Goal: Task Accomplishment & Management: Use online tool/utility

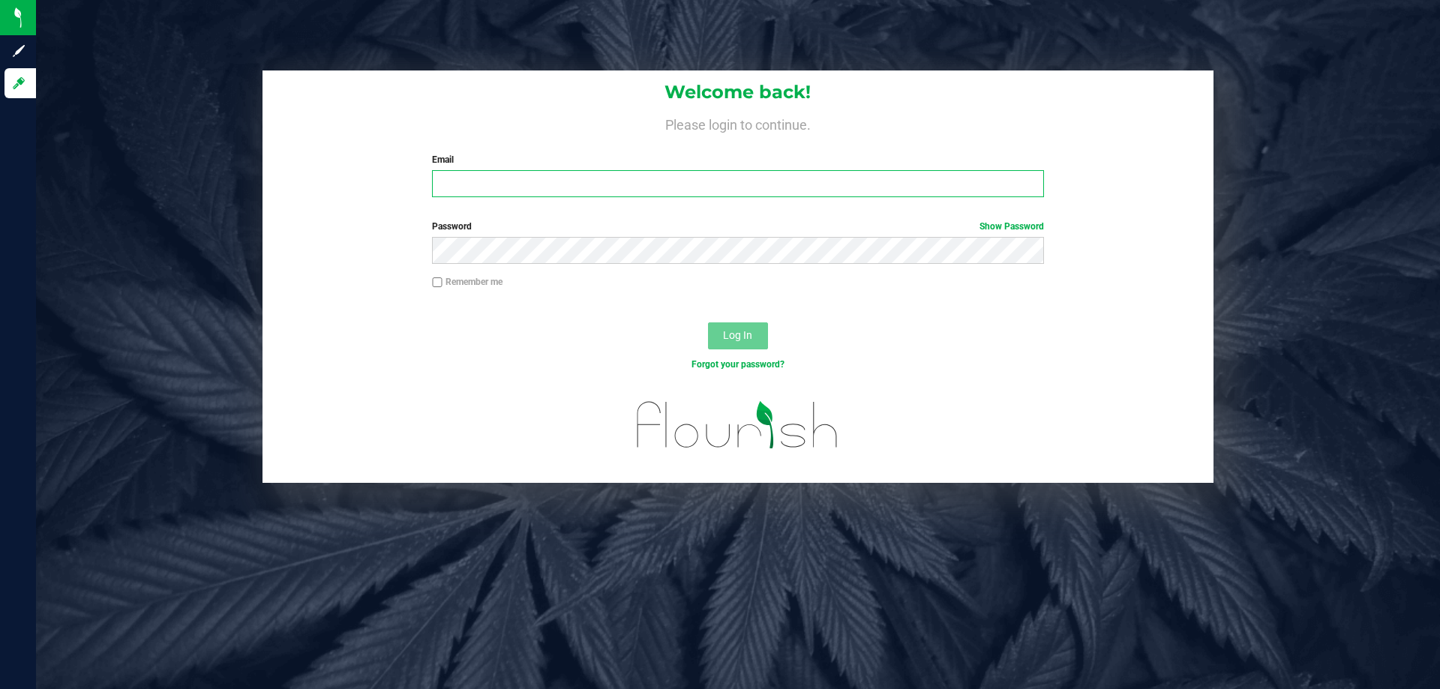
click at [515, 188] on input "Email" at bounding box center [737, 183] width 611 height 27
type input "[EMAIL_ADDRESS][DOMAIN_NAME]"
click at [708, 323] on button "Log In" at bounding box center [738, 336] width 60 height 27
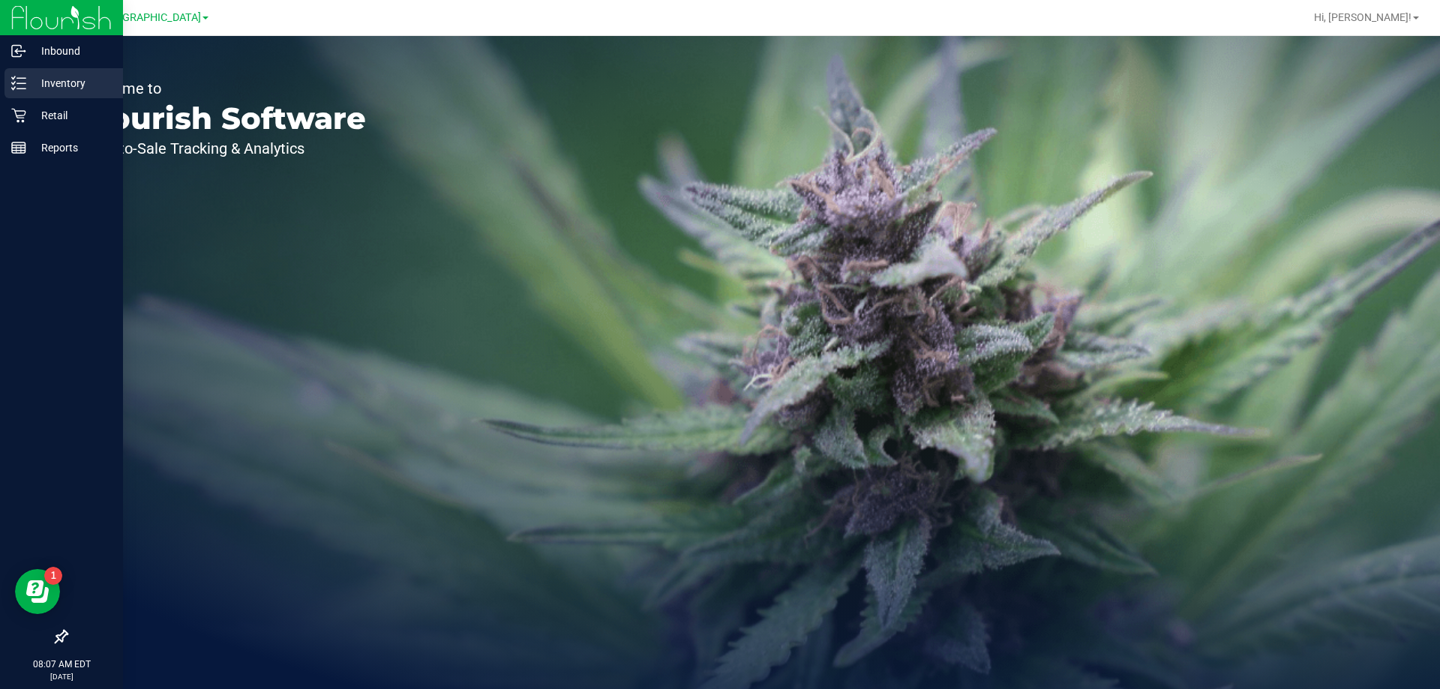
click at [62, 93] on div "Inventory" at bounding box center [64, 83] width 119 height 30
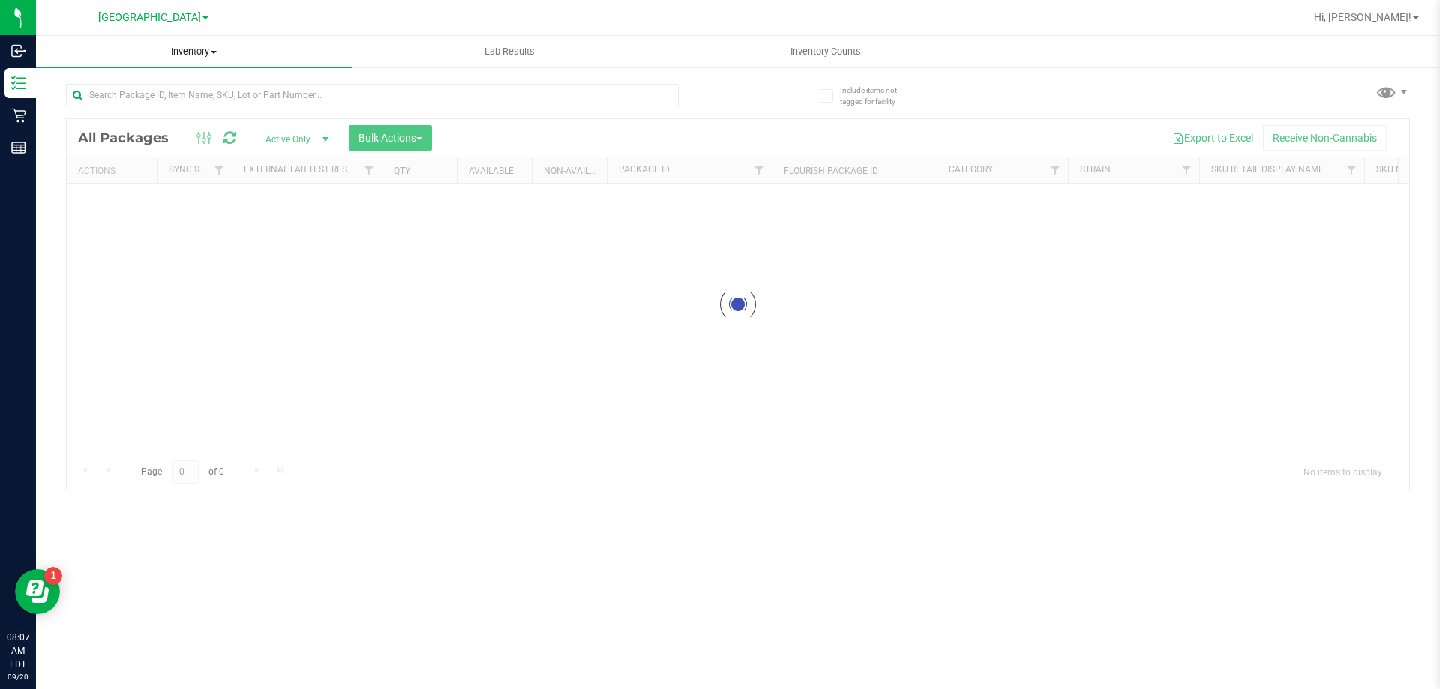
click at [204, 60] on div "Inventory All packages All inventory Waste log Create inventory Lab Results Inv…" at bounding box center [738, 362] width 1404 height 653
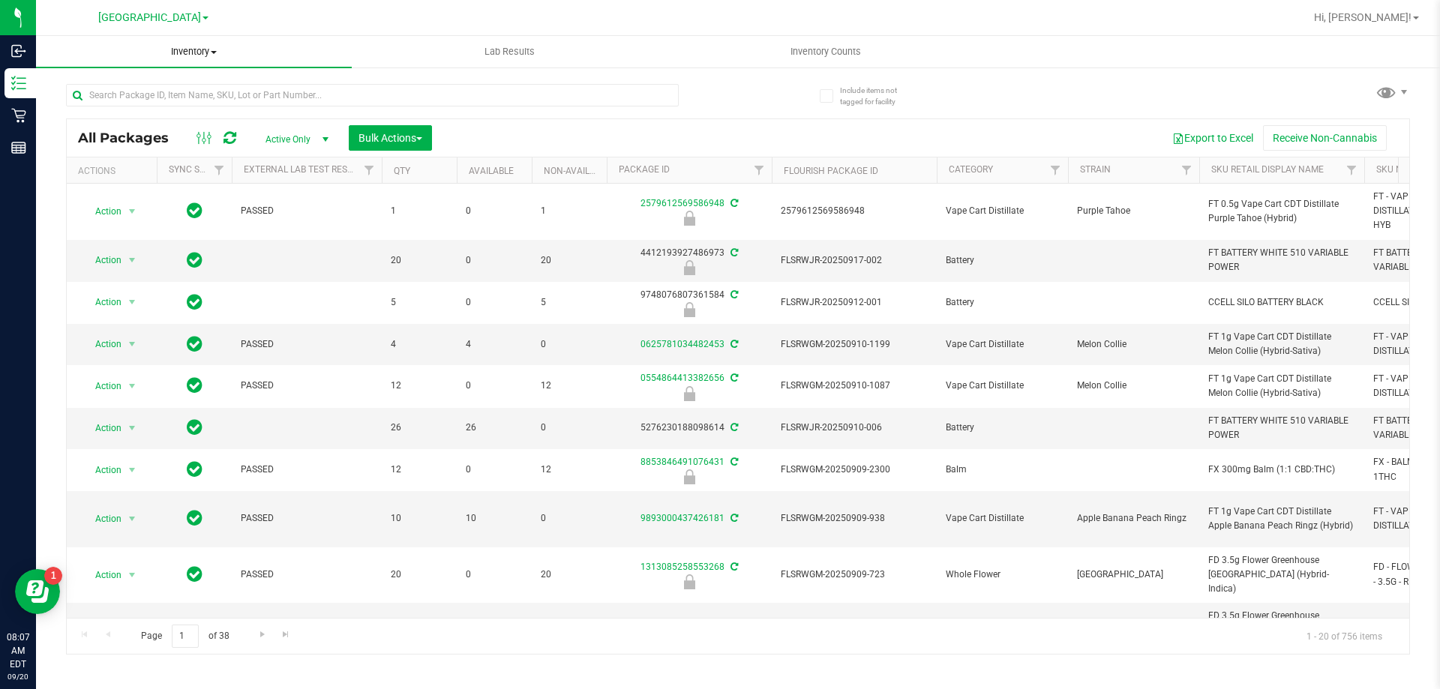
click at [213, 54] on span "Inventory" at bounding box center [194, 52] width 316 height 14
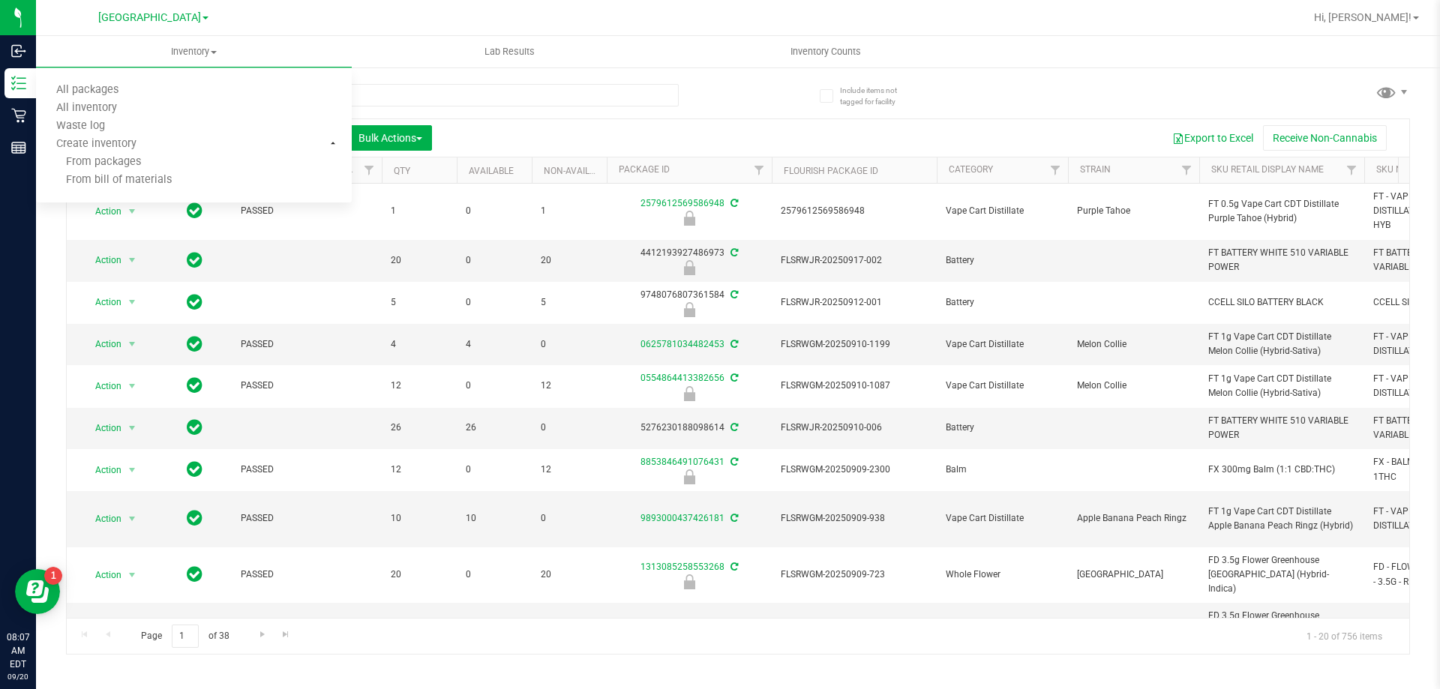
click at [214, 10] on div "[GEOGRAPHIC_DATA]" at bounding box center [153, 17] width 219 height 23
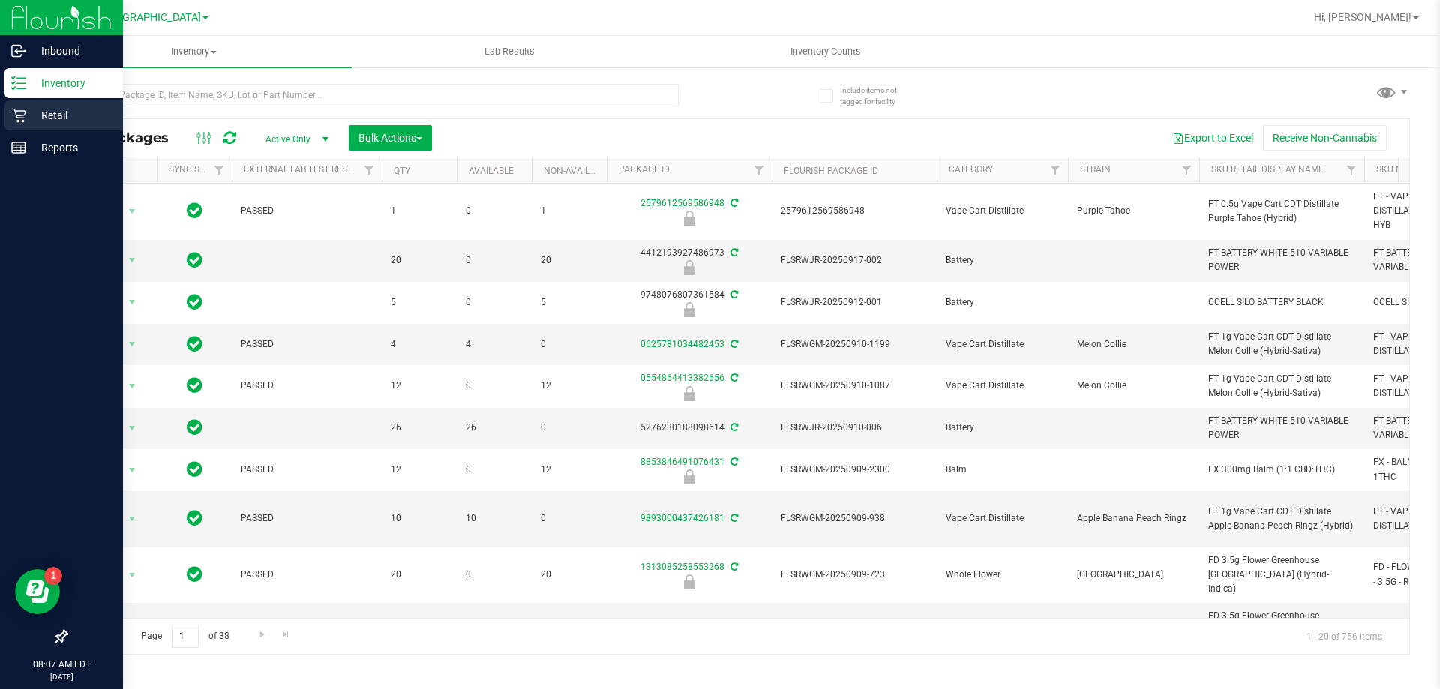
click at [0, 111] on link "Retail" at bounding box center [61, 117] width 123 height 32
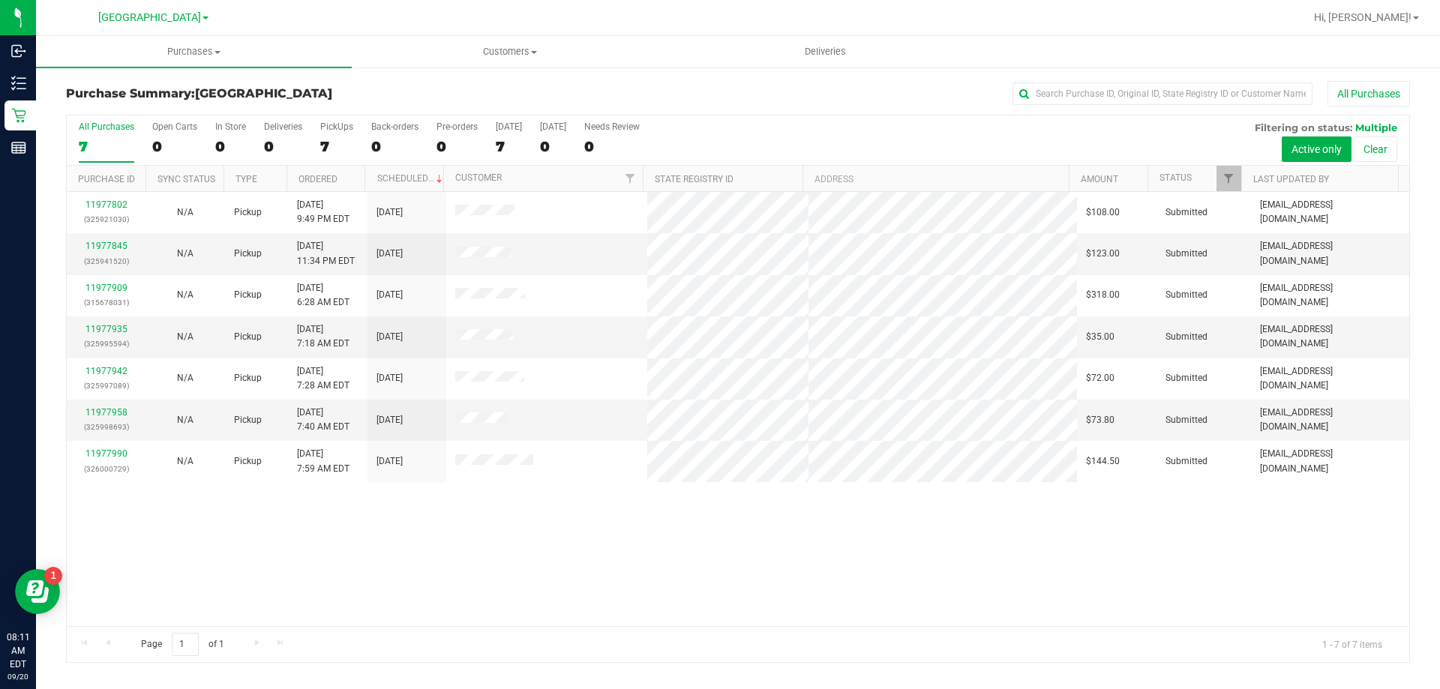
click at [624, 86] on div "All Purchases" at bounding box center [962, 94] width 896 height 26
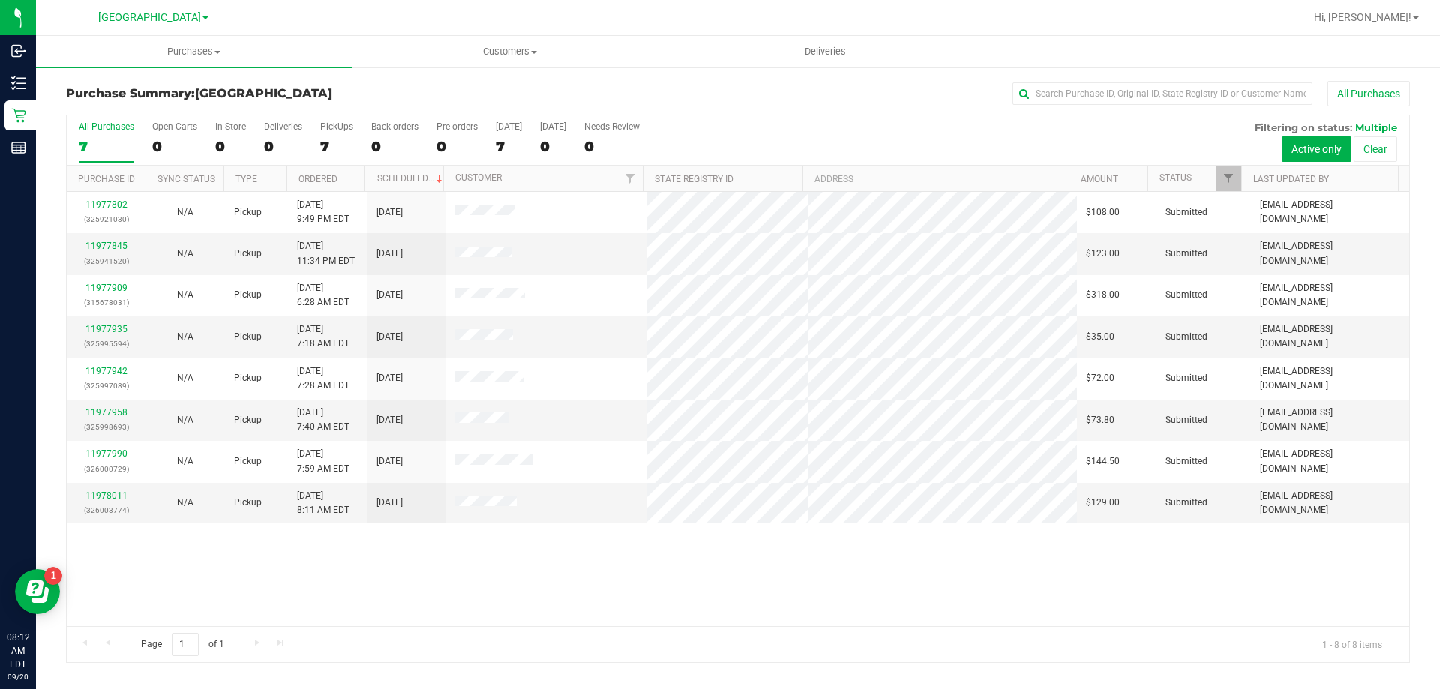
click at [494, 74] on div "Purchase Summary: [GEOGRAPHIC_DATA] All Purchases All Purchases 7 Open Carts 0 …" at bounding box center [738, 372] width 1404 height 612
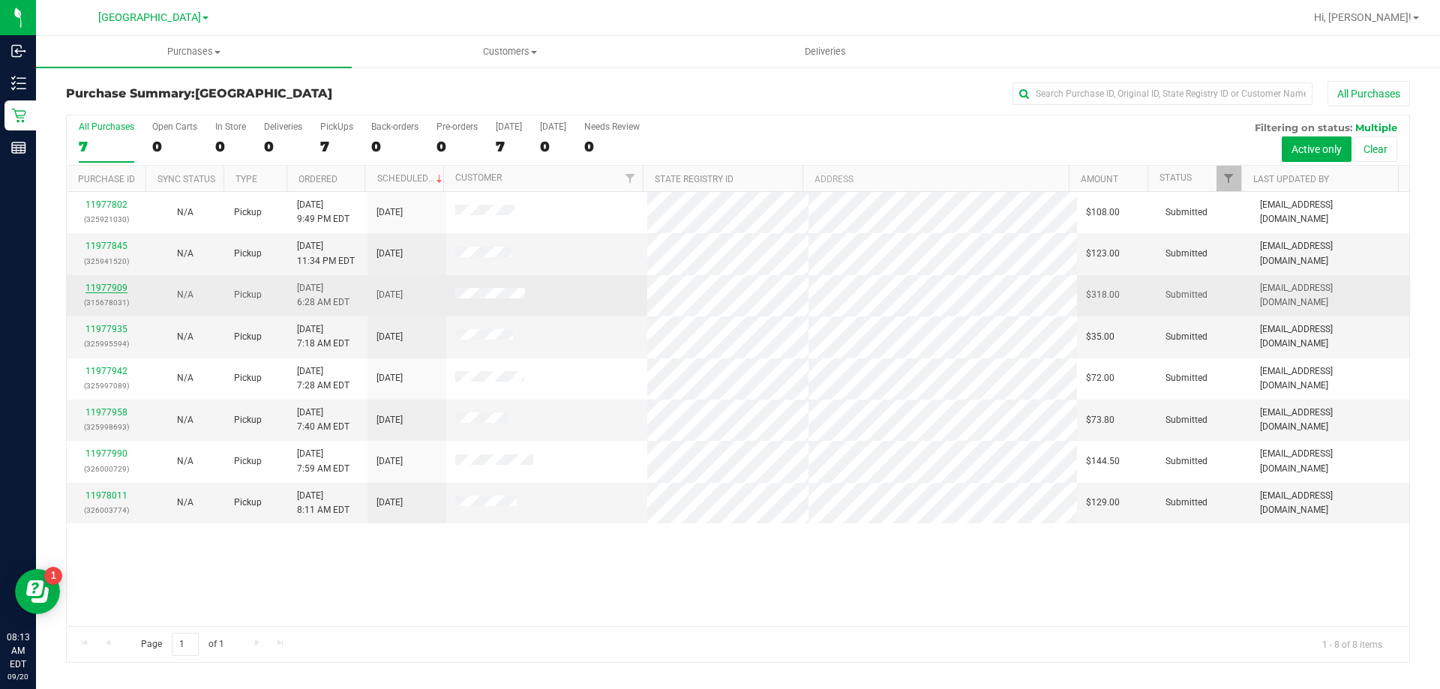
click at [110, 283] on link "11977909" at bounding box center [107, 288] width 42 height 11
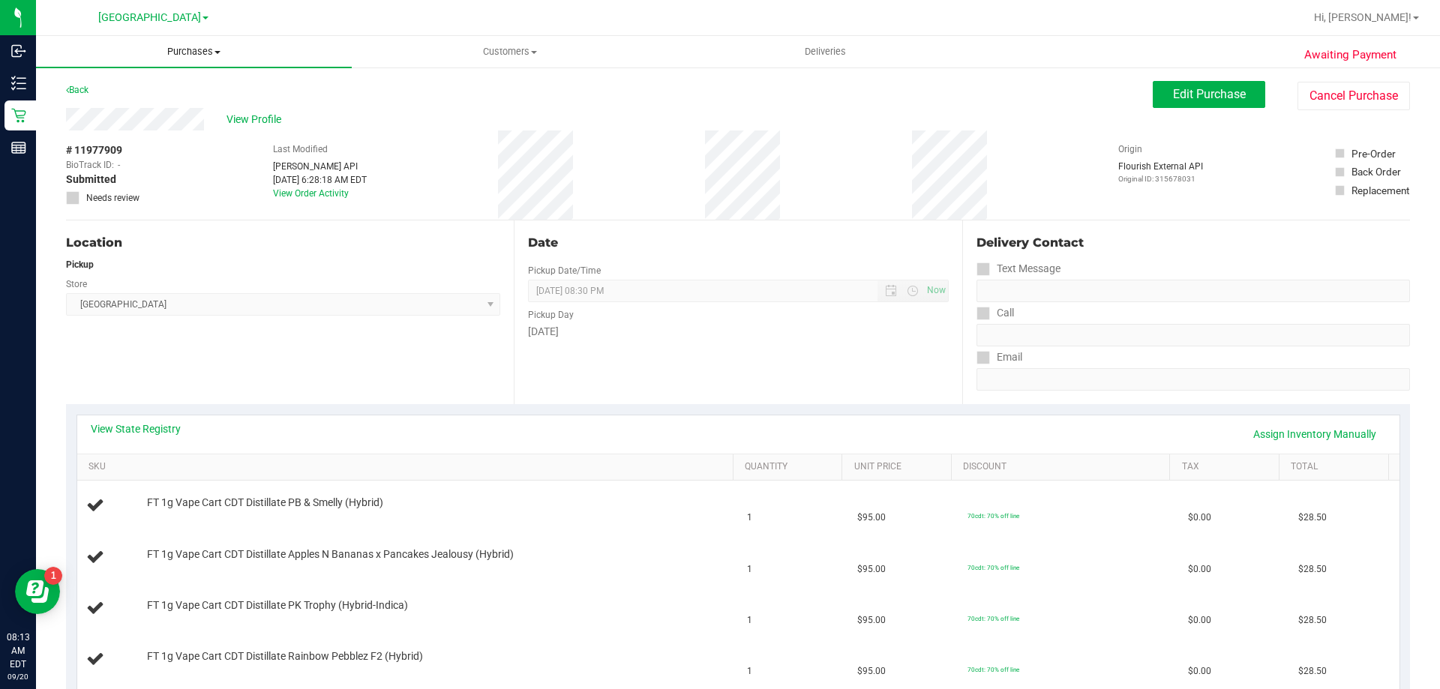
click at [220, 59] on uib-tab-heading "Purchases Summary of purchases Fulfillment All purchases" at bounding box center [194, 52] width 316 height 32
click at [194, 107] on li "Fulfillment" at bounding box center [194, 109] width 316 height 18
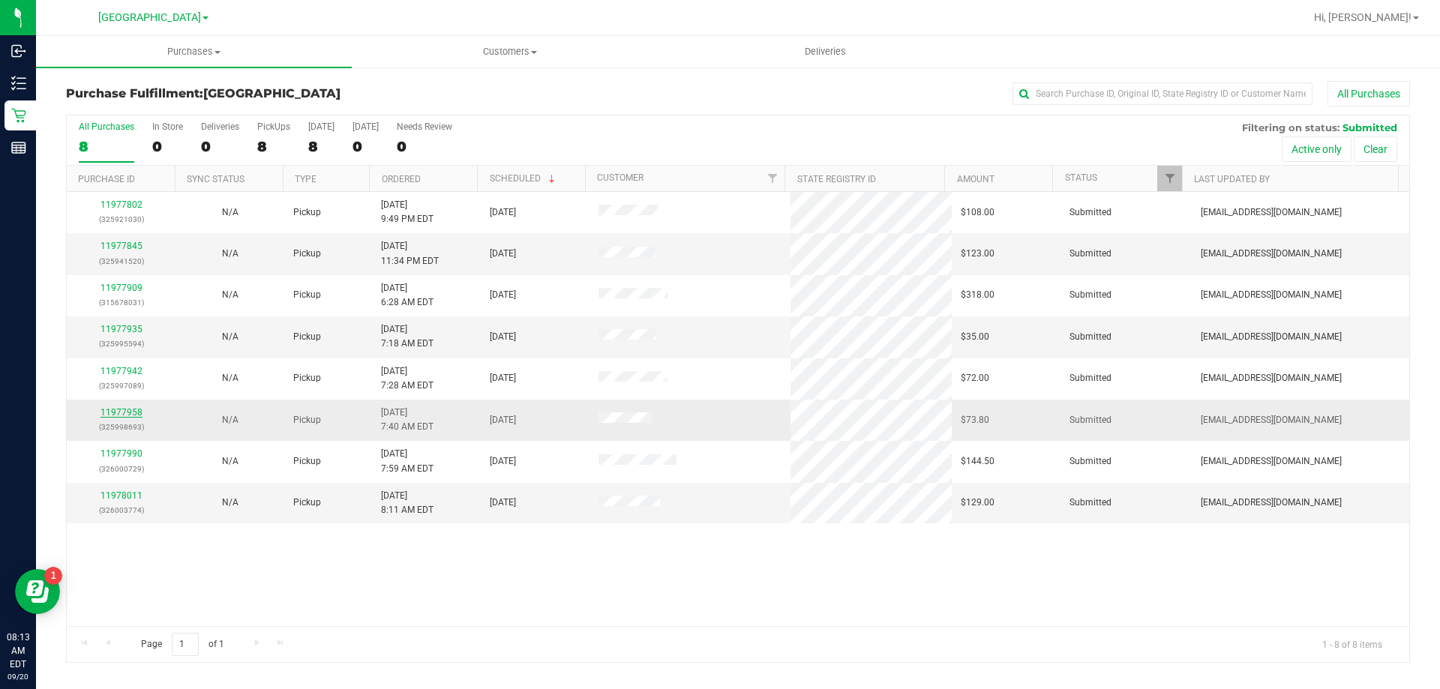
click at [134, 411] on link "11977958" at bounding box center [122, 412] width 42 height 11
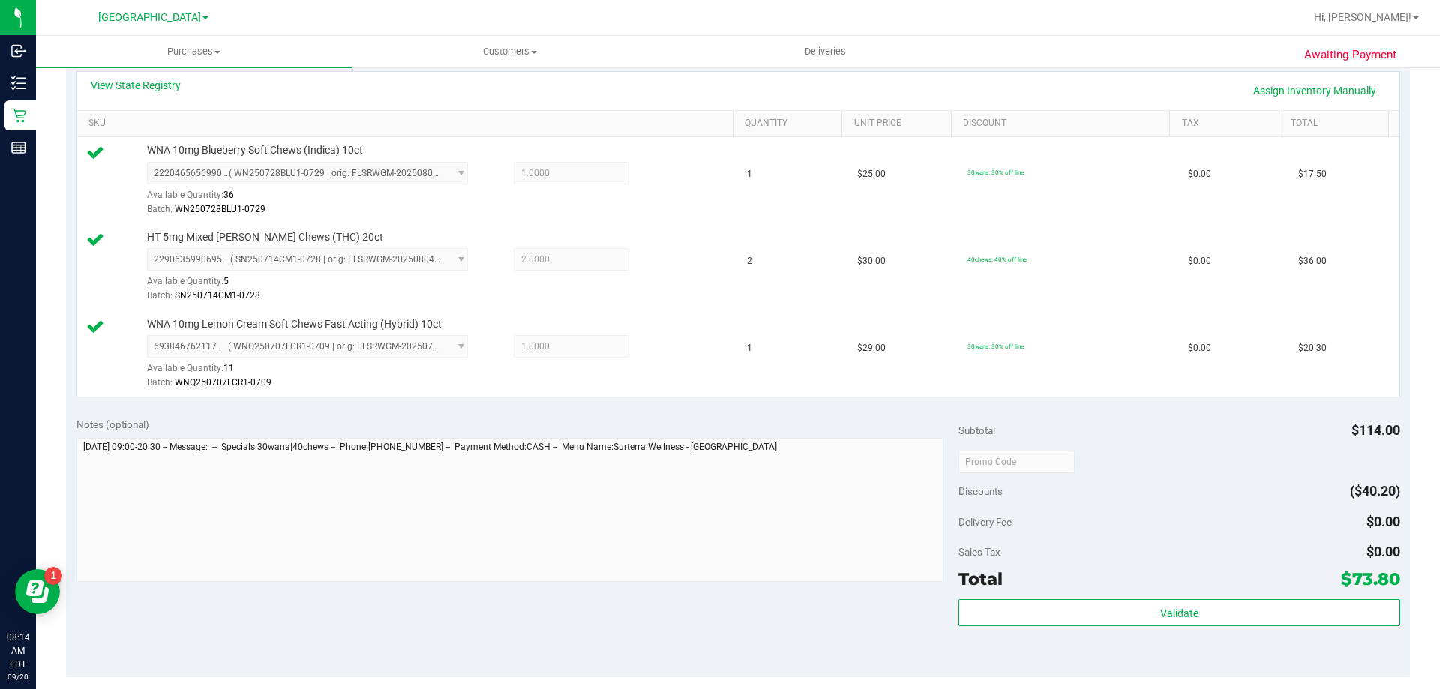
scroll to position [525, 0]
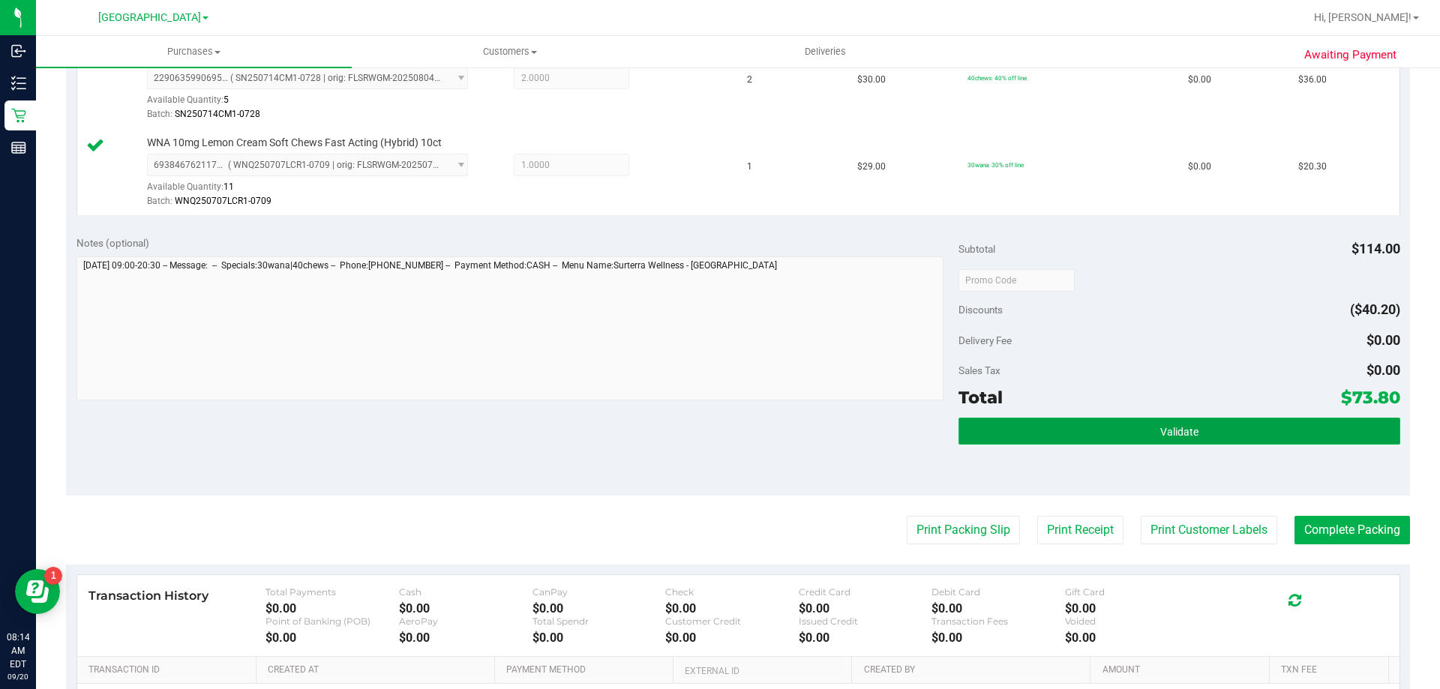
click at [1016, 428] on button "Validate" at bounding box center [1179, 431] width 441 height 27
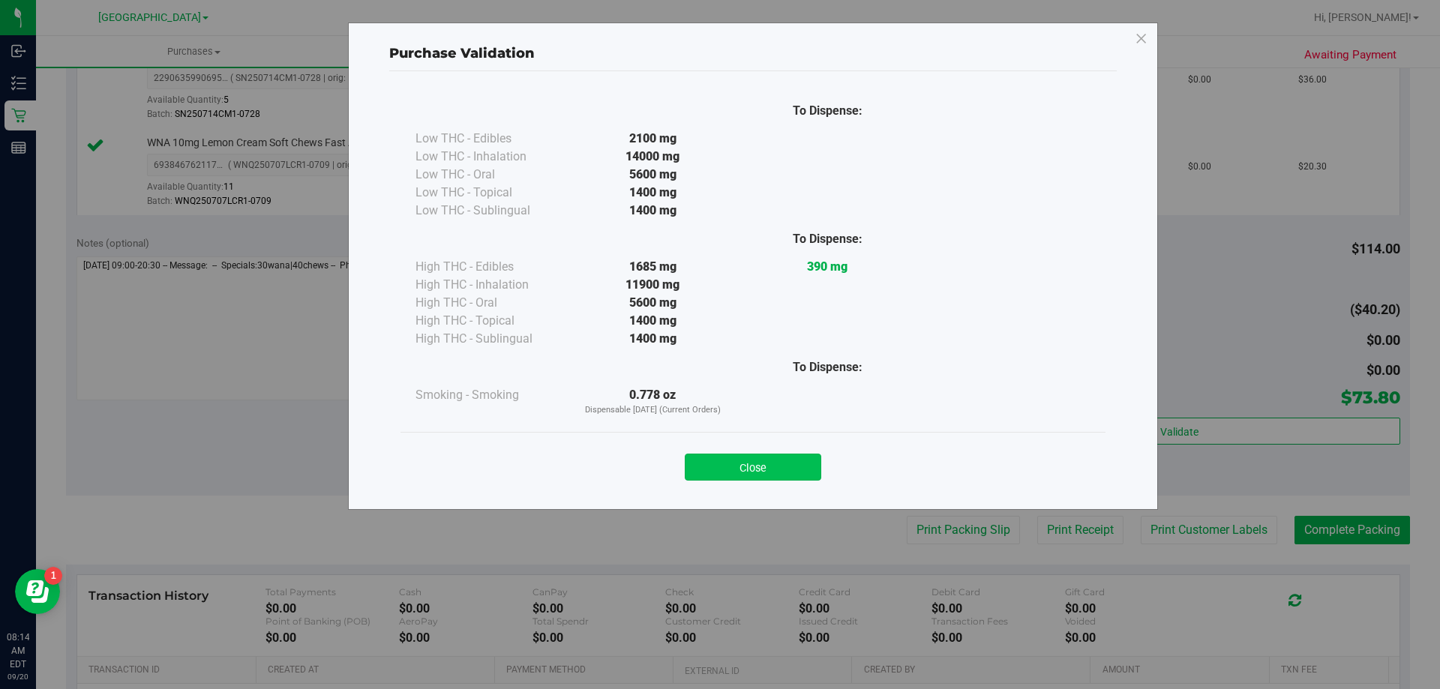
click at [788, 464] on button "Close" at bounding box center [753, 467] width 137 height 27
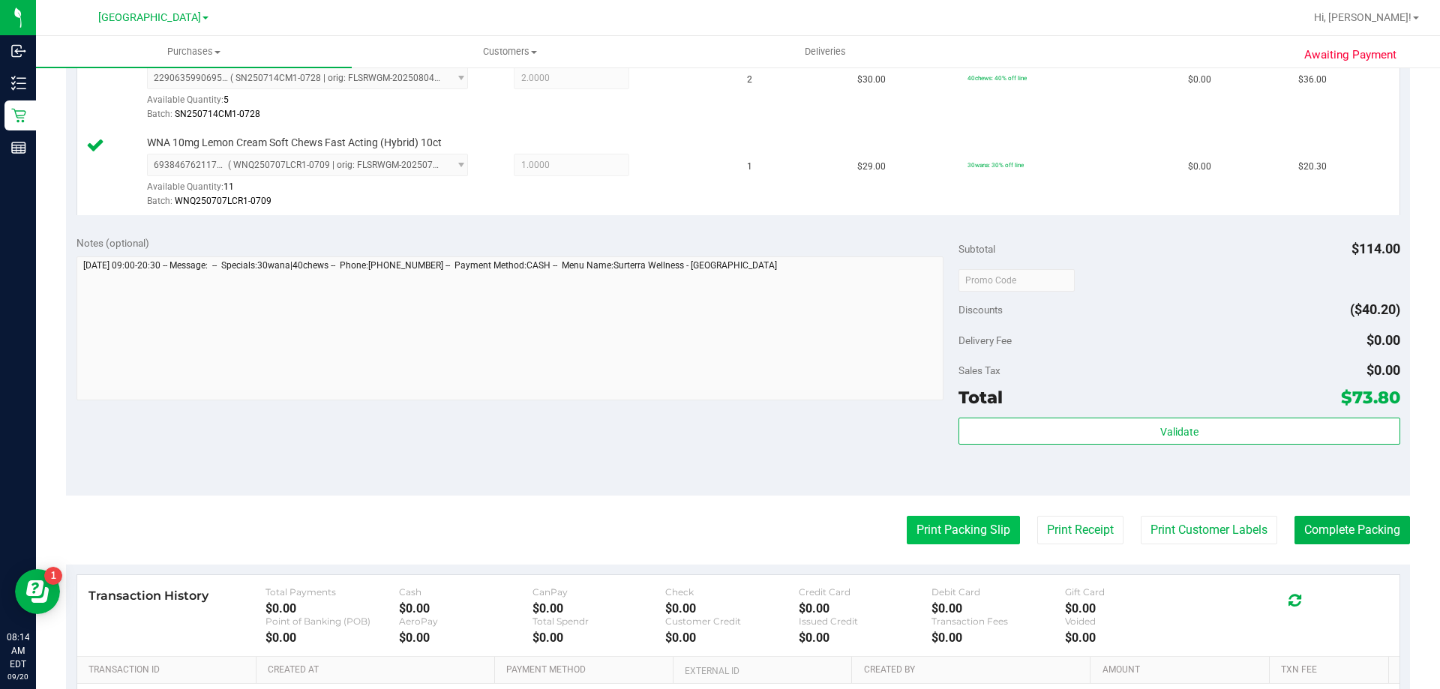
click at [990, 541] on button "Print Packing Slip" at bounding box center [963, 530] width 113 height 29
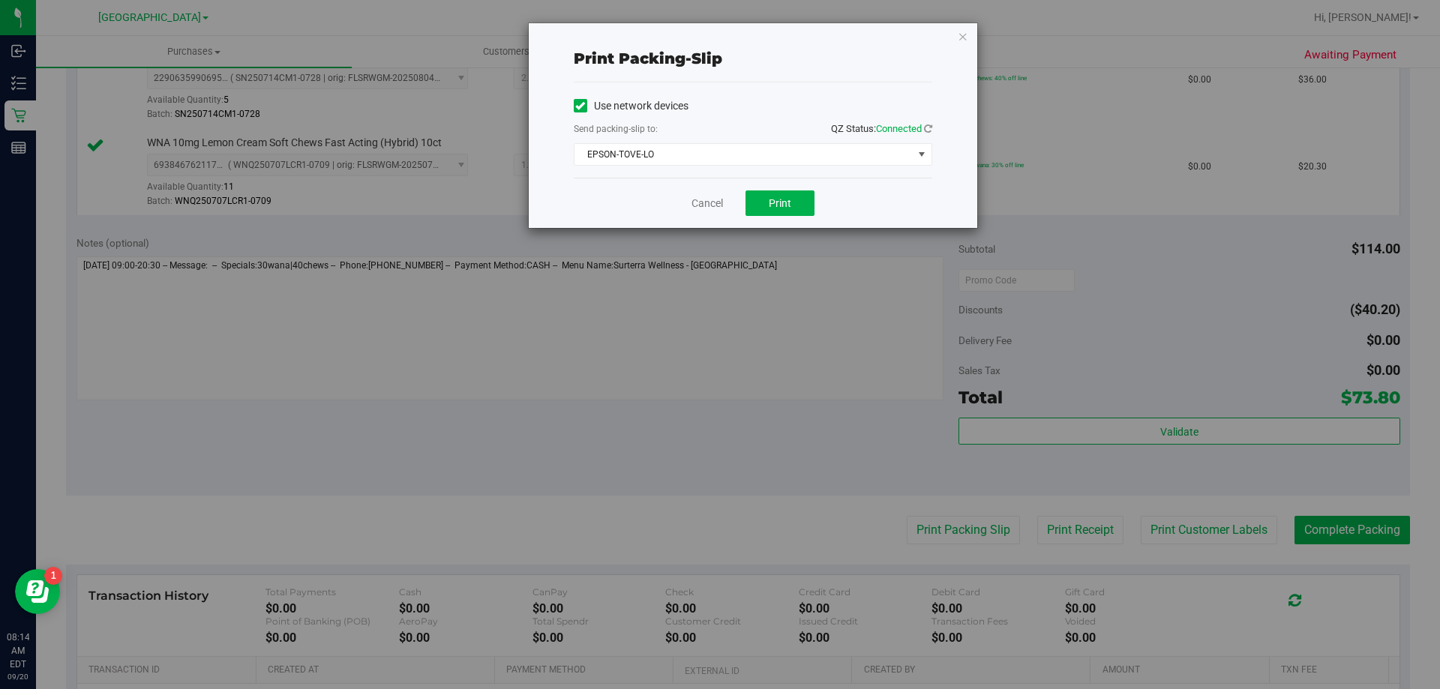
click at [772, 141] on div "Use network devices Send packing-slip to: QZ Status: Connected [GEOGRAPHIC_DATA…" at bounding box center [753, 130] width 359 height 71
click at [734, 162] on span "EPSON-TOVE-LO" at bounding box center [744, 154] width 338 height 21
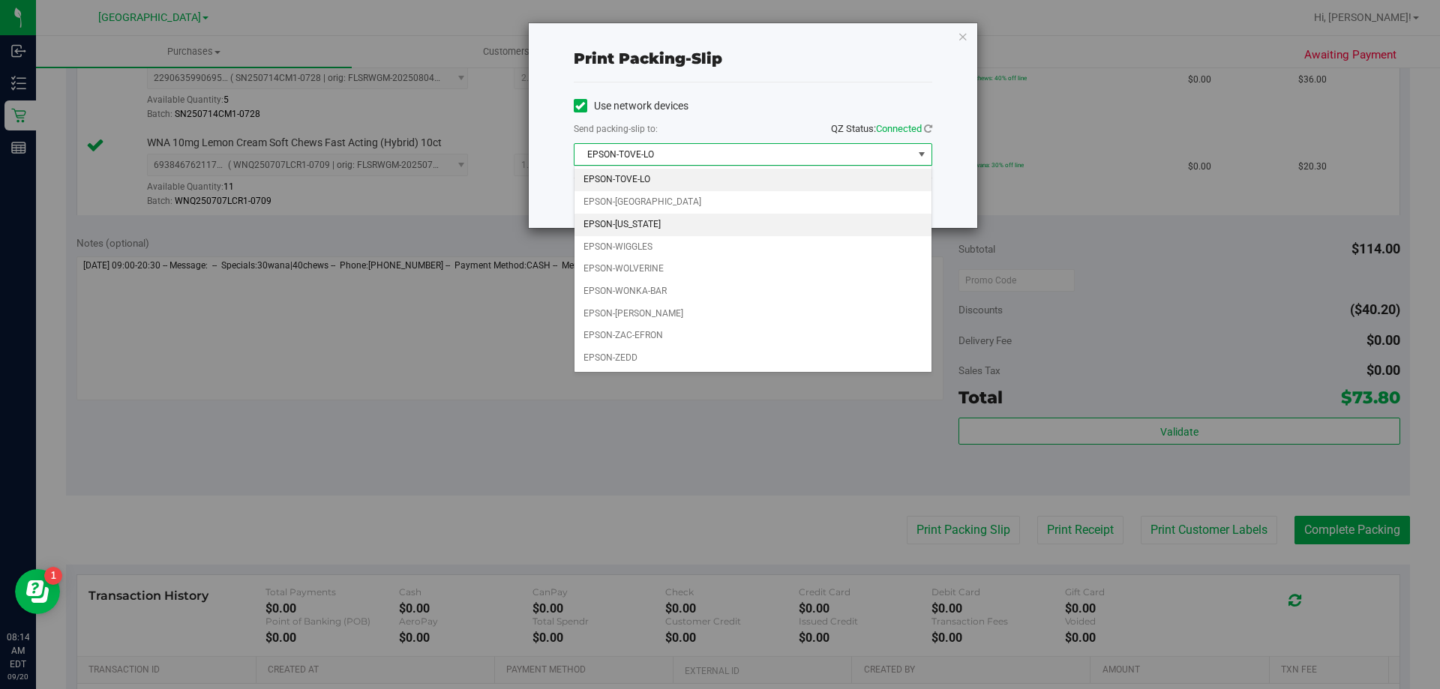
click at [677, 227] on li "EPSON-[US_STATE]" at bounding box center [753, 225] width 357 height 23
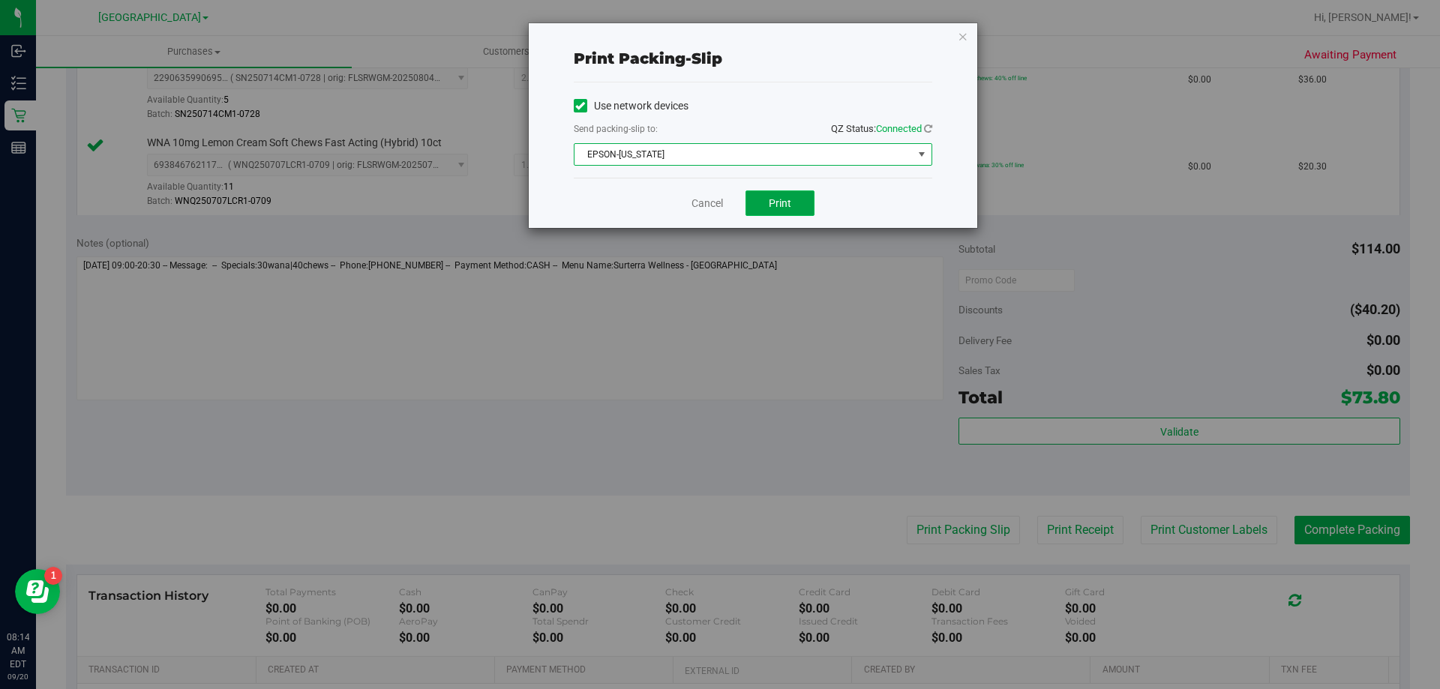
click at [792, 206] on button "Print" at bounding box center [780, 204] width 69 height 26
click at [797, 195] on button "Print" at bounding box center [780, 204] width 69 height 26
click at [965, 38] on icon "button" at bounding box center [963, 36] width 11 height 18
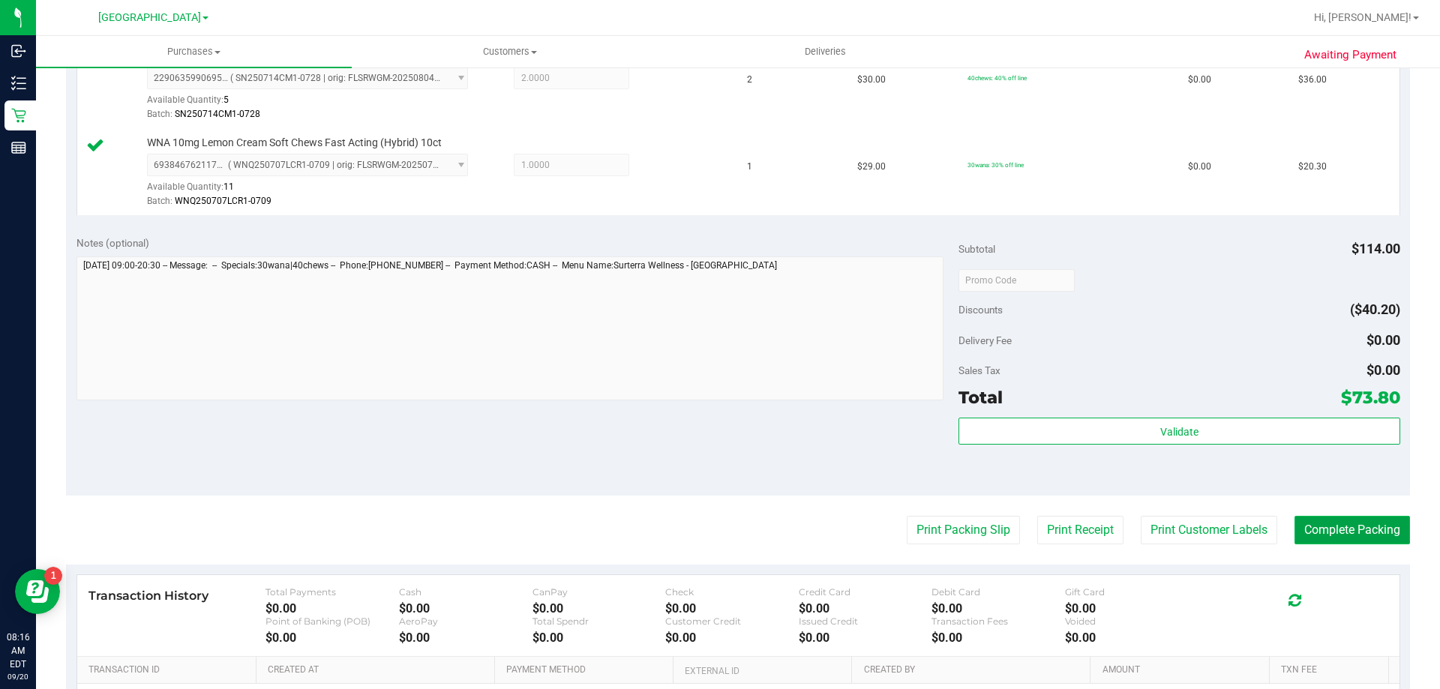
click at [1332, 533] on button "Complete Packing" at bounding box center [1353, 530] width 116 height 29
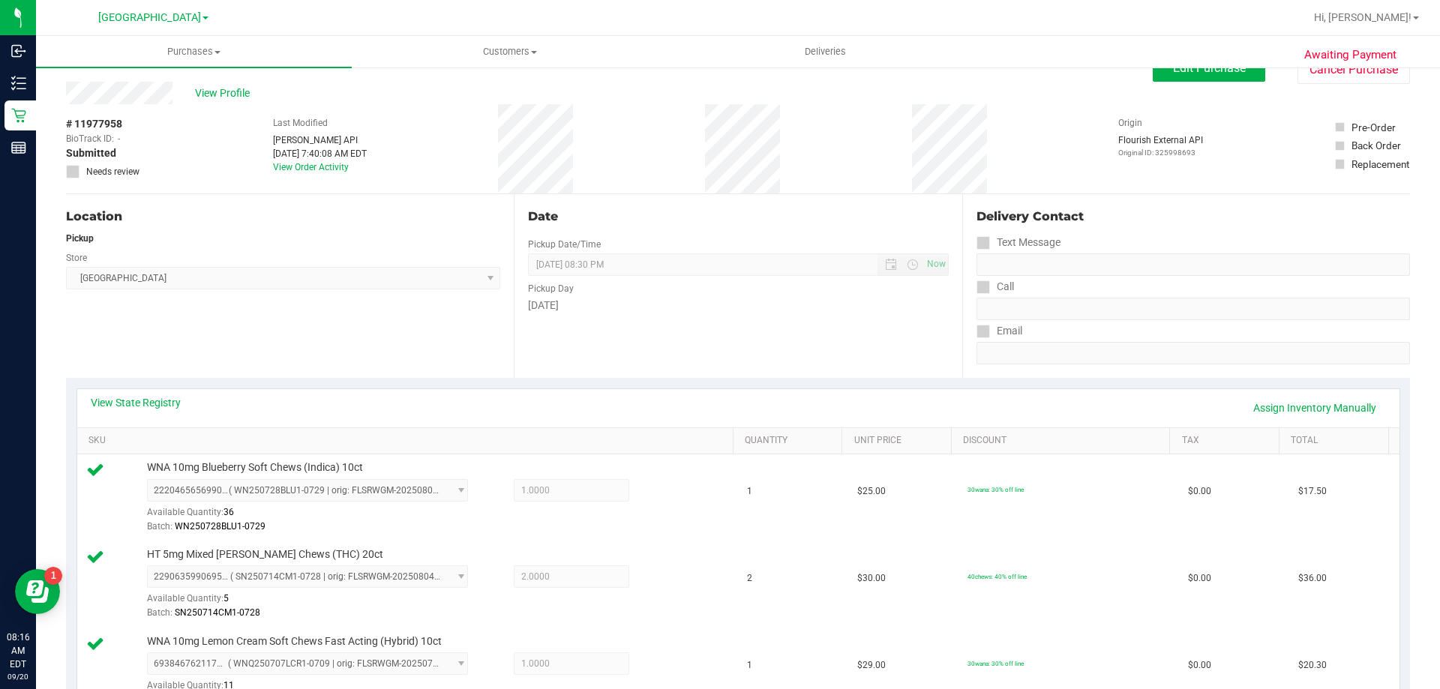
scroll to position [0, 0]
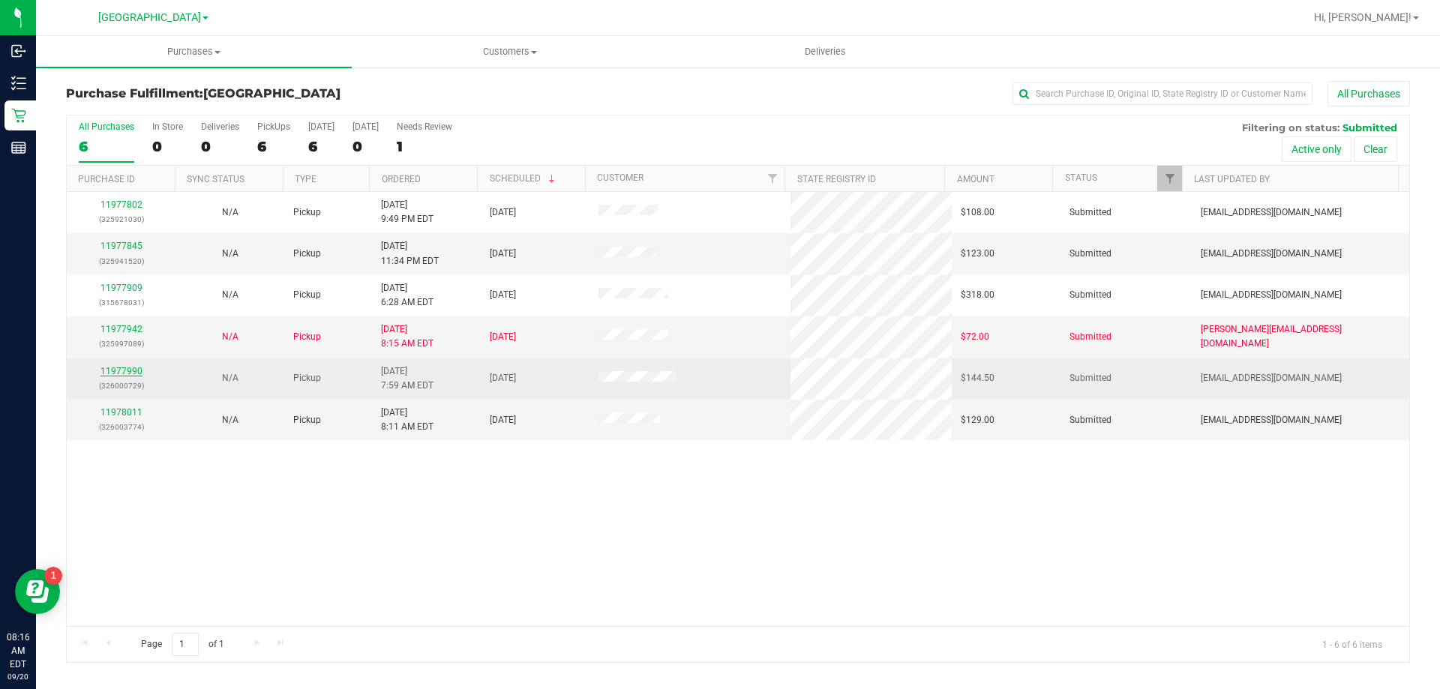
click at [134, 374] on link "11977990" at bounding box center [122, 371] width 42 height 11
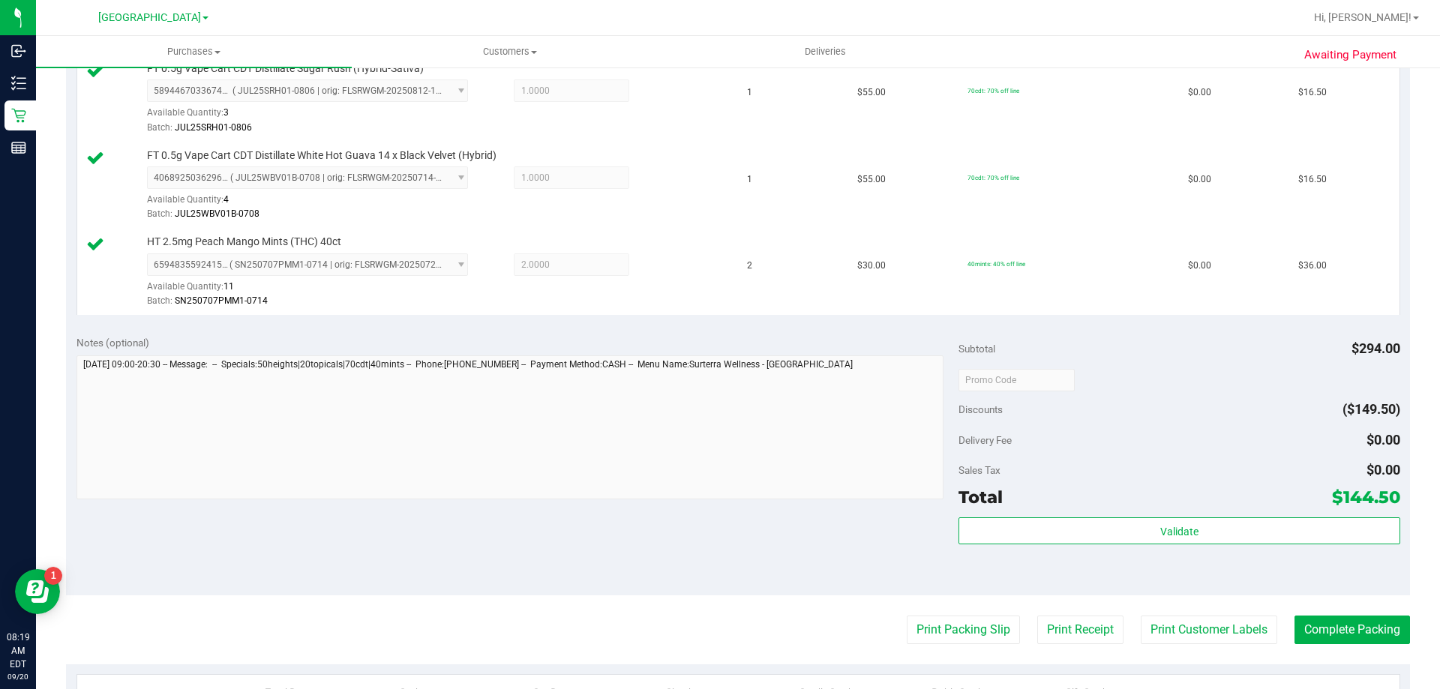
scroll to position [750, 0]
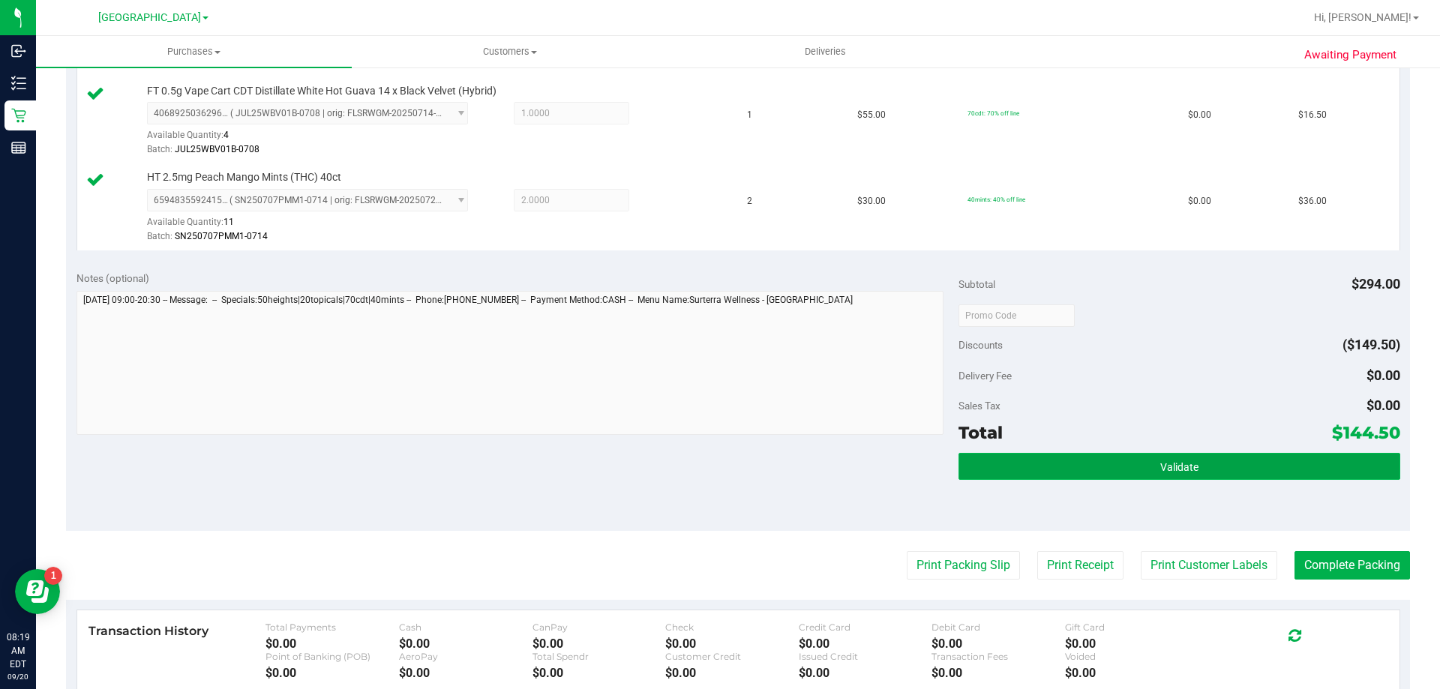
click at [1031, 470] on button "Validate" at bounding box center [1179, 466] width 441 height 27
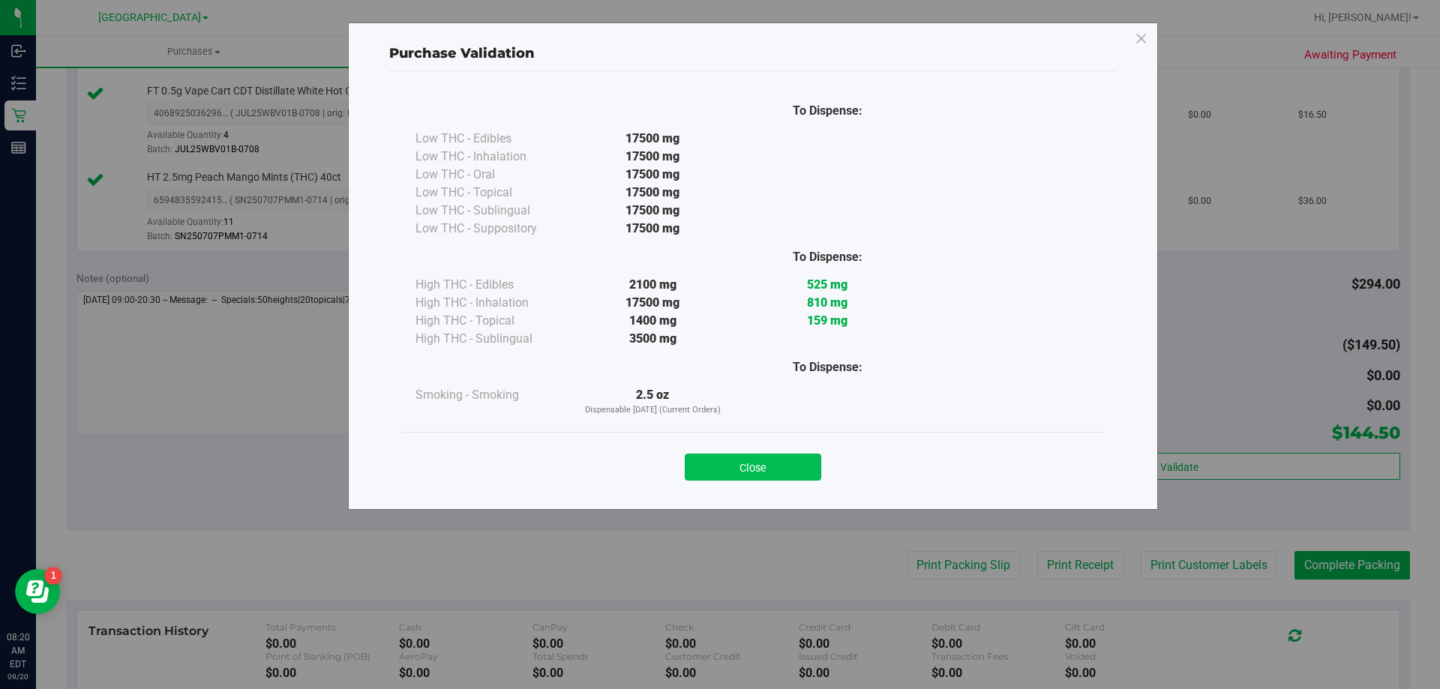
click at [779, 464] on button "Close" at bounding box center [753, 467] width 137 height 27
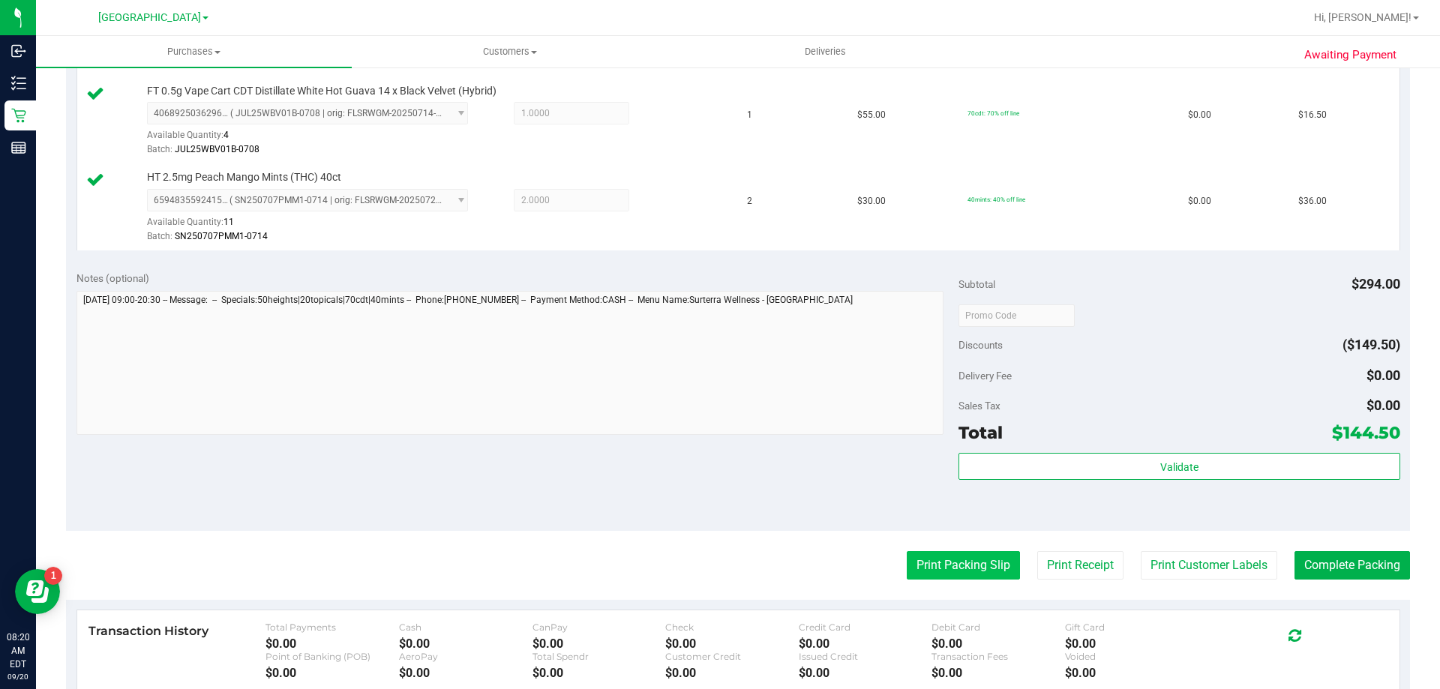
click at [920, 562] on button "Print Packing Slip" at bounding box center [963, 565] width 113 height 29
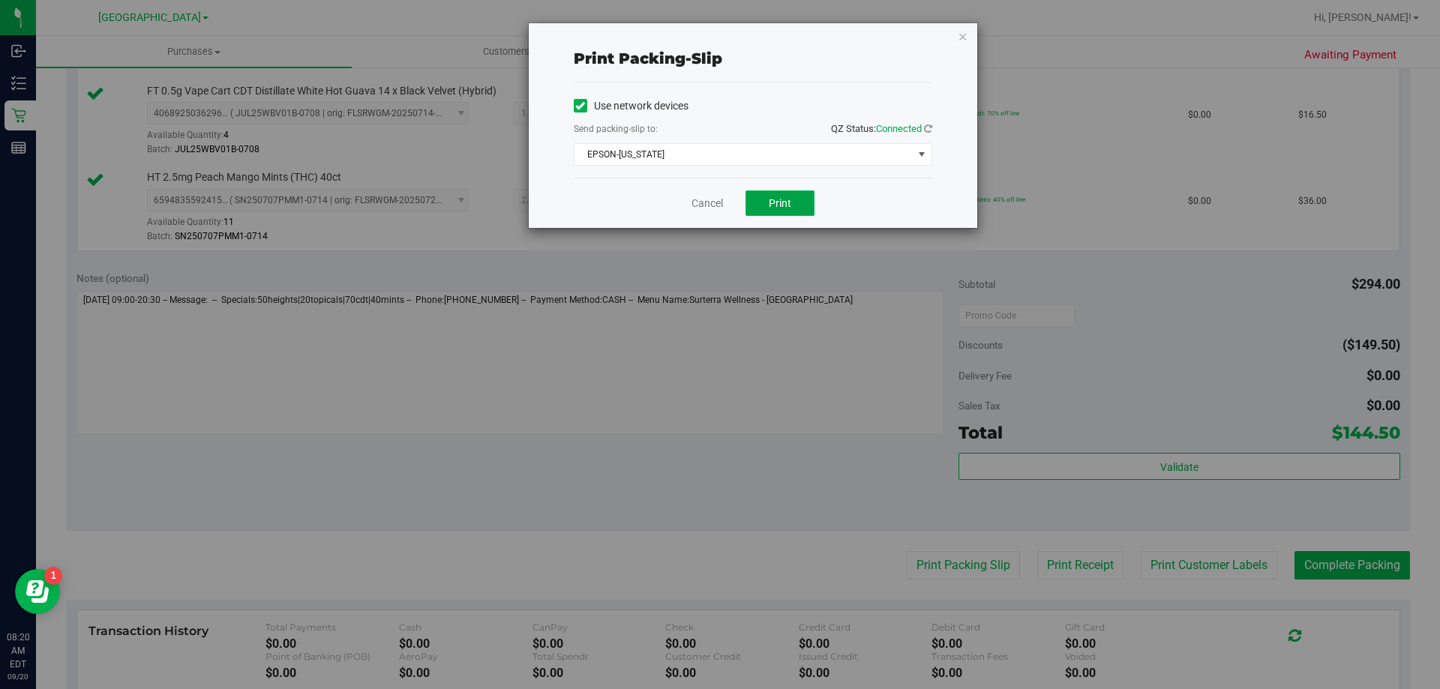
click at [777, 202] on span "Print" at bounding box center [780, 203] width 23 height 12
click at [701, 201] on link "Cancel" at bounding box center [708, 204] width 32 height 16
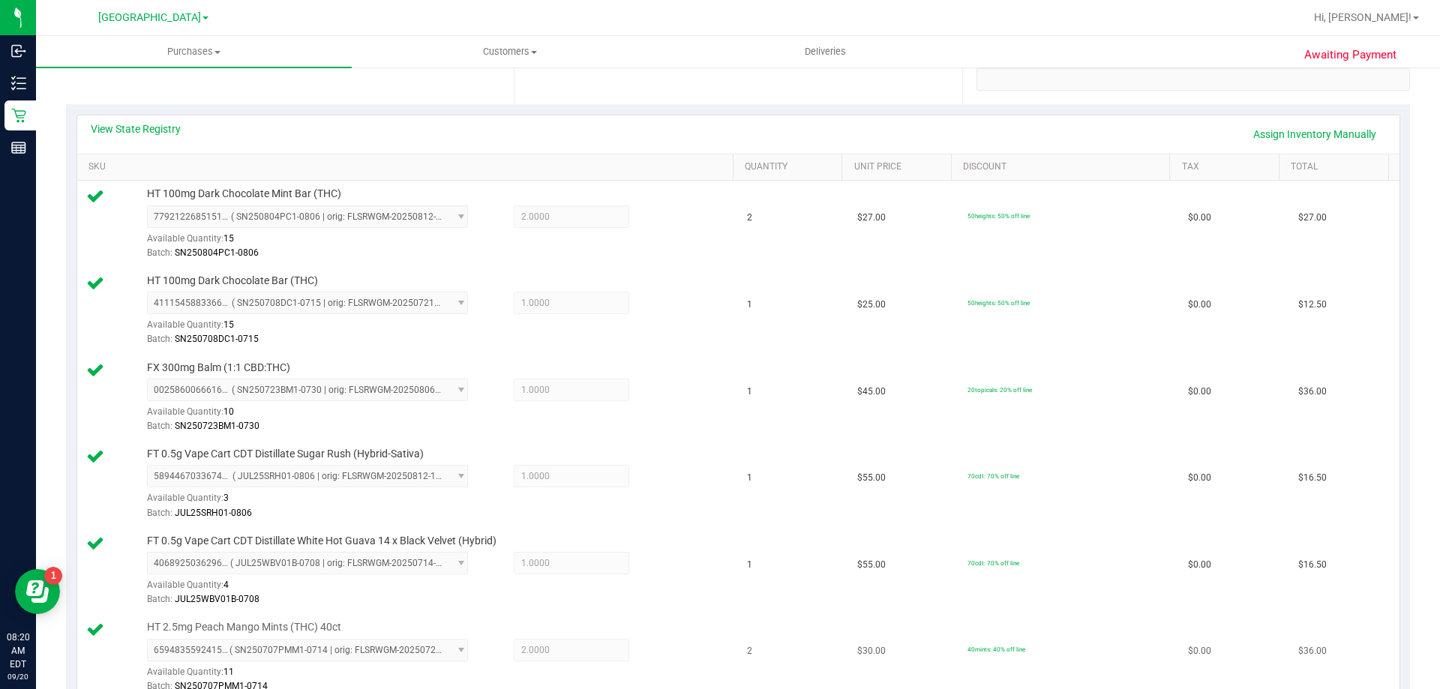
scroll to position [900, 0]
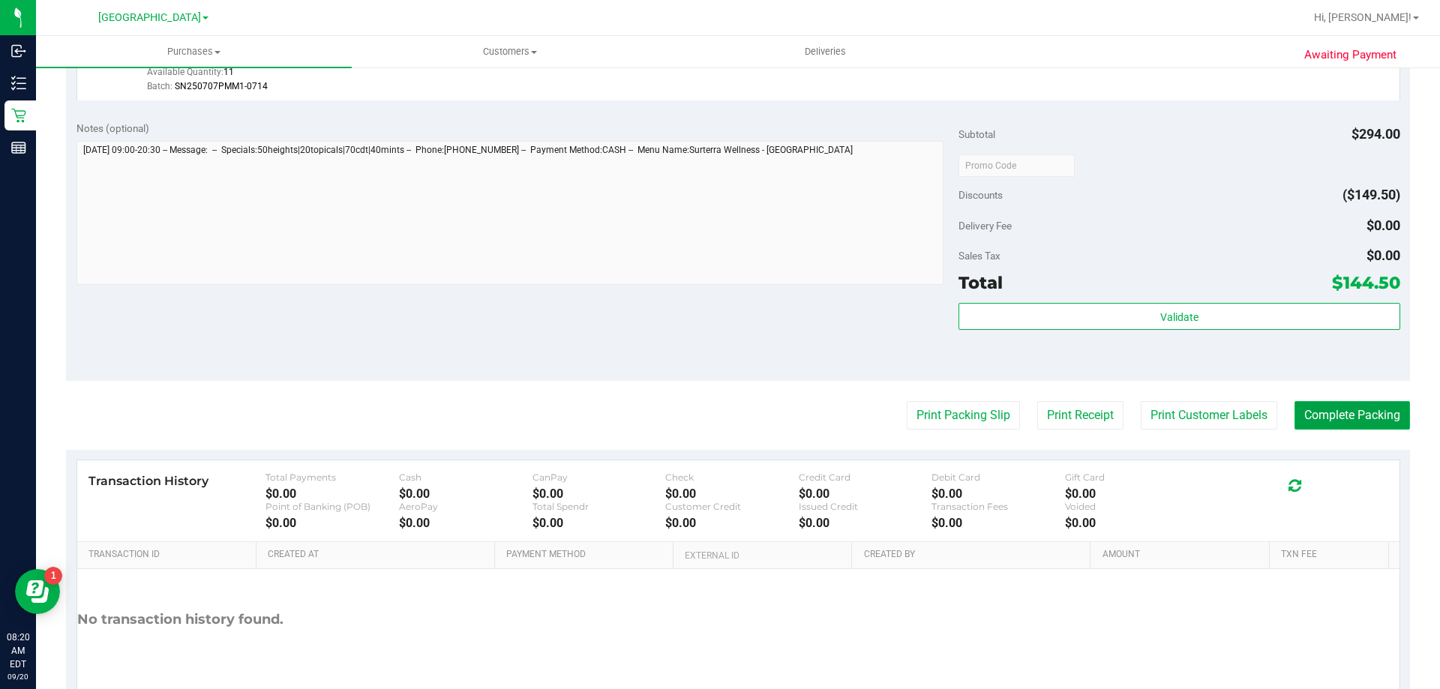
click at [1344, 409] on button "Complete Packing" at bounding box center [1353, 415] width 116 height 29
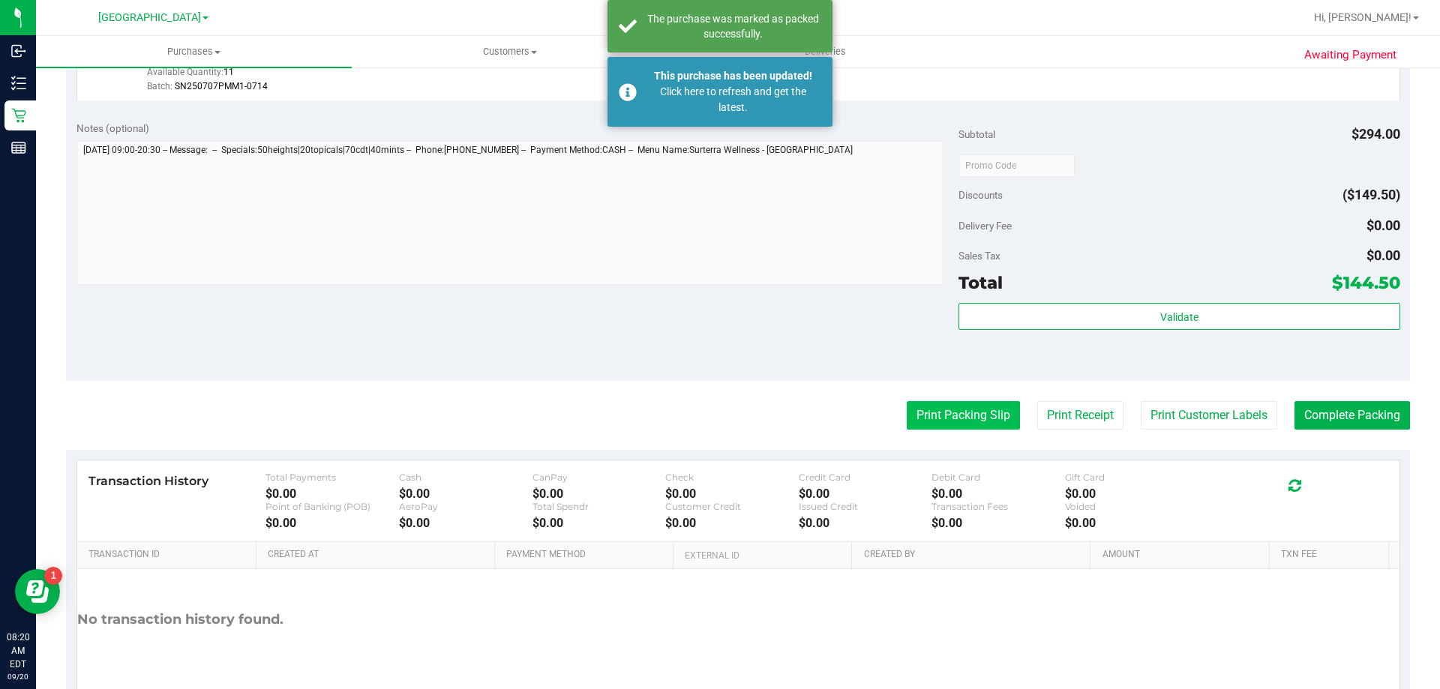
click at [958, 406] on button "Print Packing Slip" at bounding box center [963, 415] width 113 height 29
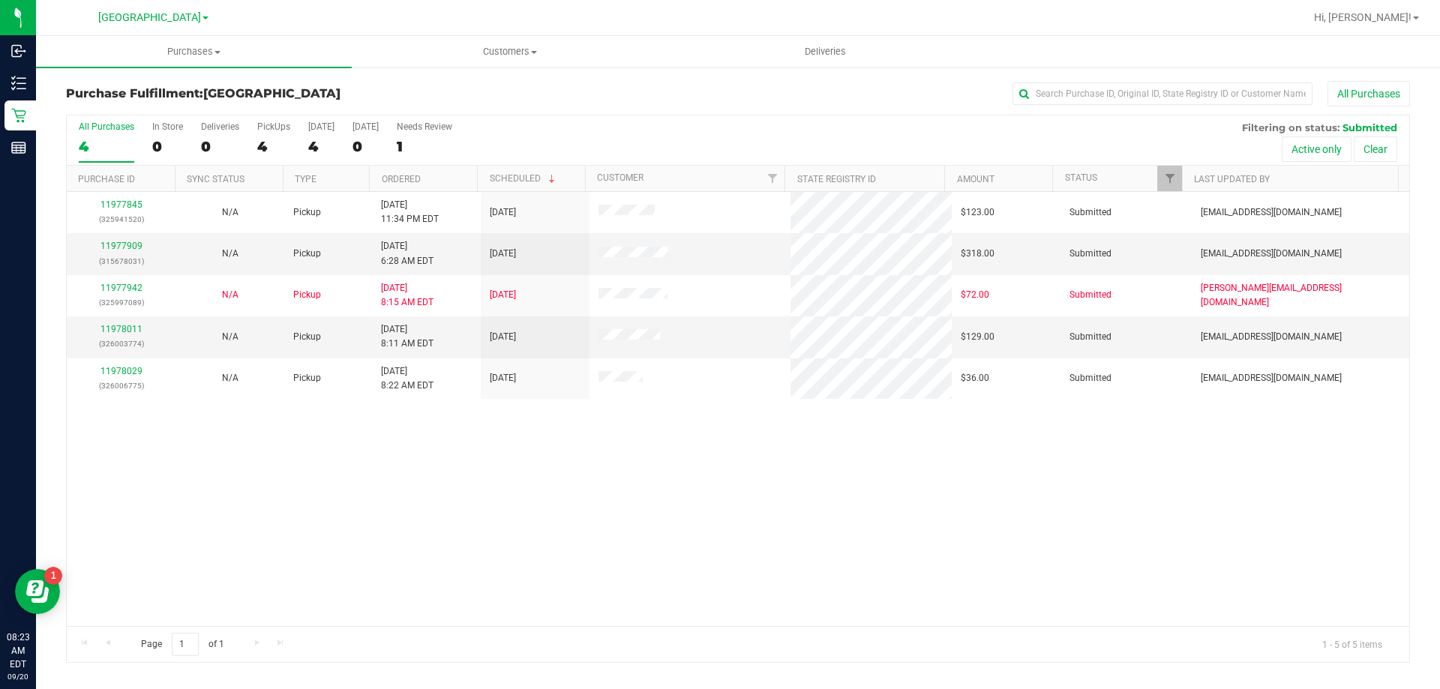
click at [613, 131] on div "All Purchases 4 In Store 0 Deliveries 0 PickUps 4 [DATE] 4 [DATE] 0 Needs Revie…" at bounding box center [738, 141] width 1343 height 50
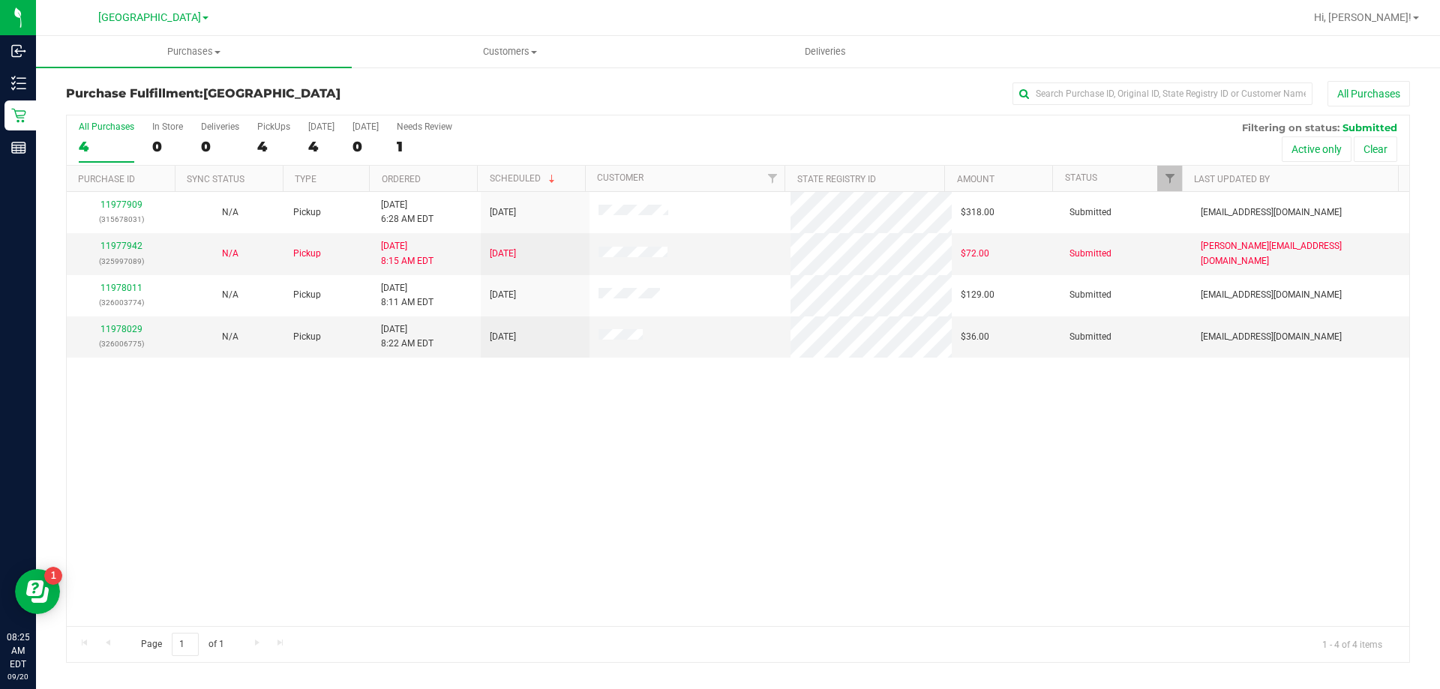
drag, startPoint x: 560, startPoint y: 103, endPoint x: 568, endPoint y: 103, distance: 8.3
click at [561, 103] on div "All Purchases" at bounding box center [962, 94] width 896 height 26
click at [132, 334] on link "11978029" at bounding box center [122, 329] width 42 height 11
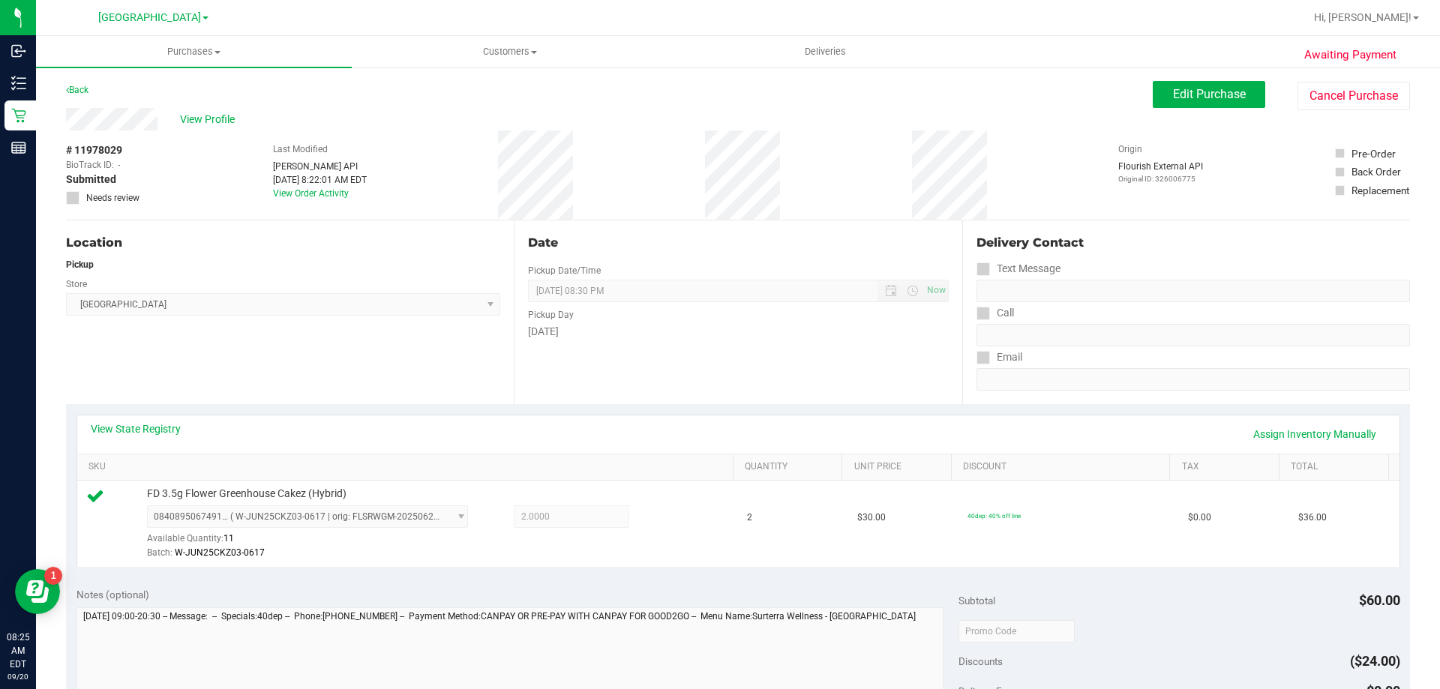
scroll to position [300, 0]
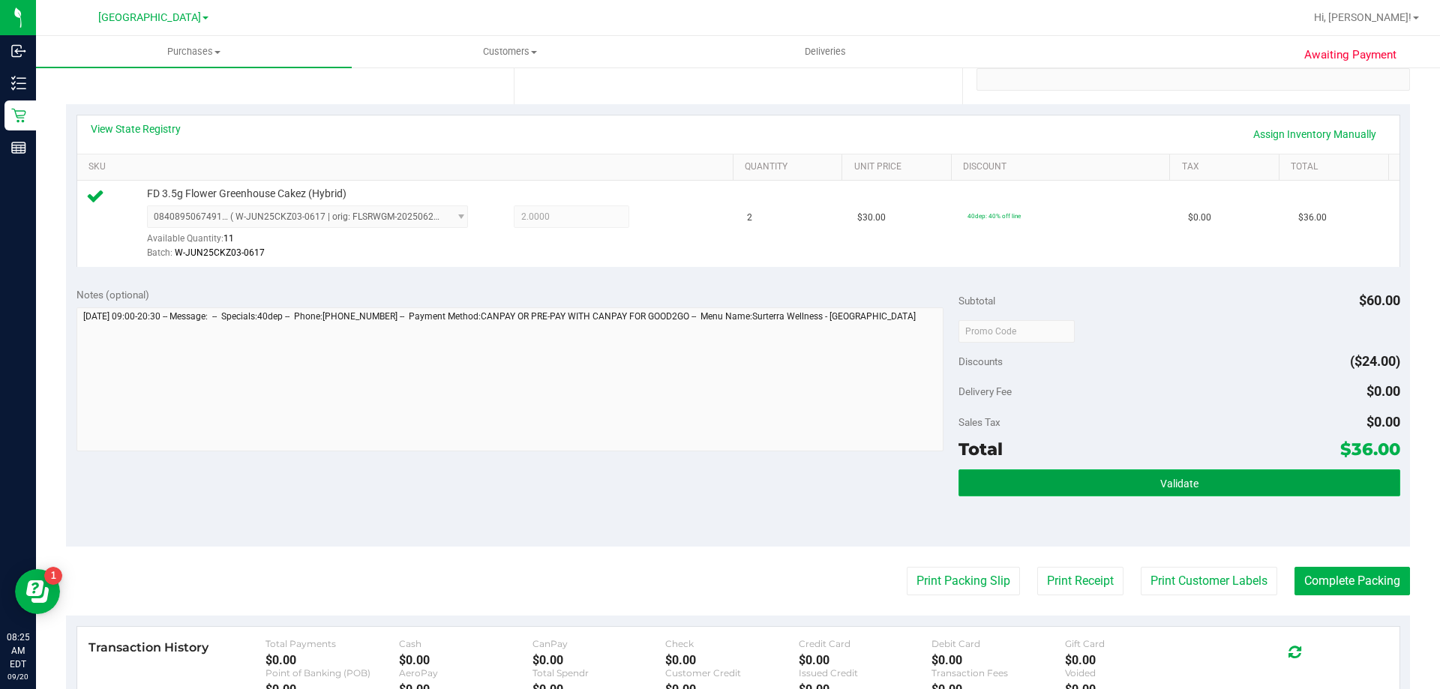
click at [1043, 473] on button "Validate" at bounding box center [1179, 483] width 441 height 27
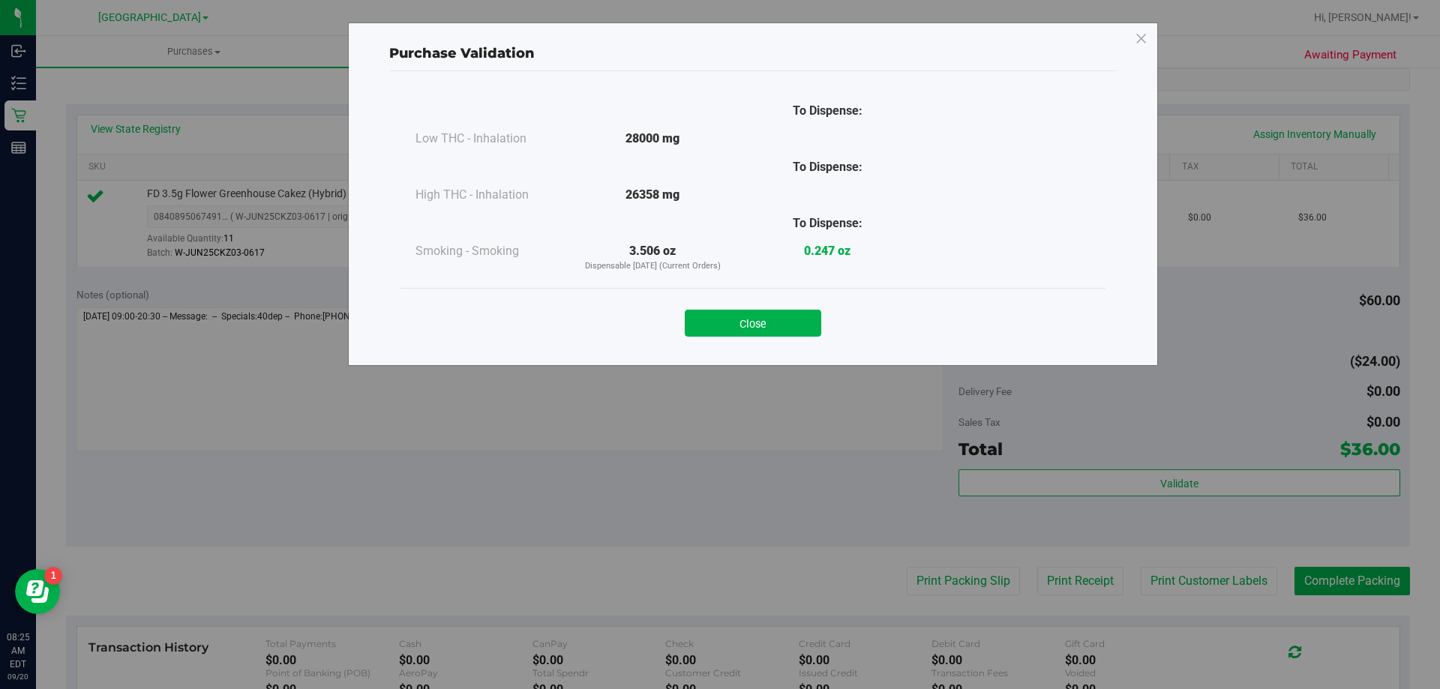
click at [749, 299] on div "Close" at bounding box center [753, 318] width 705 height 61
click at [757, 324] on button "Close" at bounding box center [753, 323] width 137 height 27
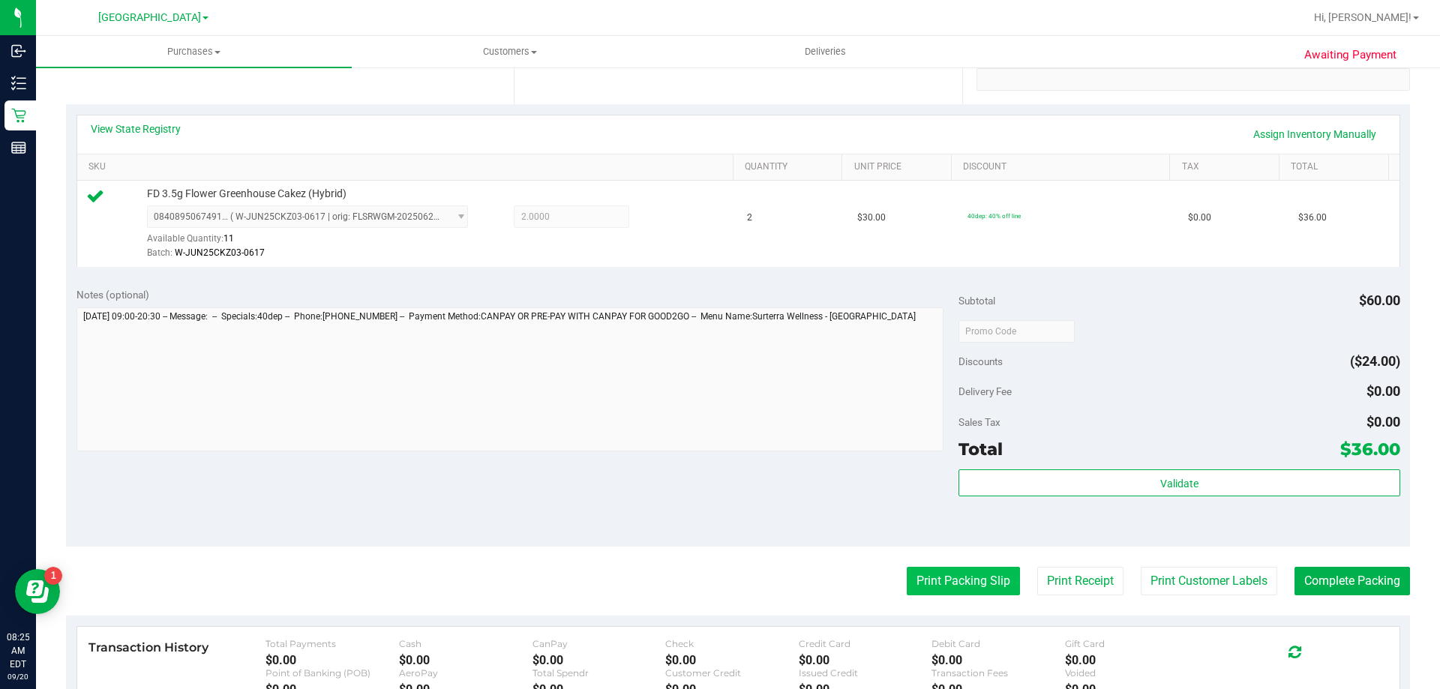
click at [939, 574] on button "Print Packing Slip" at bounding box center [963, 581] width 113 height 29
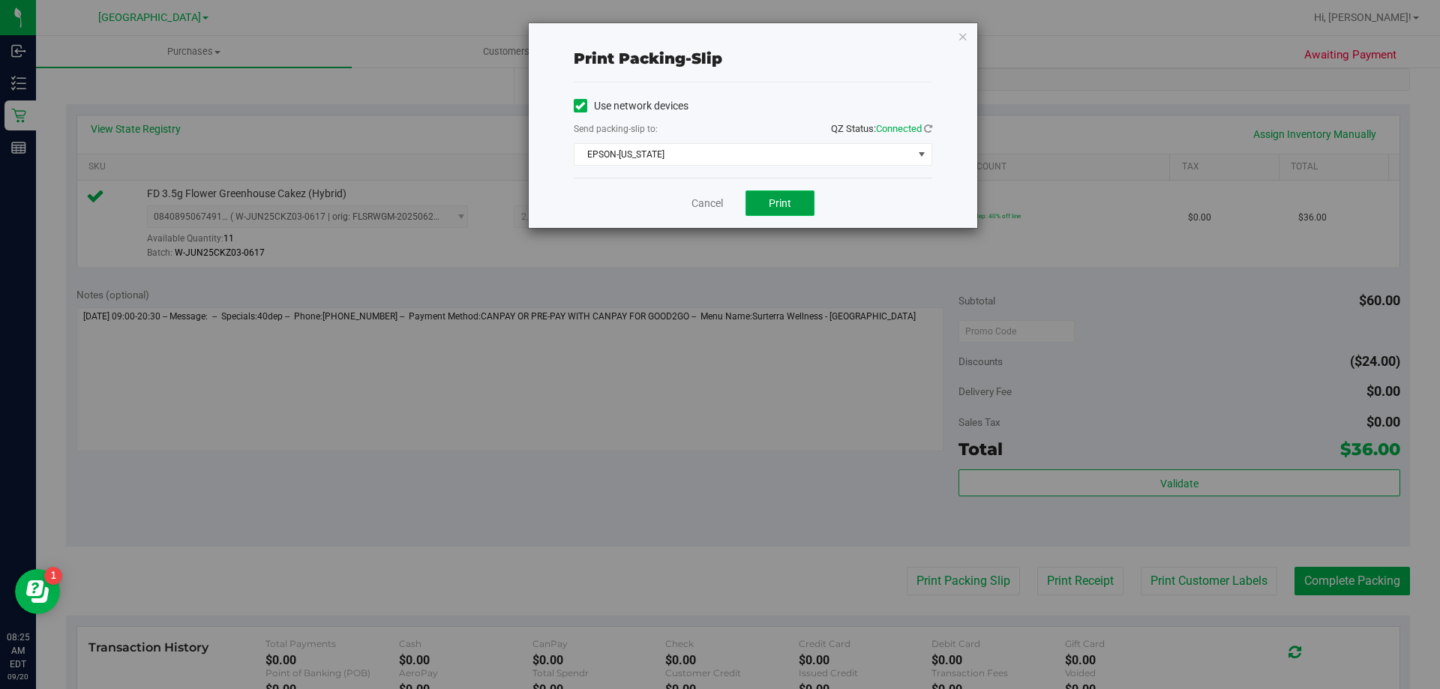
click at [766, 203] on button "Print" at bounding box center [780, 204] width 69 height 26
click at [715, 199] on link "Cancel" at bounding box center [708, 204] width 32 height 16
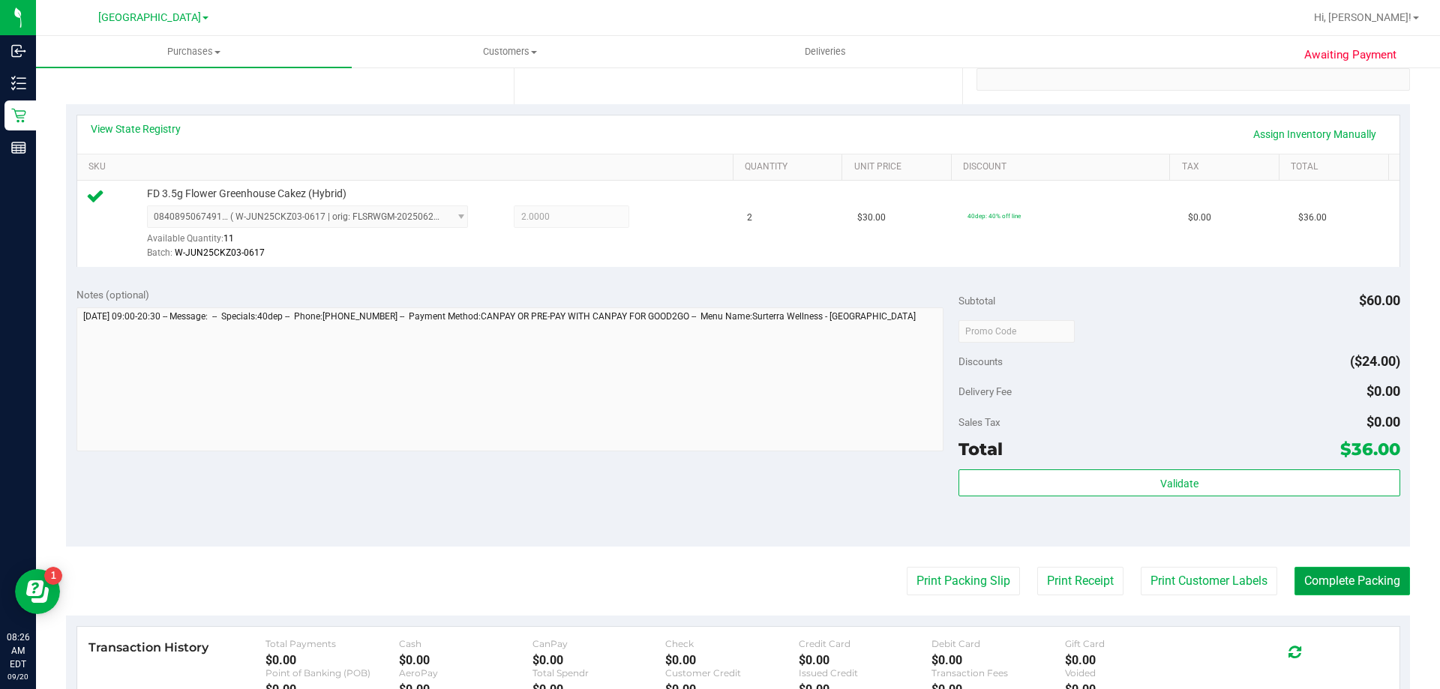
click at [1374, 589] on button "Complete Packing" at bounding box center [1353, 581] width 116 height 29
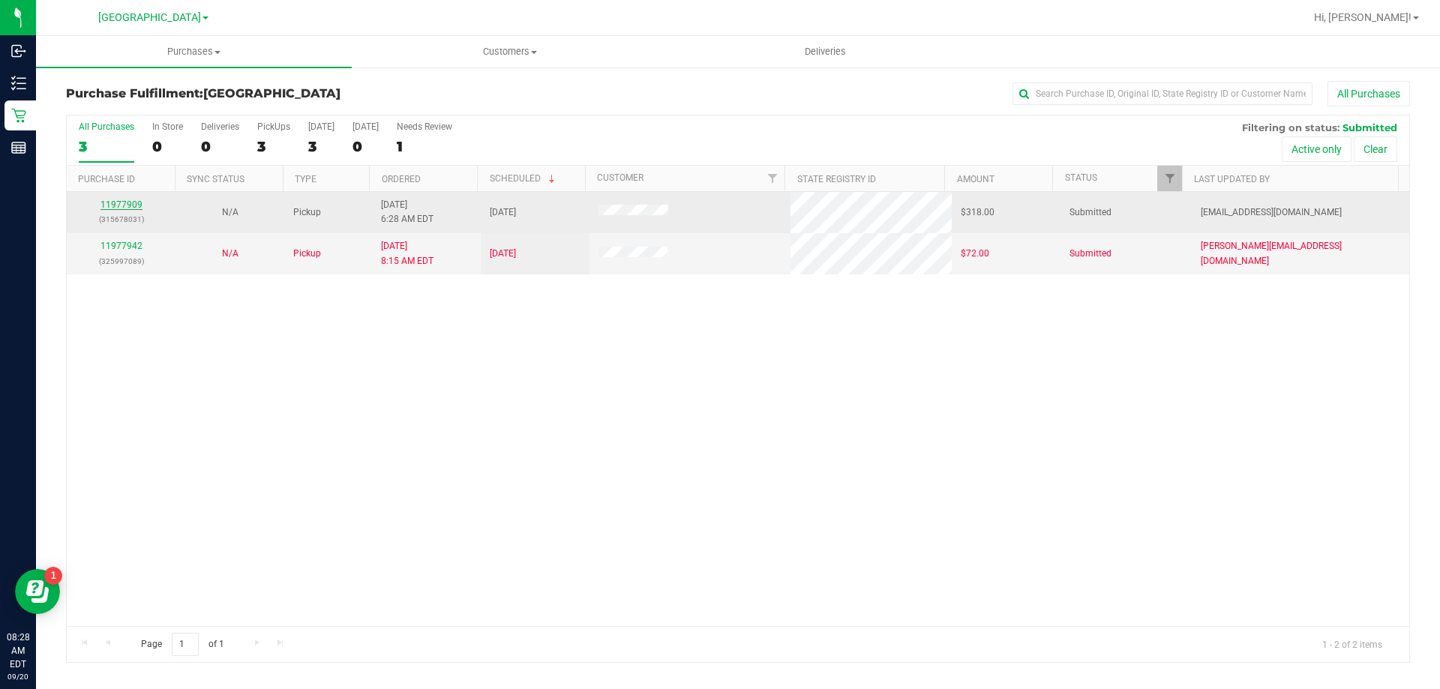
click at [114, 203] on link "11977909" at bounding box center [122, 205] width 42 height 11
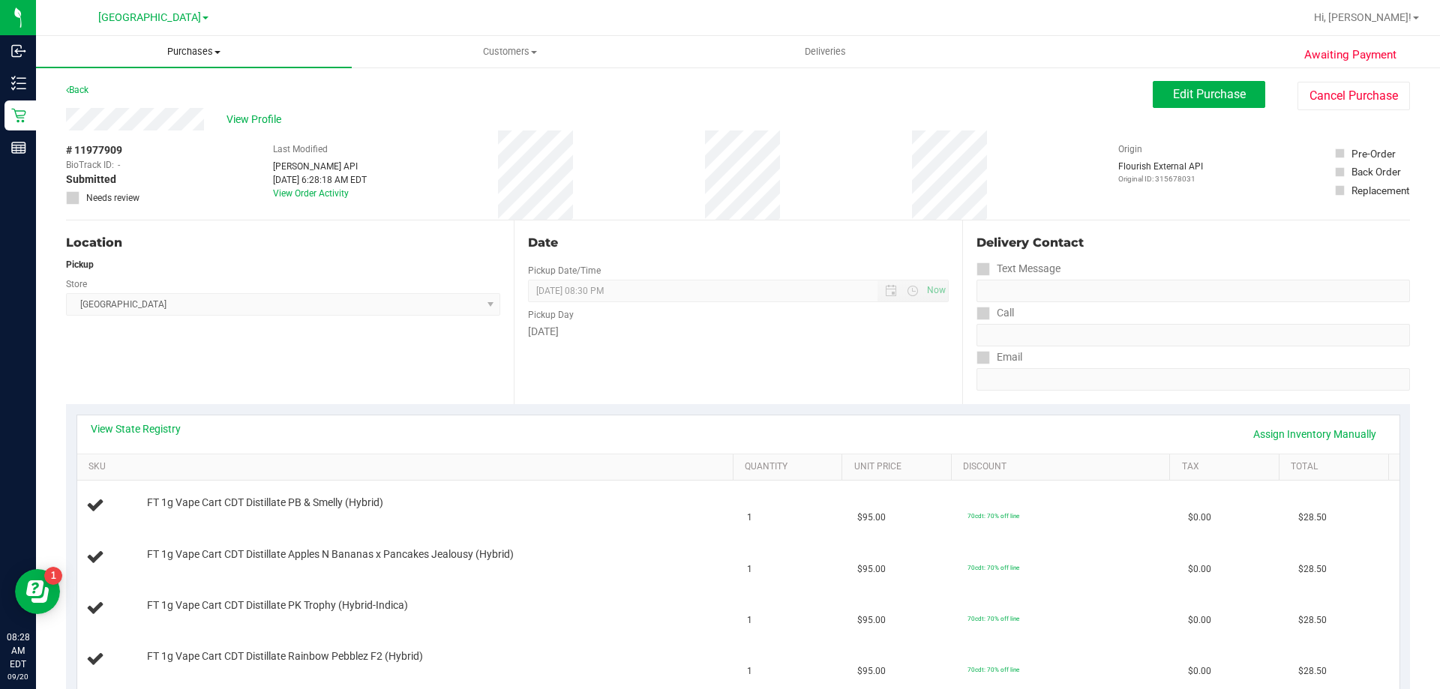
click at [200, 56] on span "Purchases" at bounding box center [194, 52] width 316 height 14
click at [192, 113] on li "Fulfillment" at bounding box center [194, 109] width 316 height 18
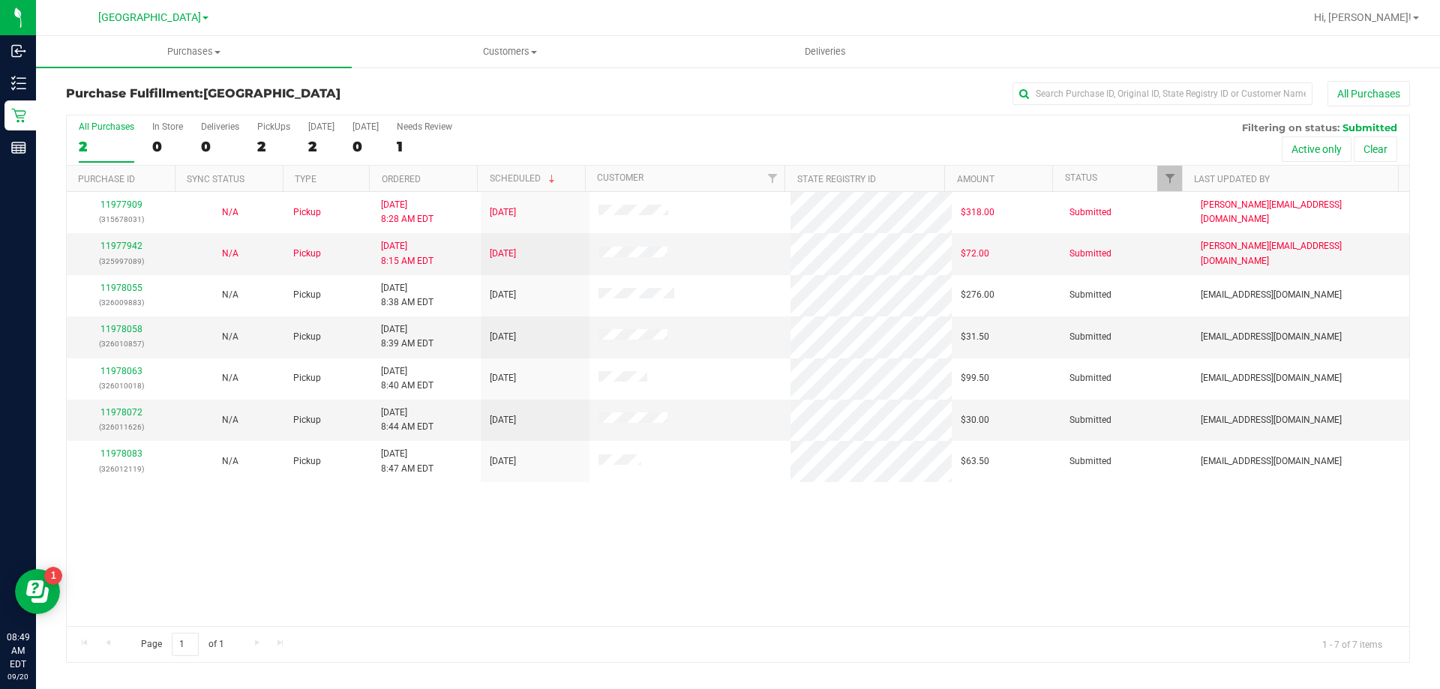
click at [612, 98] on div "All Purchases" at bounding box center [962, 94] width 896 height 26
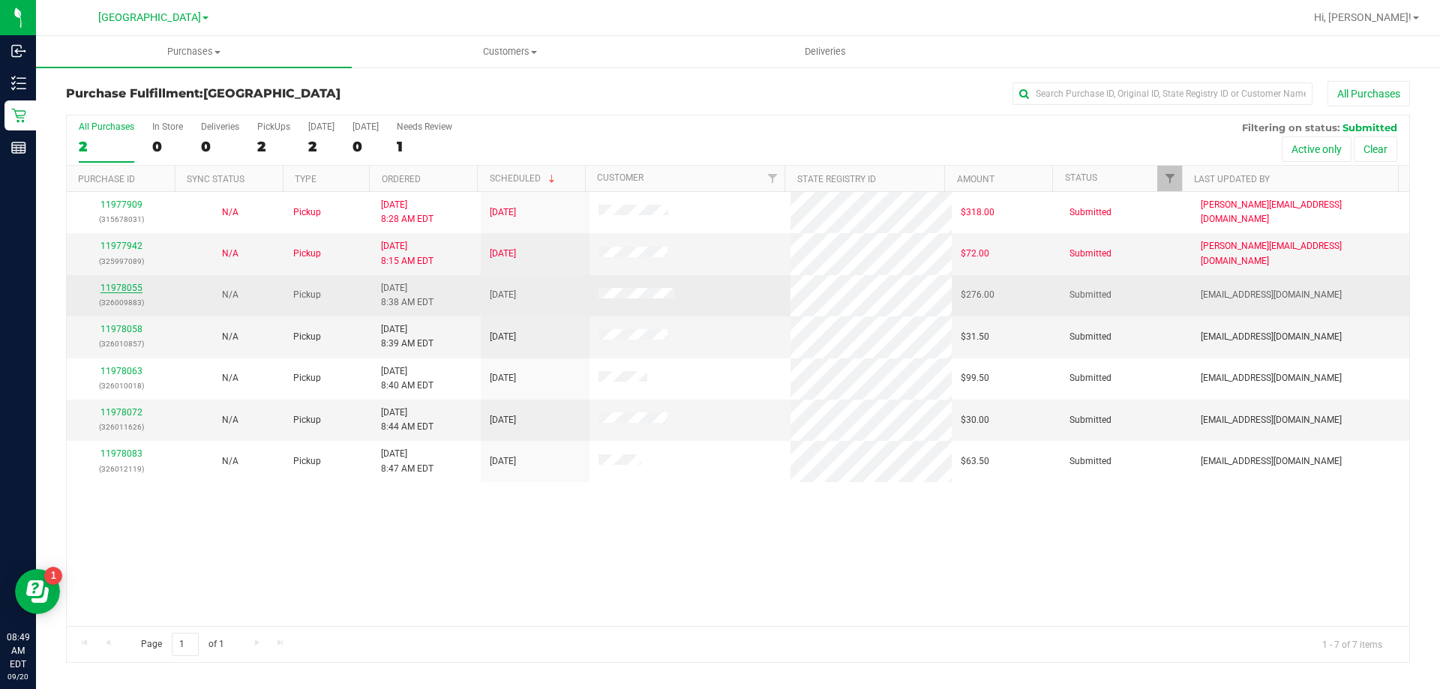
click at [119, 288] on link "11978055" at bounding box center [122, 288] width 42 height 11
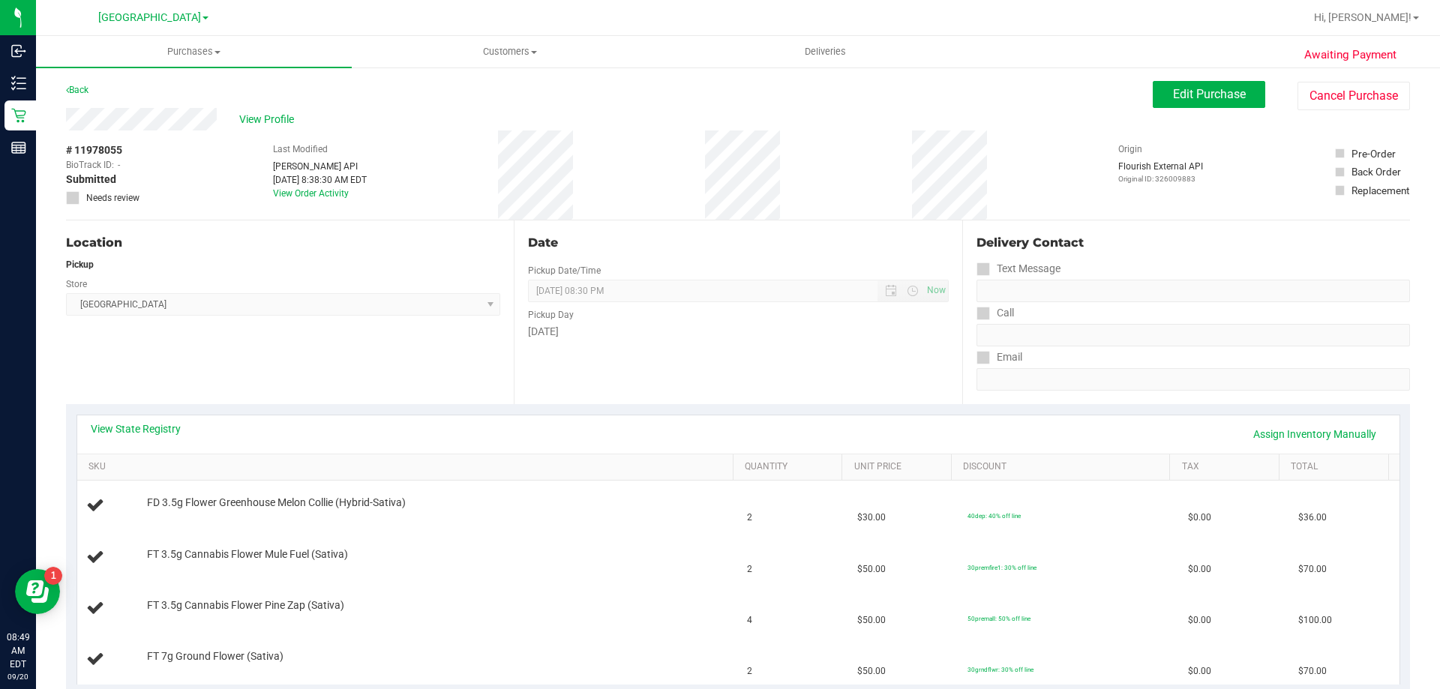
scroll to position [300, 0]
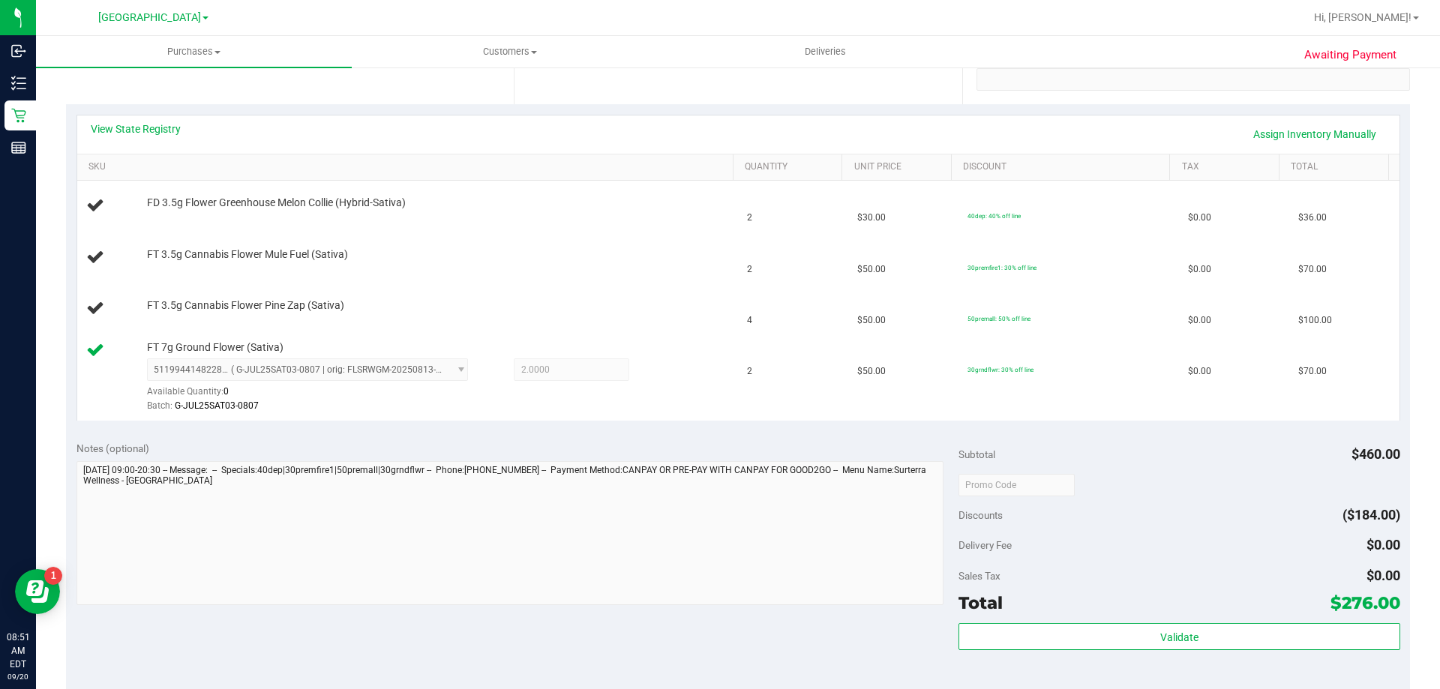
click at [719, 144] on div "View State Registry Assign Inventory Manually" at bounding box center [739, 135] width 1296 height 26
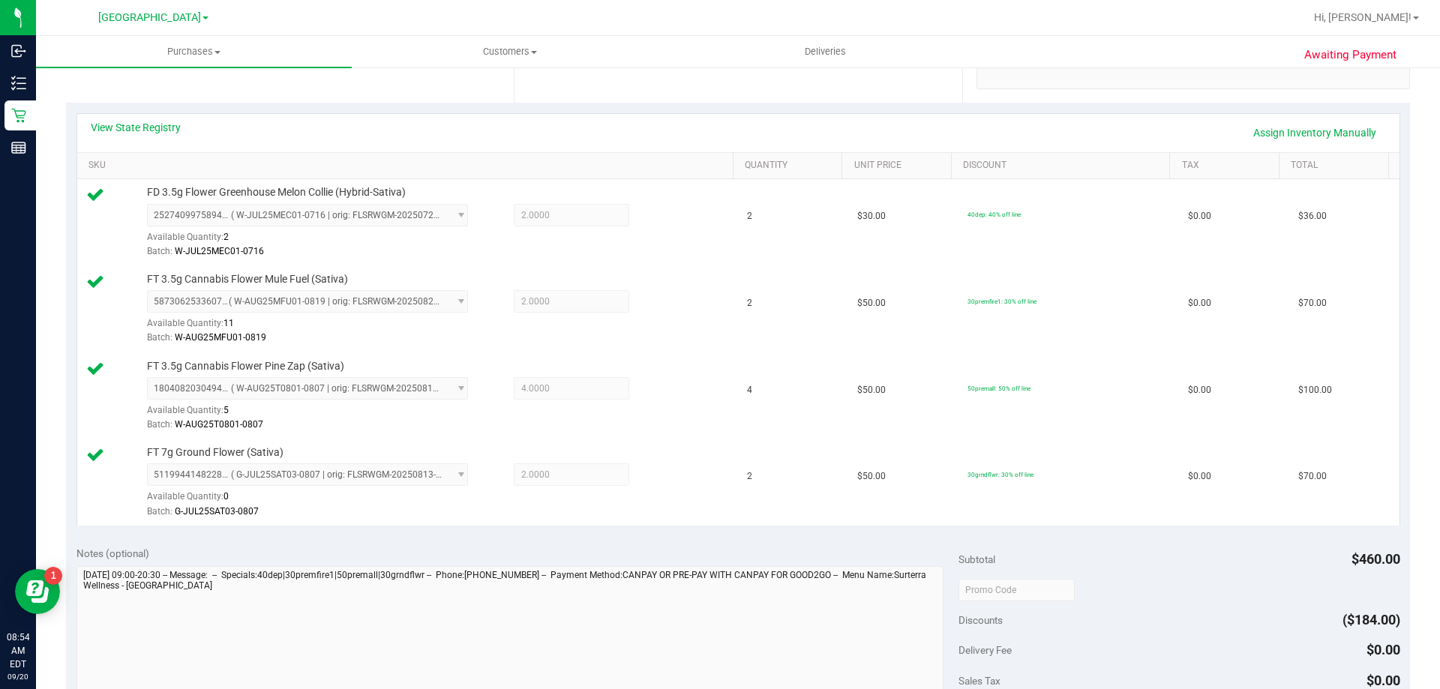
scroll to position [450, 0]
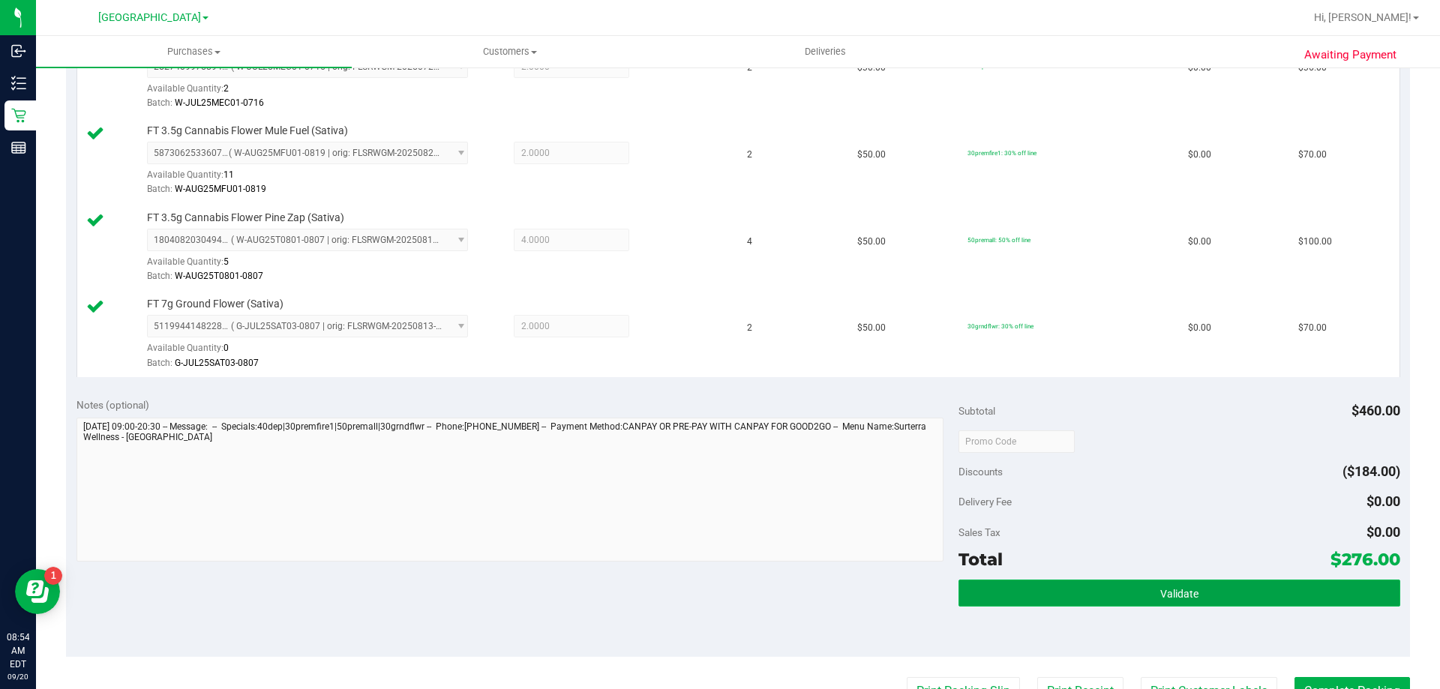
click at [1085, 585] on button "Validate" at bounding box center [1179, 593] width 441 height 27
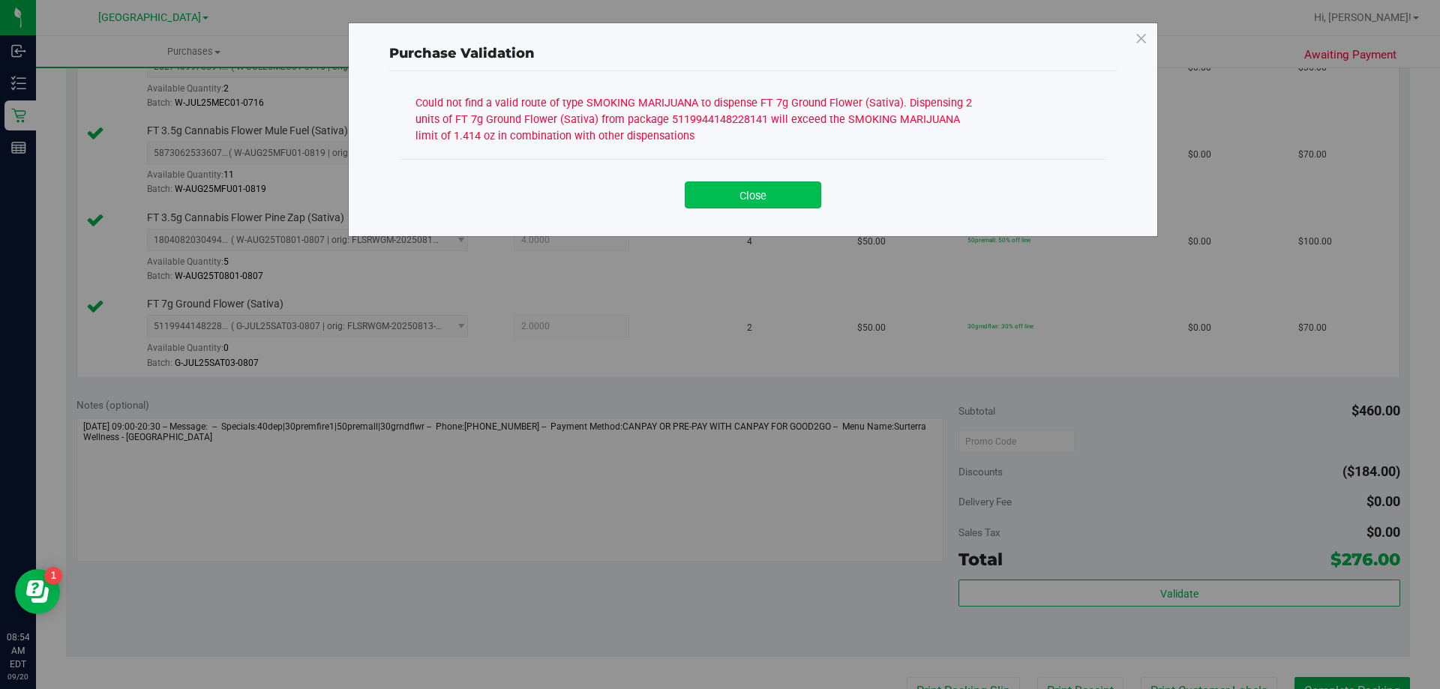
click at [767, 200] on button "Close" at bounding box center [753, 195] width 137 height 27
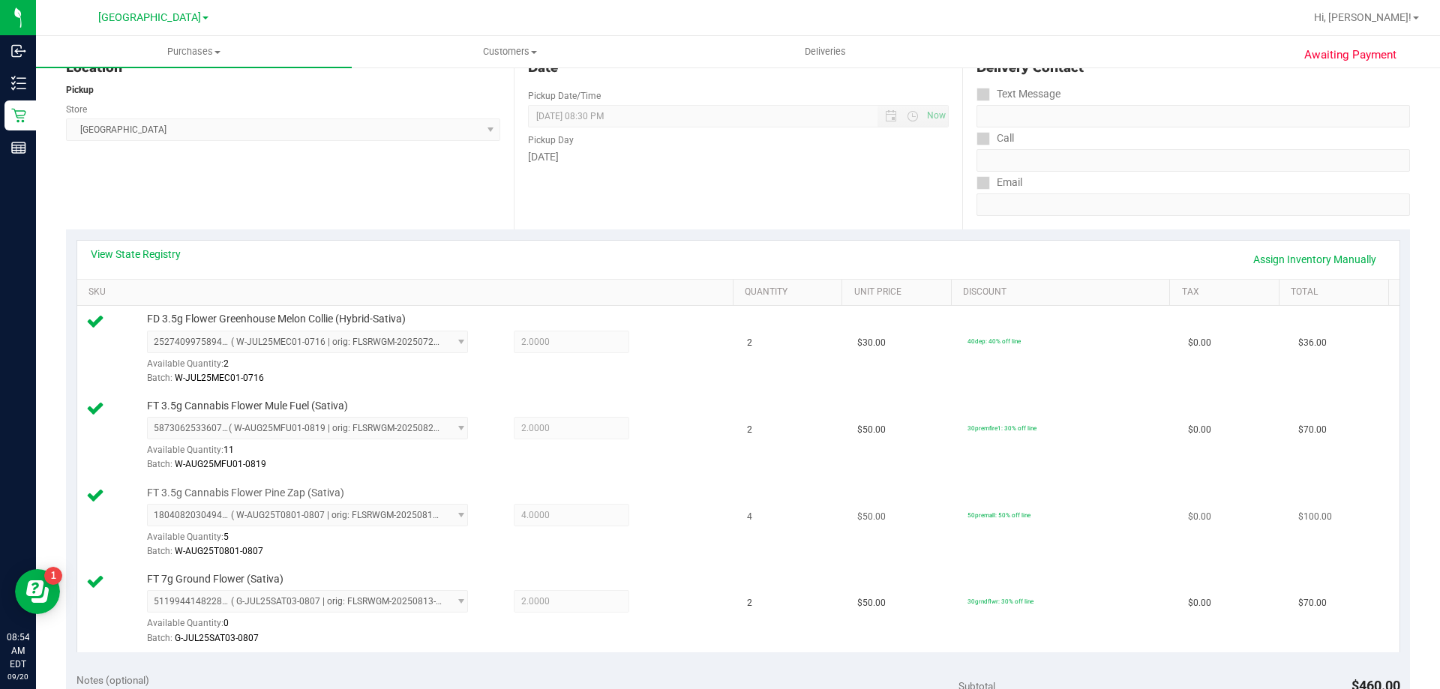
scroll to position [150, 0]
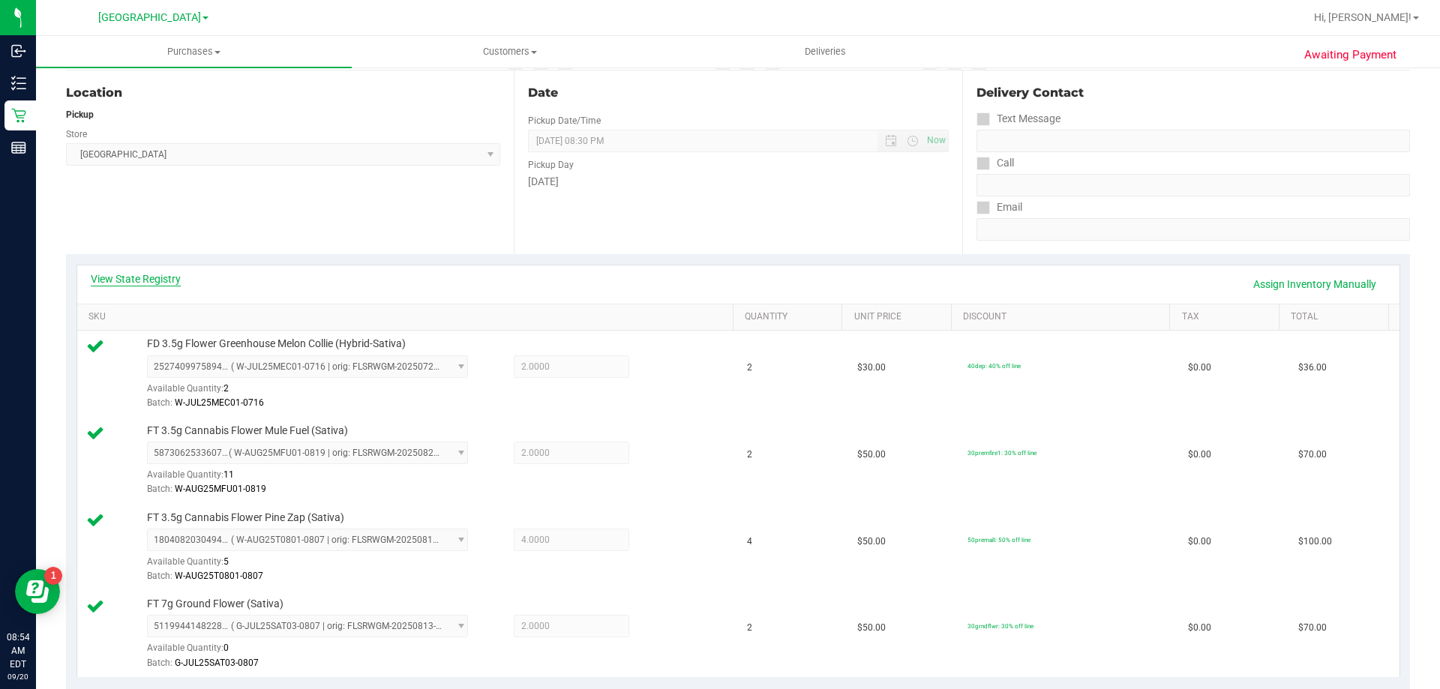
click at [157, 278] on link "View State Registry" at bounding box center [136, 279] width 90 height 15
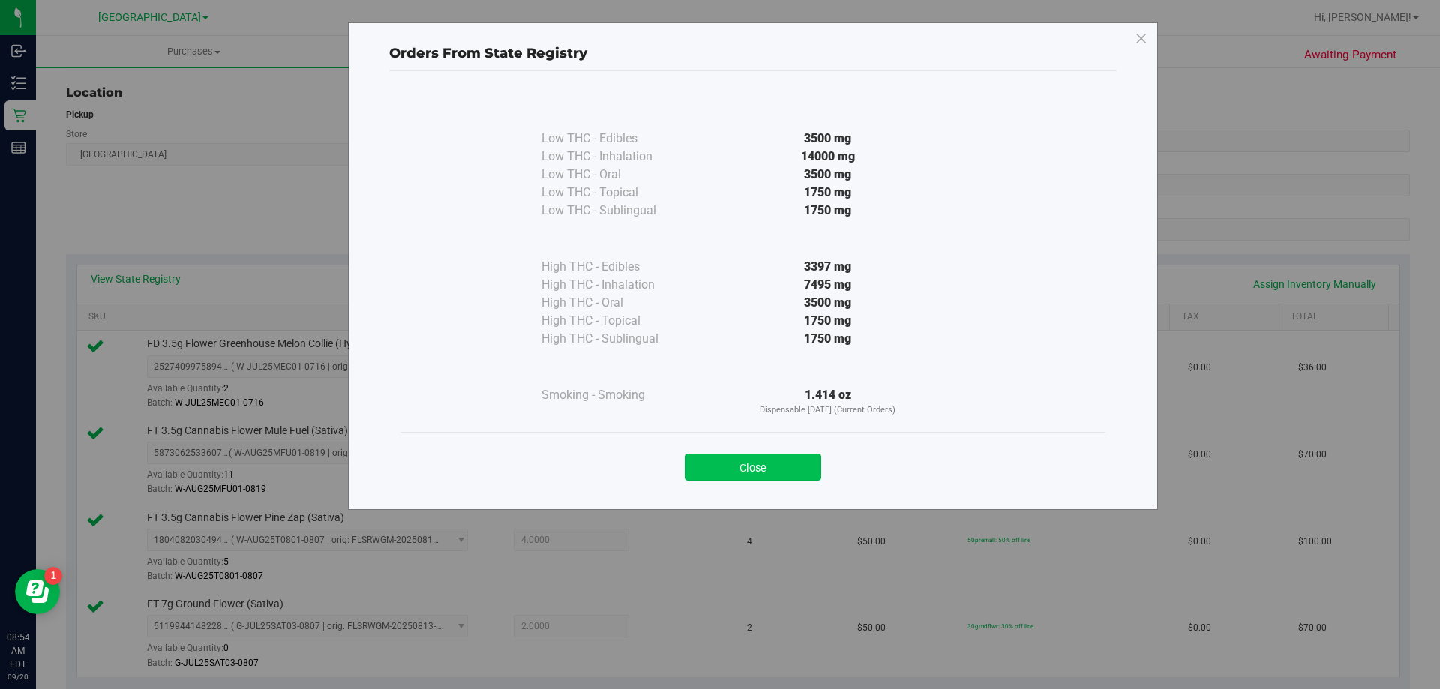
click at [784, 458] on button "Close" at bounding box center [753, 467] width 137 height 27
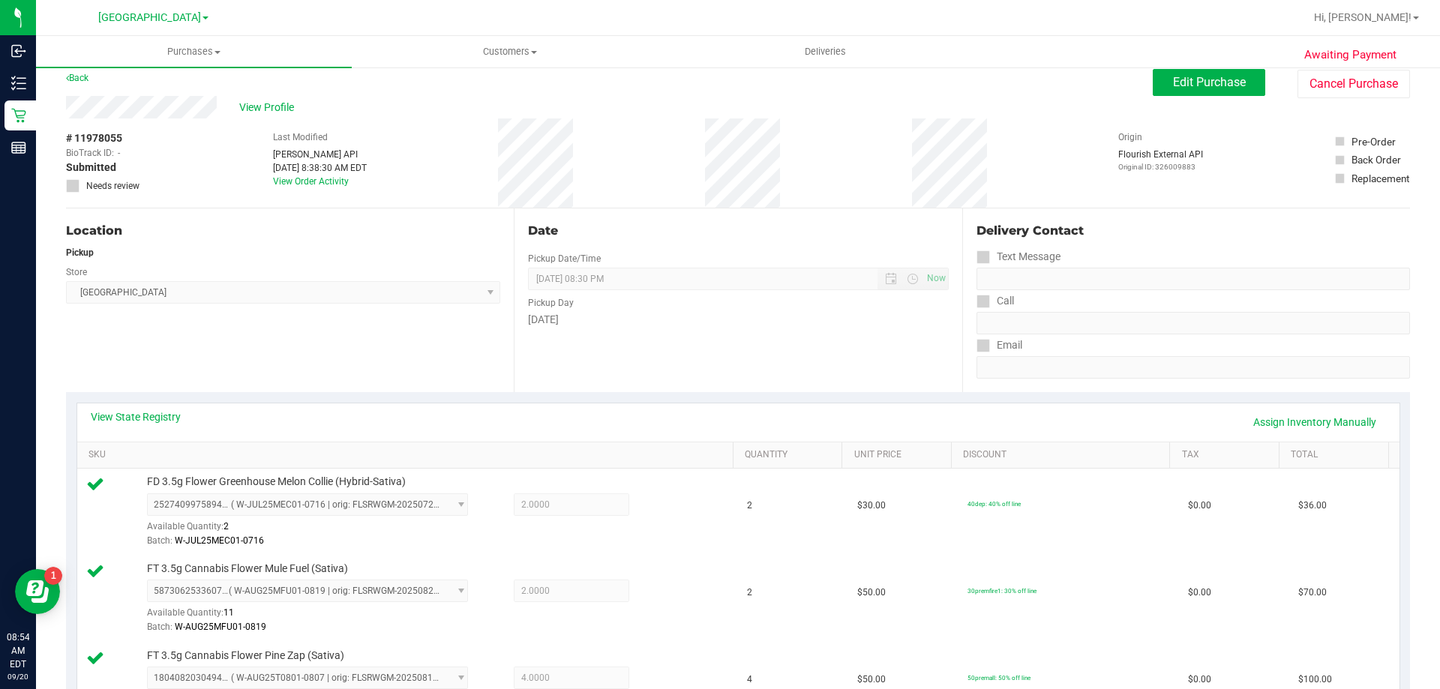
scroll to position [0, 0]
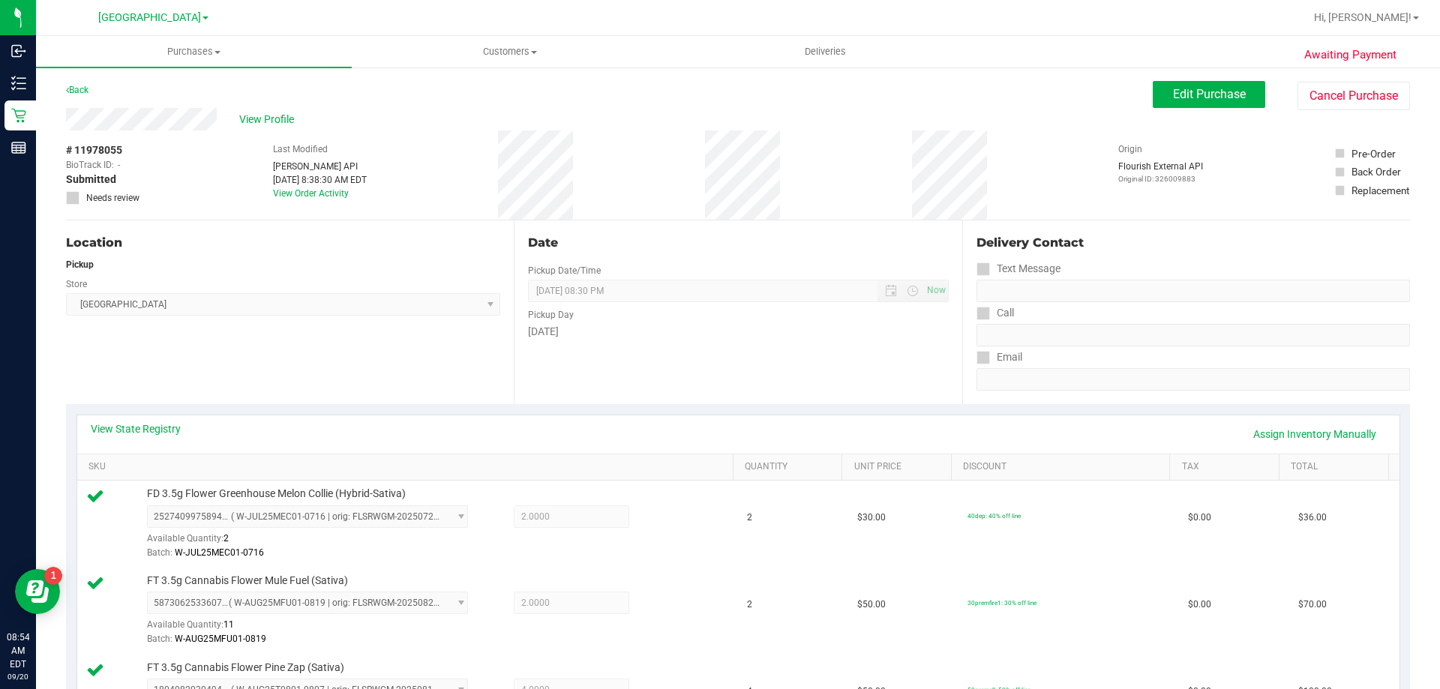
click at [863, 341] on div "Date Pickup Date/Time [DATE] Now [DATE] 08:30 PM Now Pickup Day [DATE]" at bounding box center [738, 313] width 448 height 184
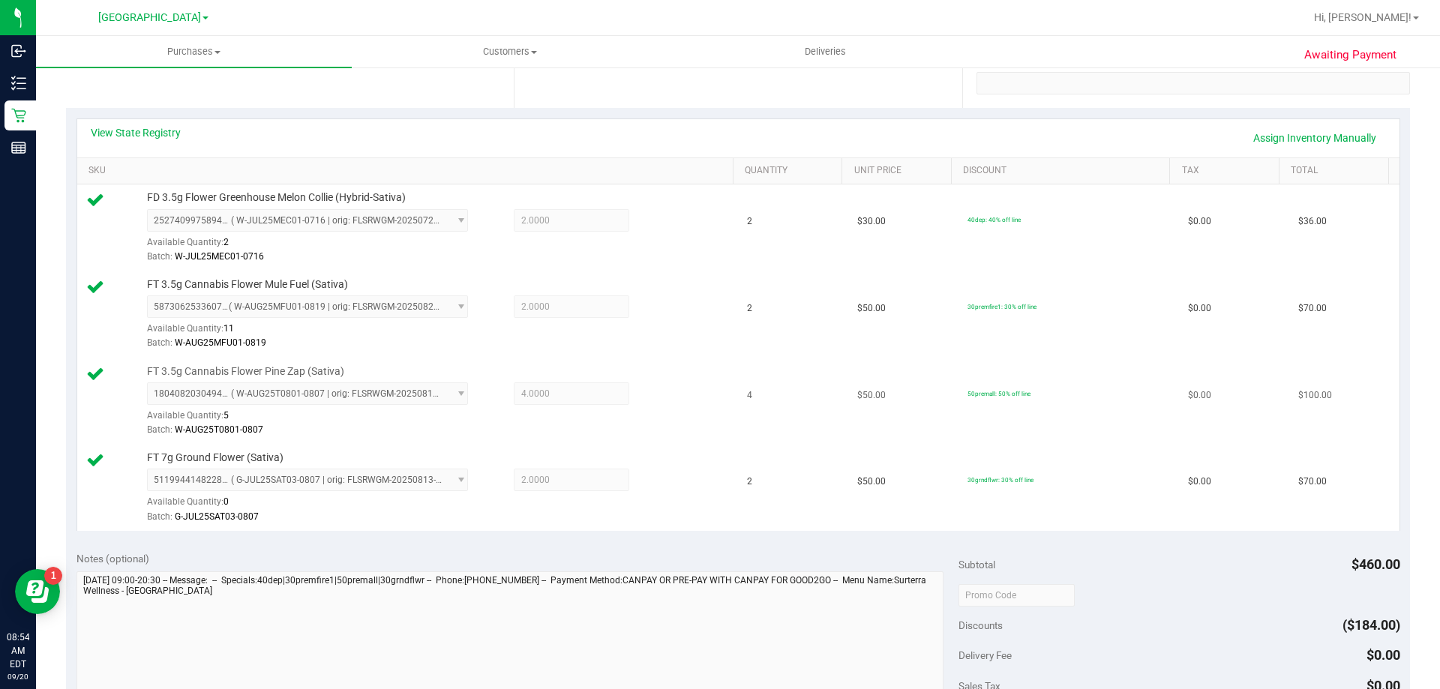
scroll to position [75, 0]
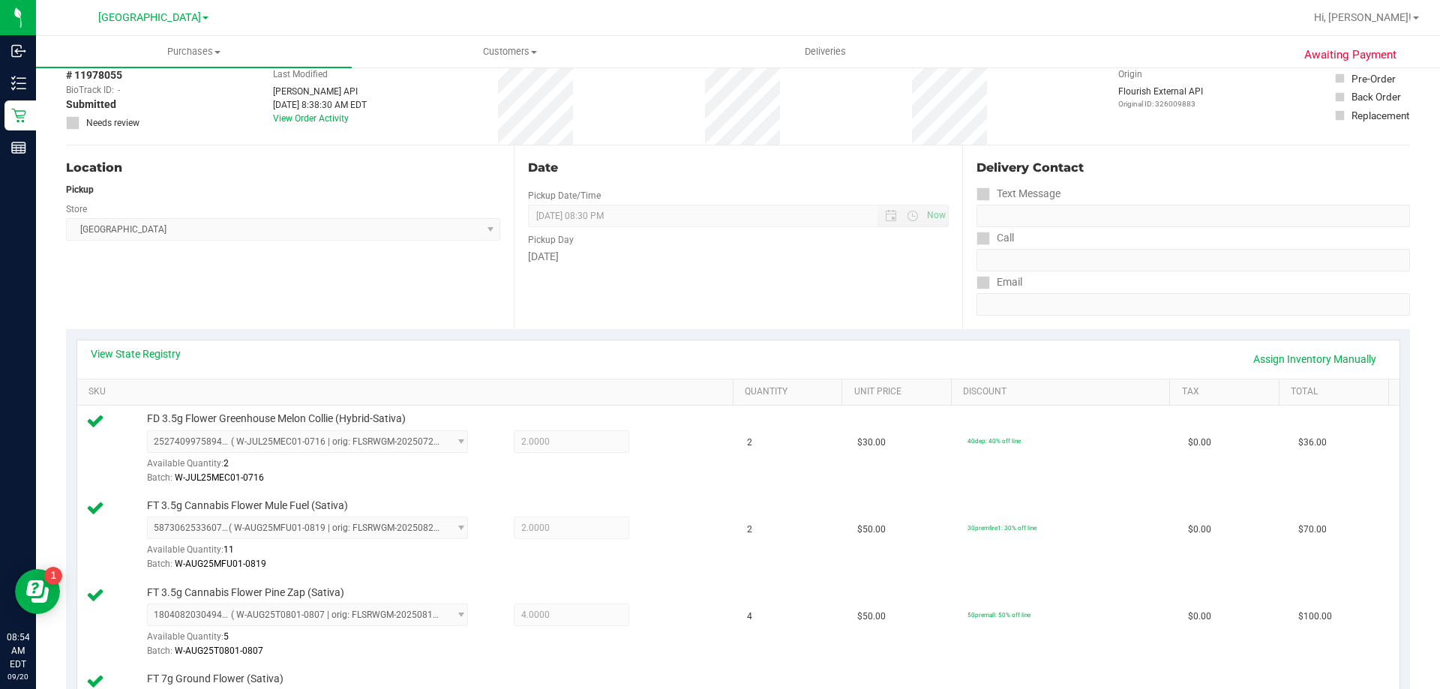
click at [176, 363] on div "View State Registry Assign Inventory Manually" at bounding box center [739, 360] width 1296 height 26
click at [180, 348] on link "View State Registry" at bounding box center [136, 354] width 90 height 15
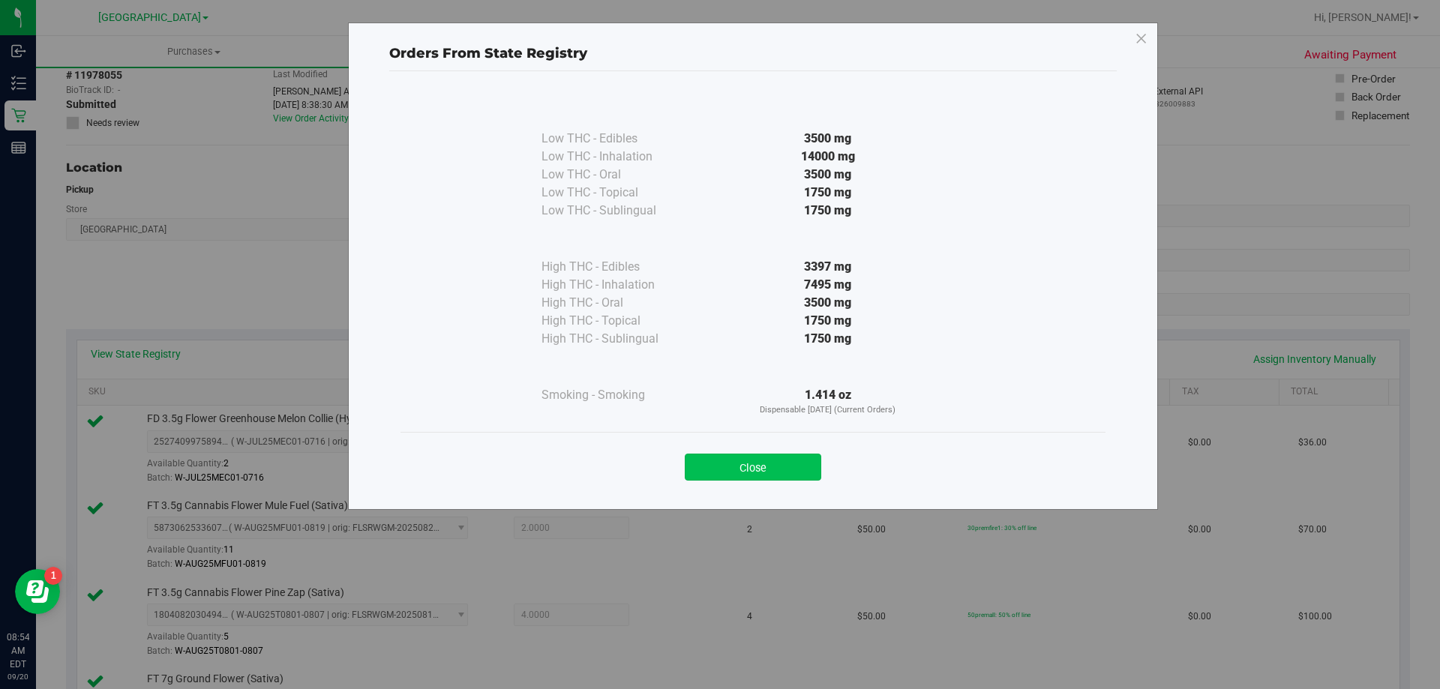
click at [759, 467] on button "Close" at bounding box center [753, 467] width 137 height 27
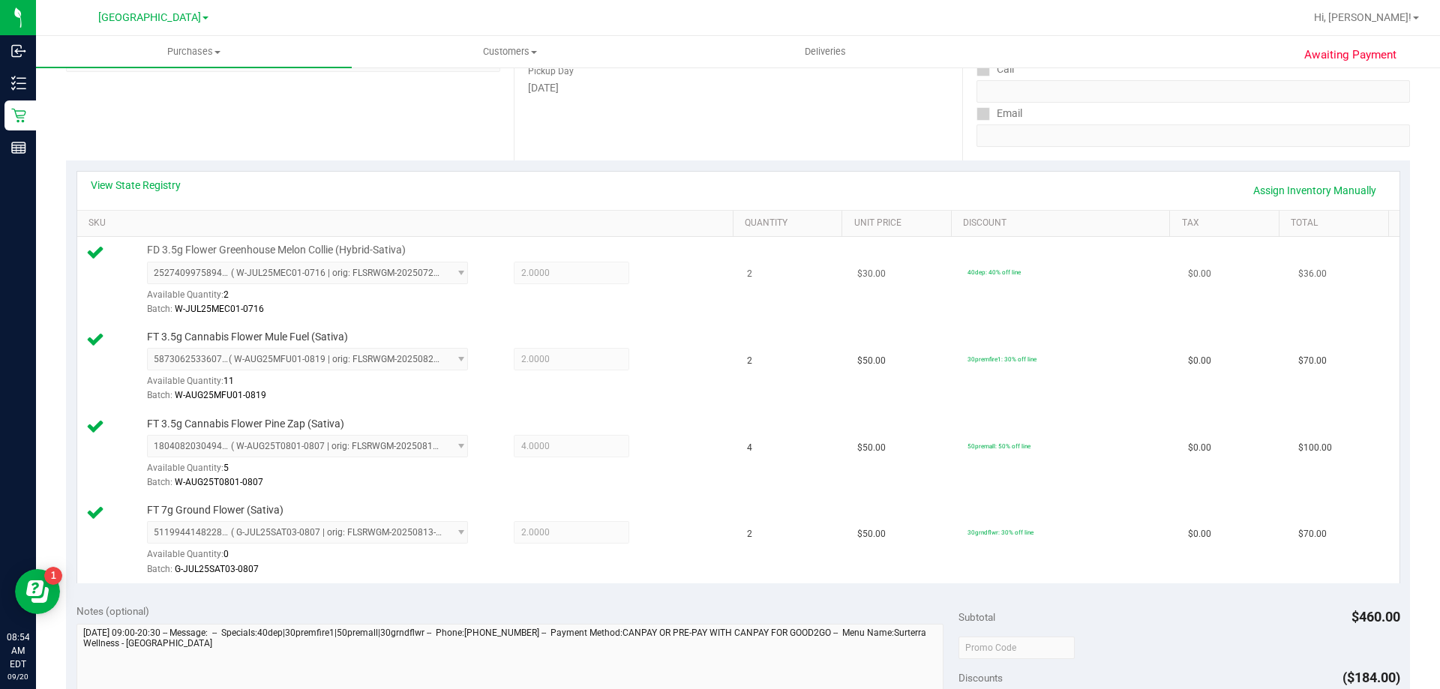
scroll to position [225, 0]
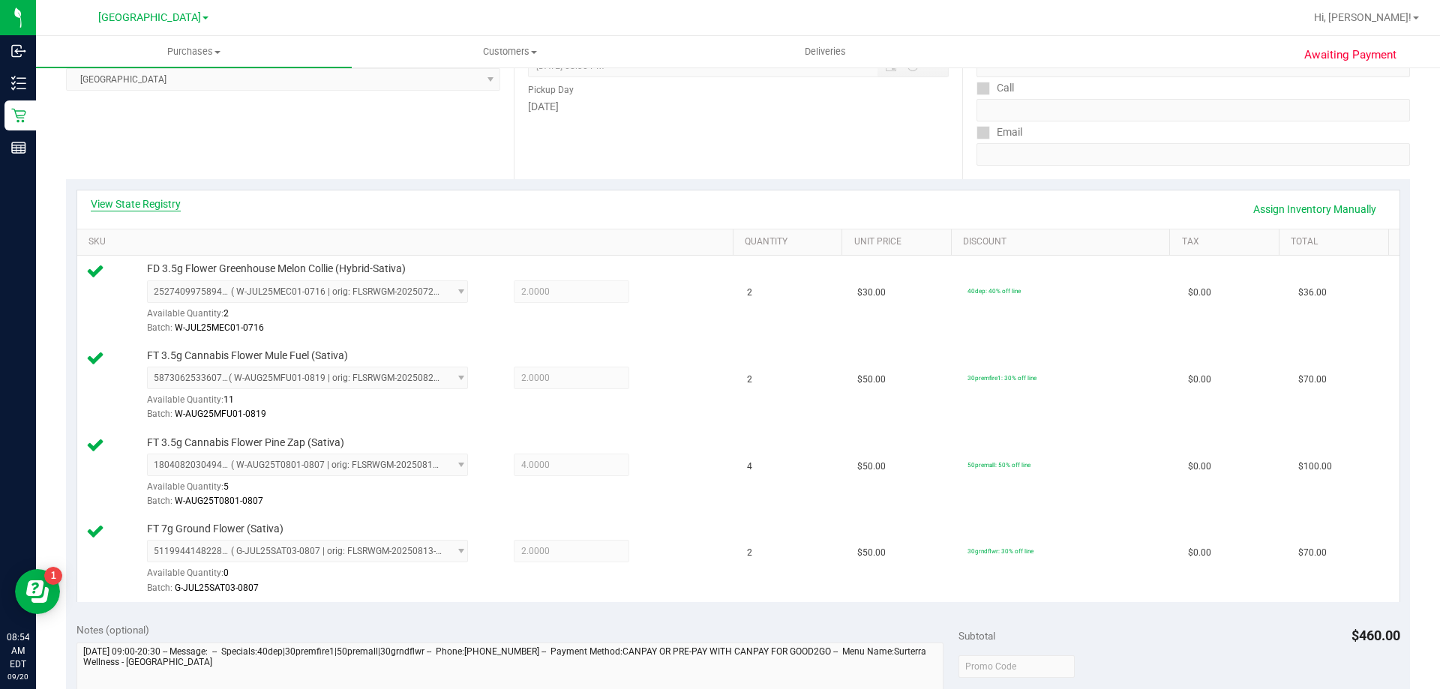
click at [165, 208] on link "View State Registry" at bounding box center [136, 204] width 90 height 15
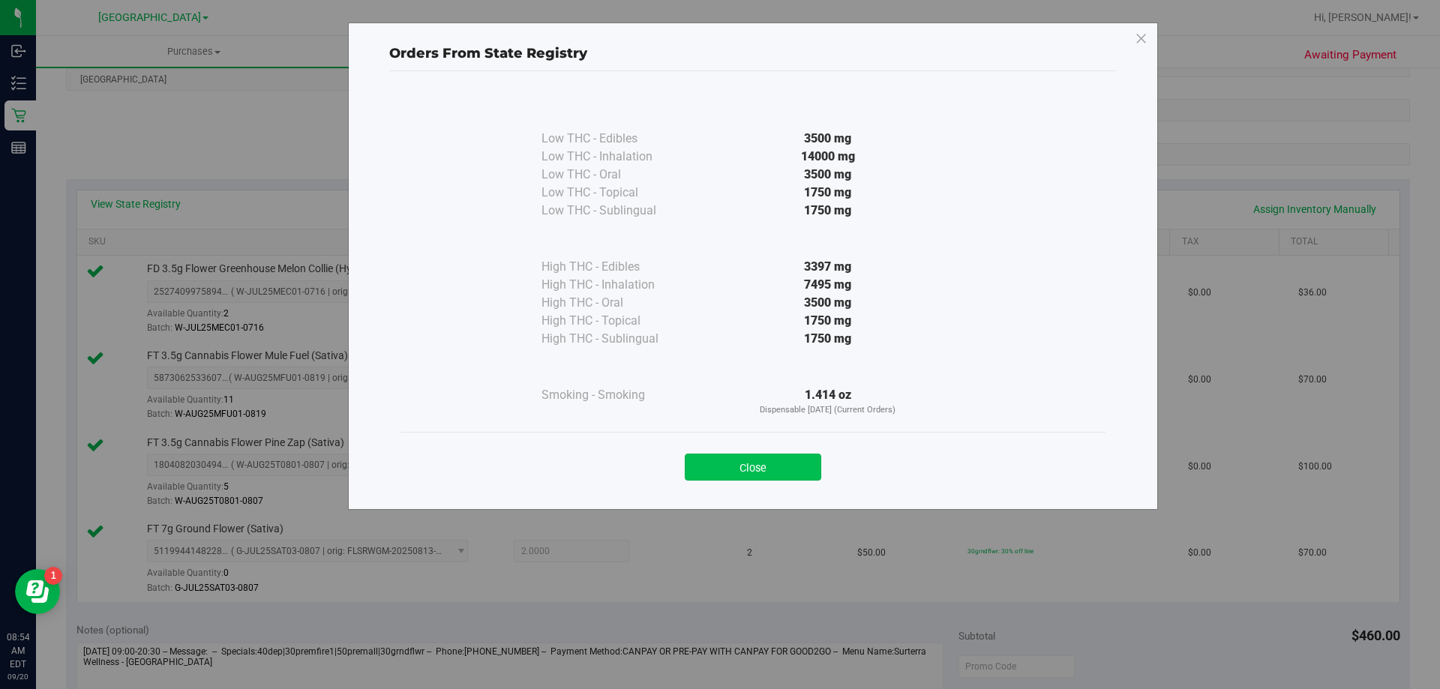
click at [774, 470] on button "Close" at bounding box center [753, 467] width 137 height 27
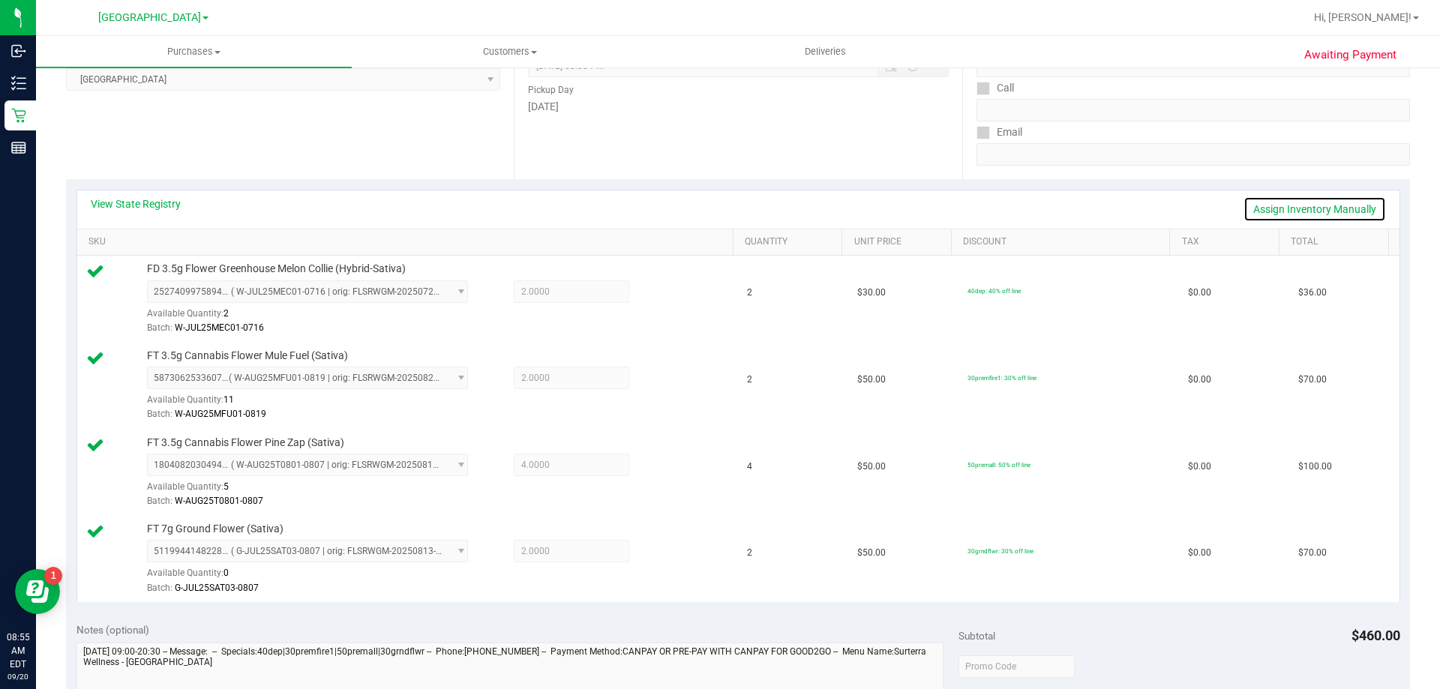
click at [1294, 217] on link "Assign Inventory Manually" at bounding box center [1315, 210] width 143 height 26
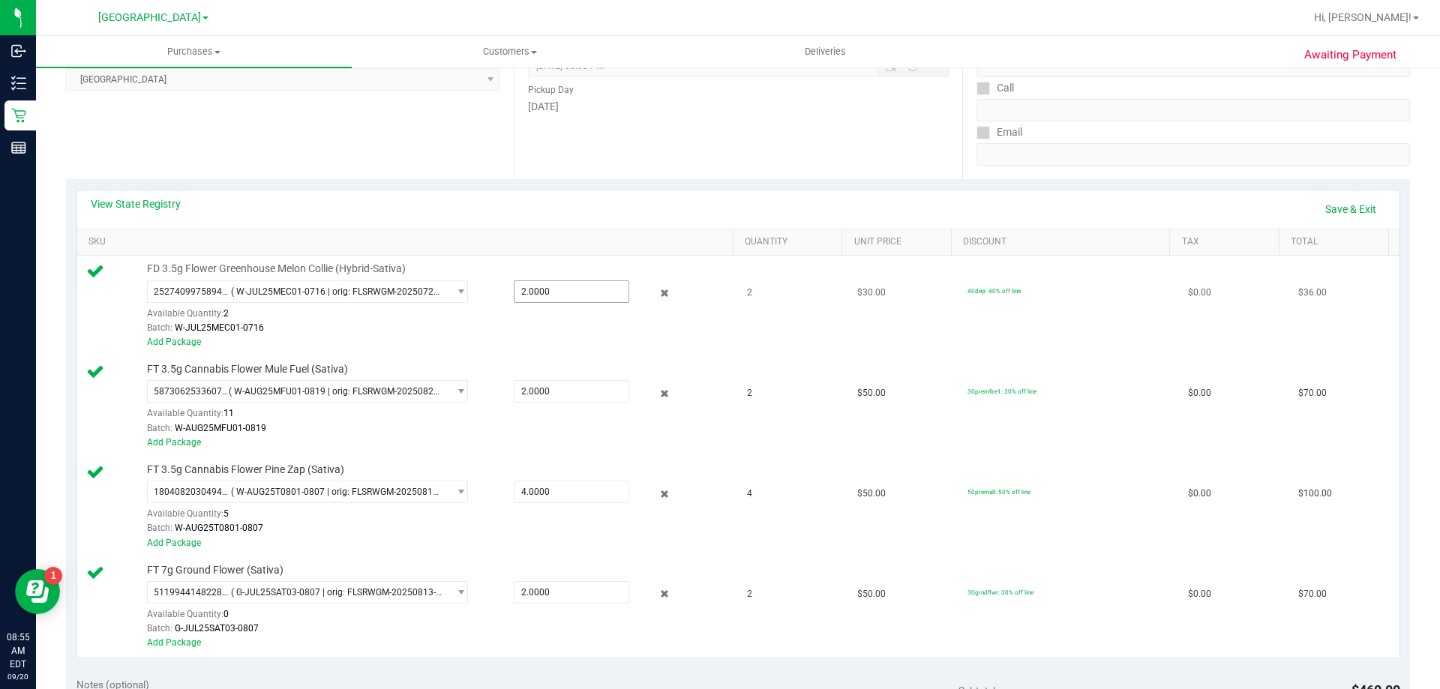
click at [572, 284] on span "2.0000 2" at bounding box center [572, 292] width 116 height 23
click at [572, 285] on input "2" at bounding box center [572, 291] width 114 height 21
type input "1"
type input "1.0000"
click at [552, 312] on div "2527409975894812 ( W-JUL25MEC01-0716 | orig: FLSRWGM-20250722-550 ) 25274099758…" at bounding box center [436, 308] width 579 height 55
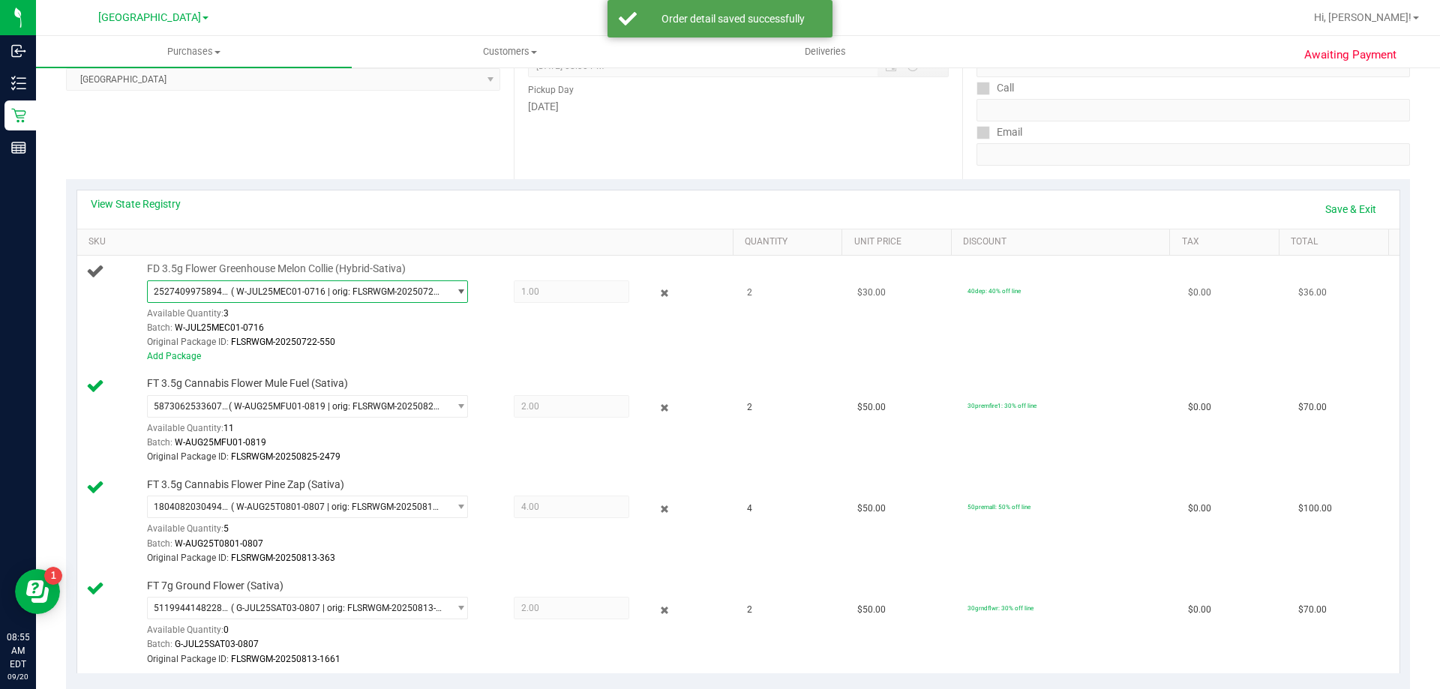
click at [255, 299] on span "2527409975894812 ( W-JUL25MEC01-0716 | orig: FLSRWGM-20250722-550 )" at bounding box center [298, 291] width 301 height 21
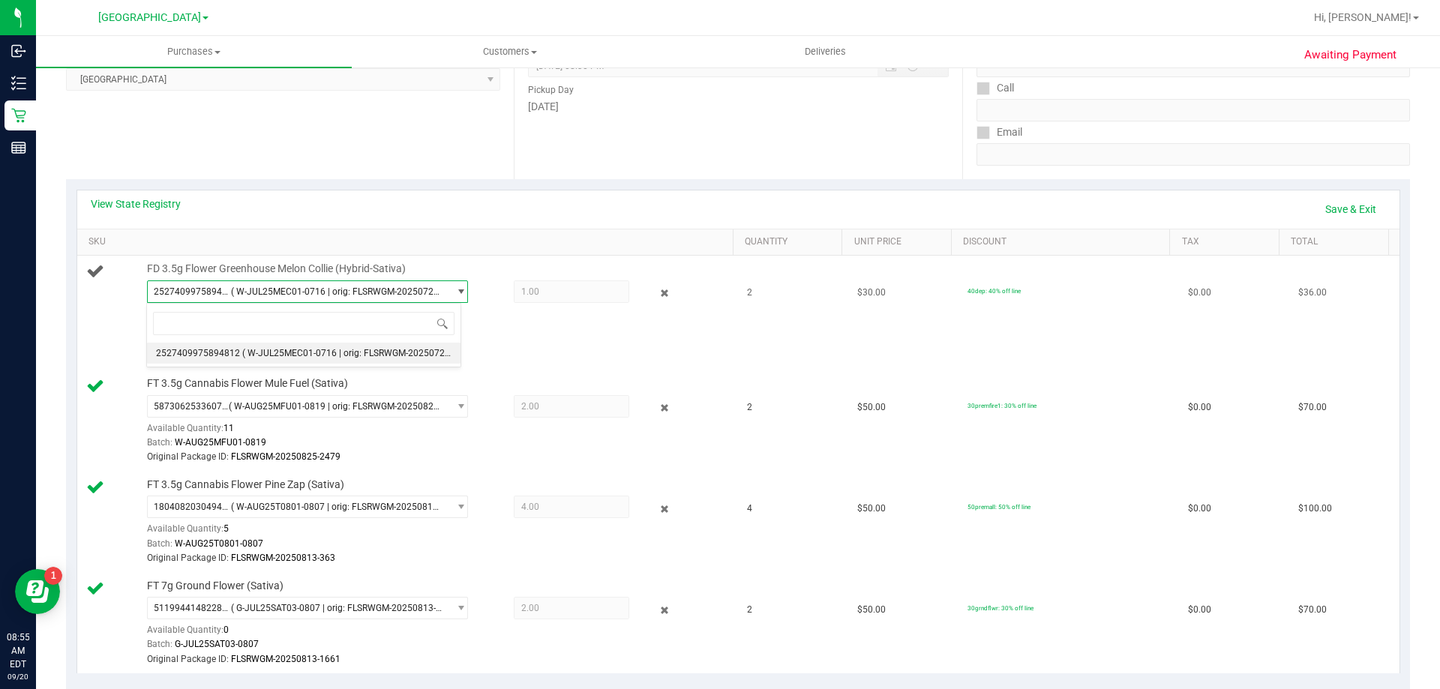
click at [255, 299] on span "2527409975894812 ( W-JUL25MEC01-0716 | orig: FLSRWGM-20250722-550 )" at bounding box center [298, 291] width 301 height 21
click at [590, 336] on div "Original Package ID: FLSRWGM-20250722-550" at bounding box center [436, 342] width 579 height 14
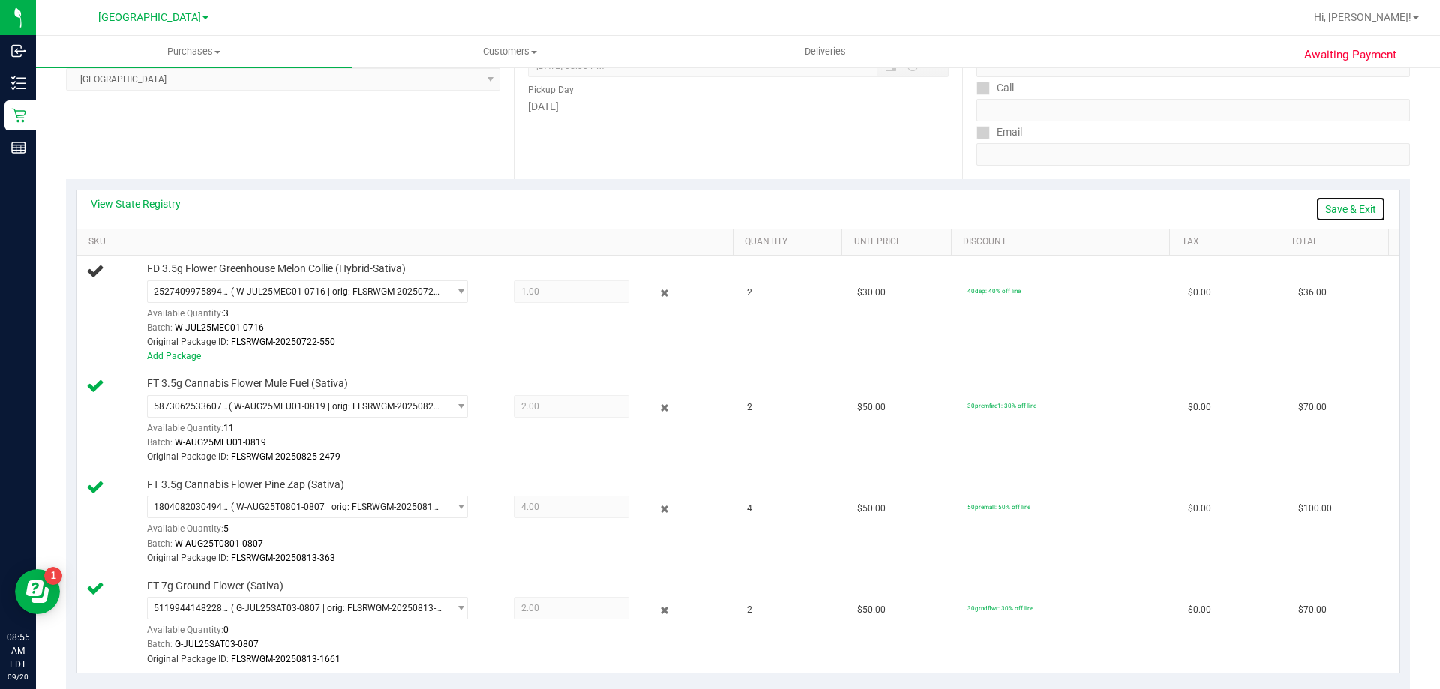
click at [1331, 206] on link "Save & Exit" at bounding box center [1351, 210] width 71 height 26
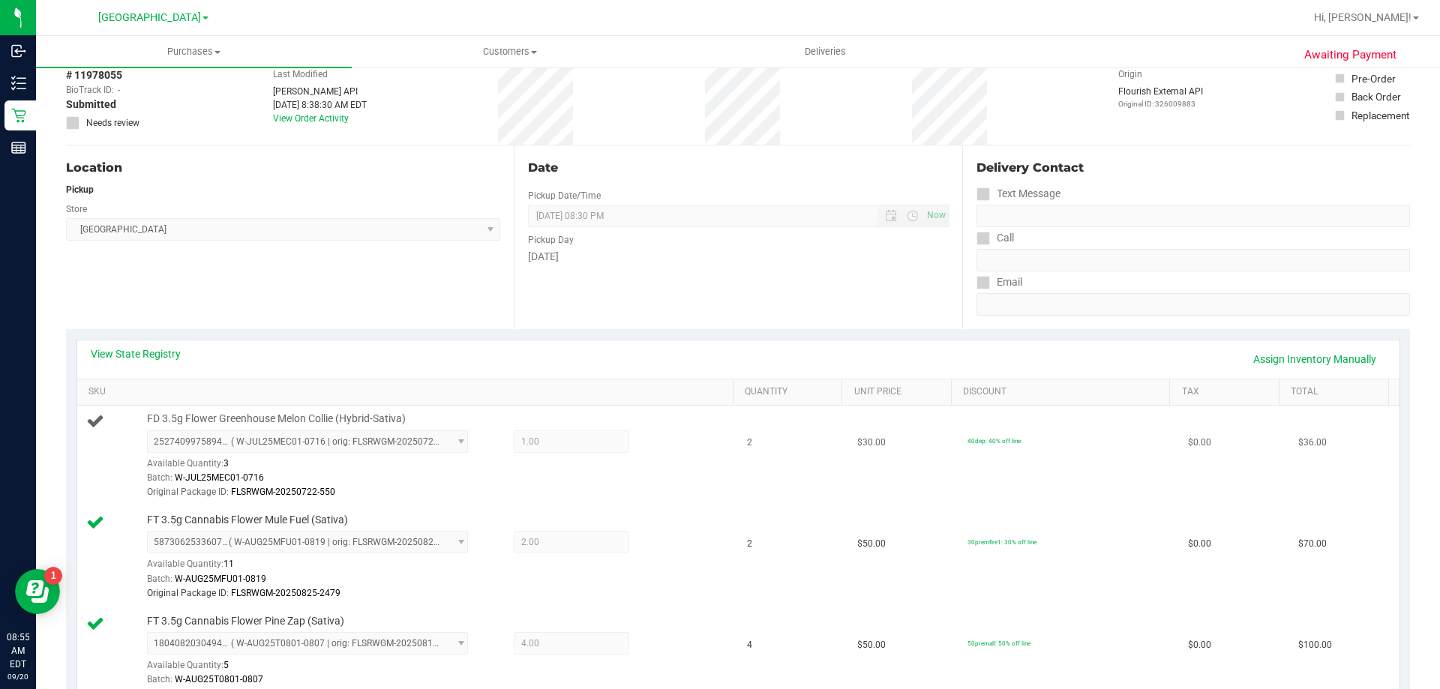
scroll to position [0, 0]
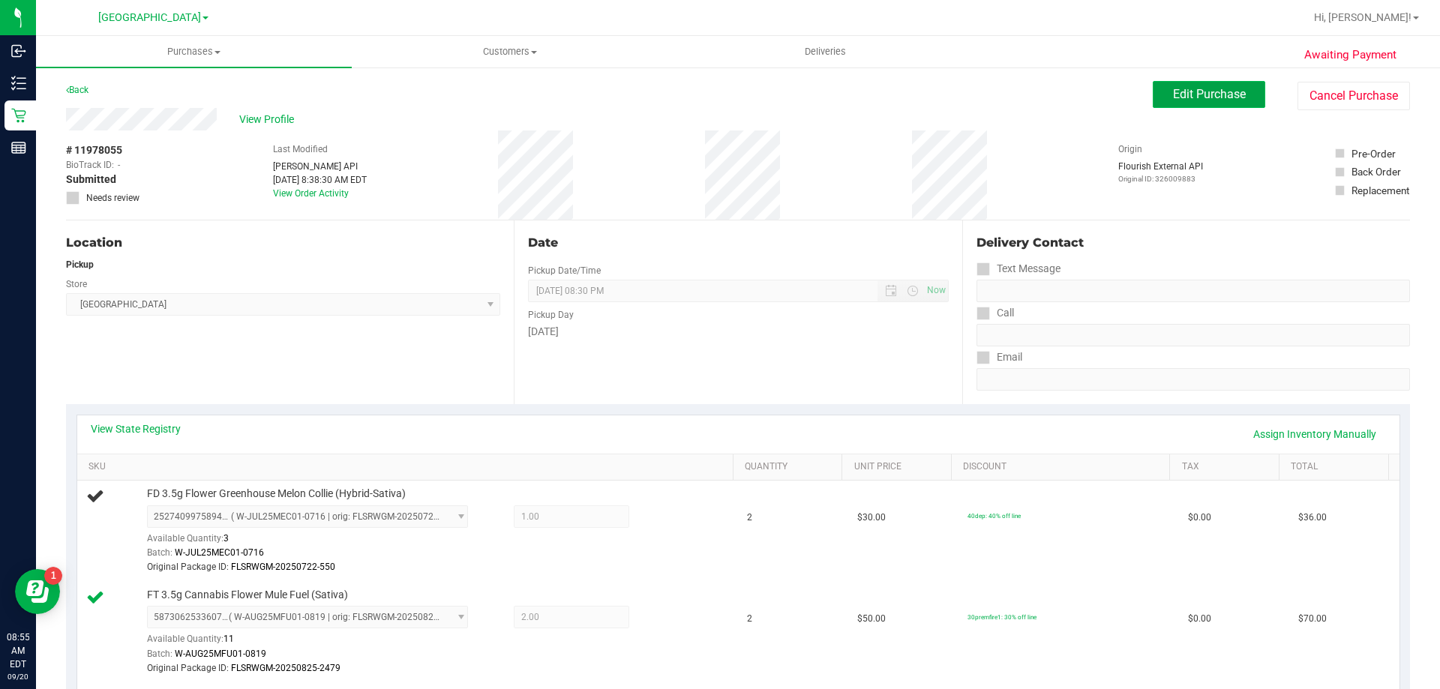
click at [1224, 97] on span "Edit Purchase" at bounding box center [1209, 94] width 73 height 14
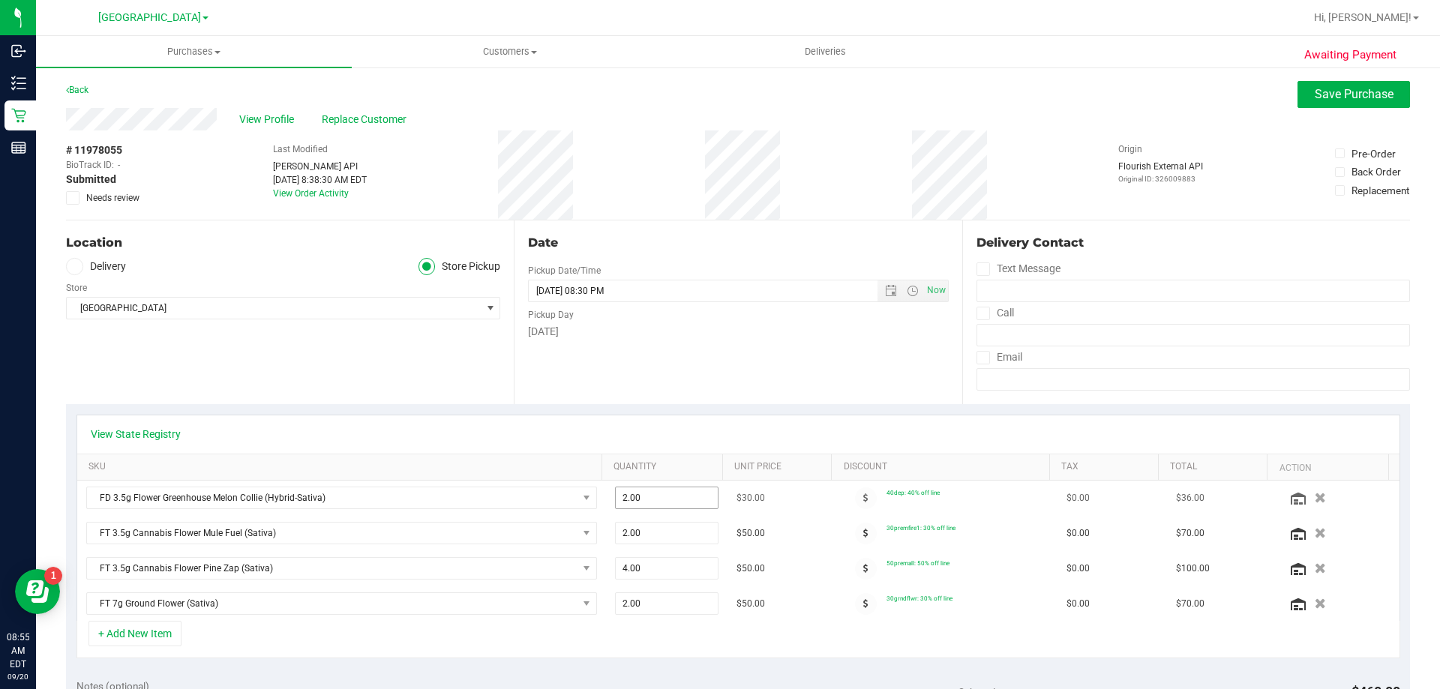
click at [653, 505] on span "2.00 2" at bounding box center [667, 498] width 104 height 23
click at [653, 505] on input "2" at bounding box center [667, 498] width 103 height 21
type input "1"
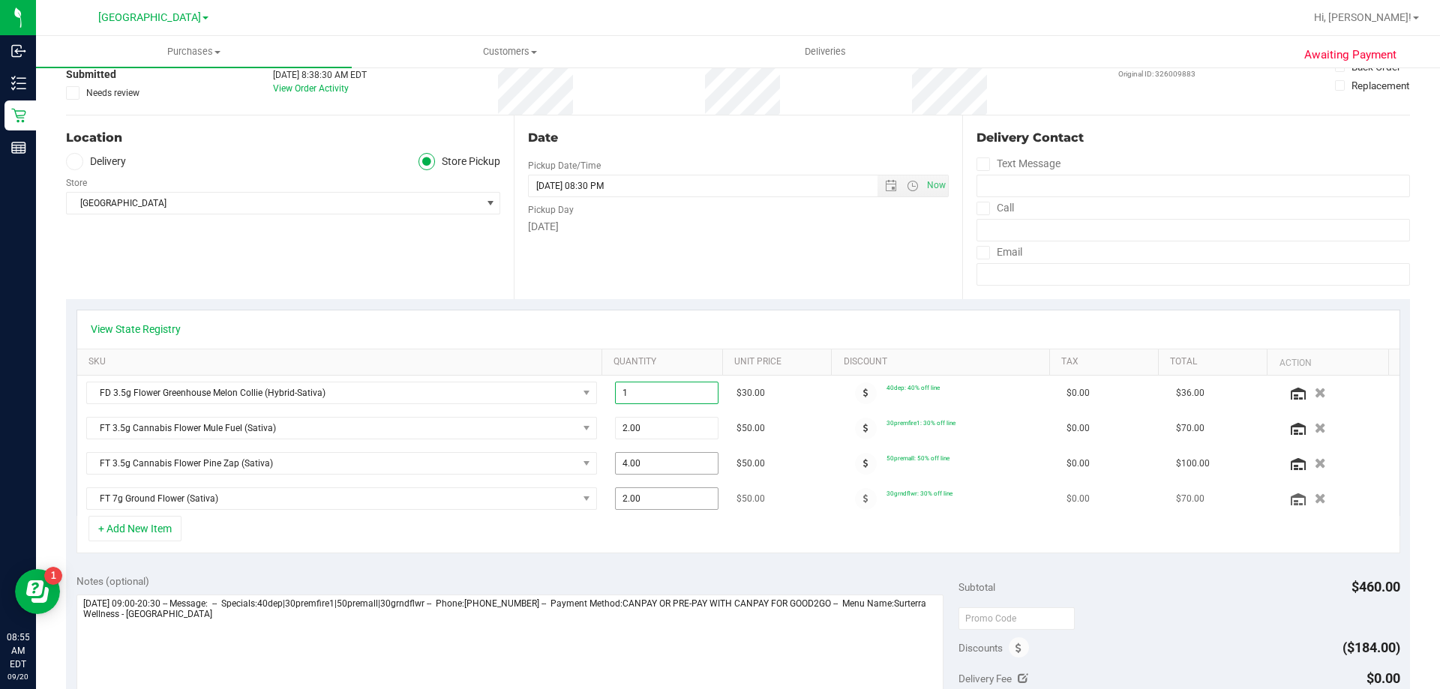
scroll to position [300, 0]
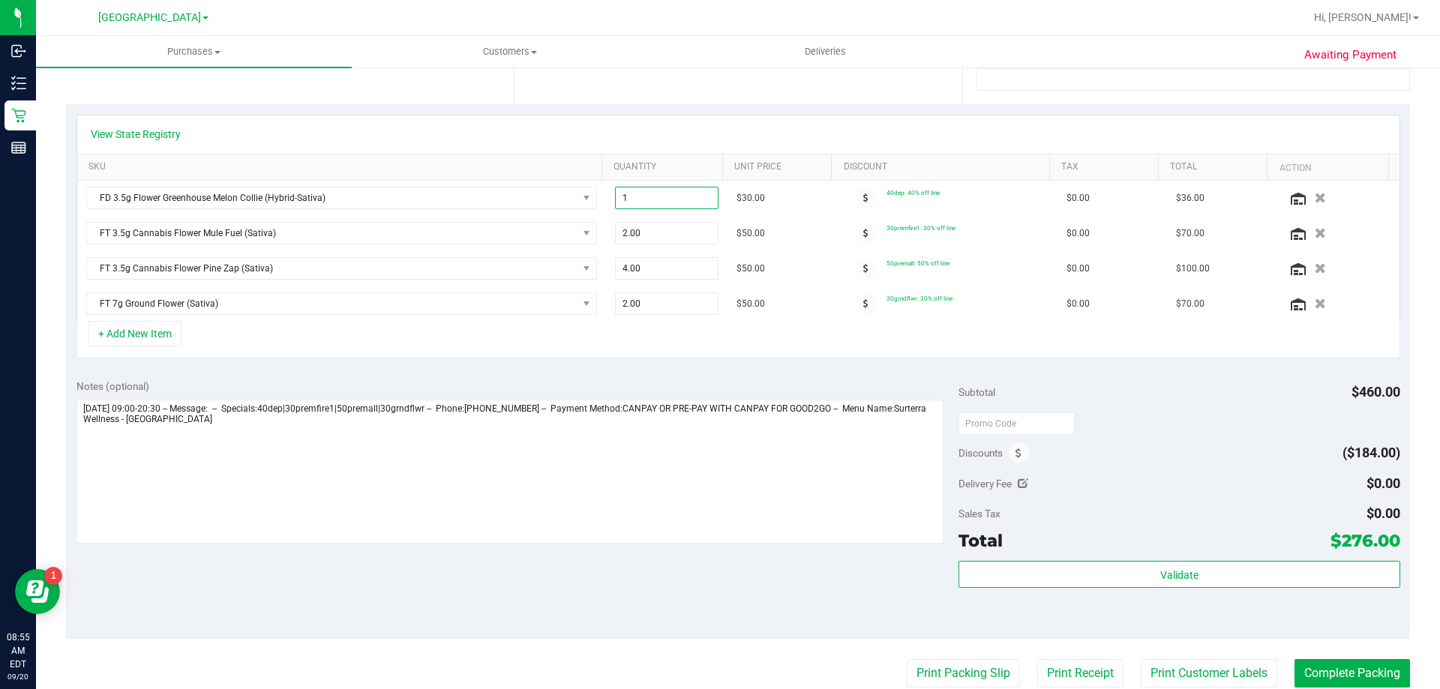
type input "1.00"
click at [966, 388] on span "Subtotal" at bounding box center [977, 392] width 37 height 12
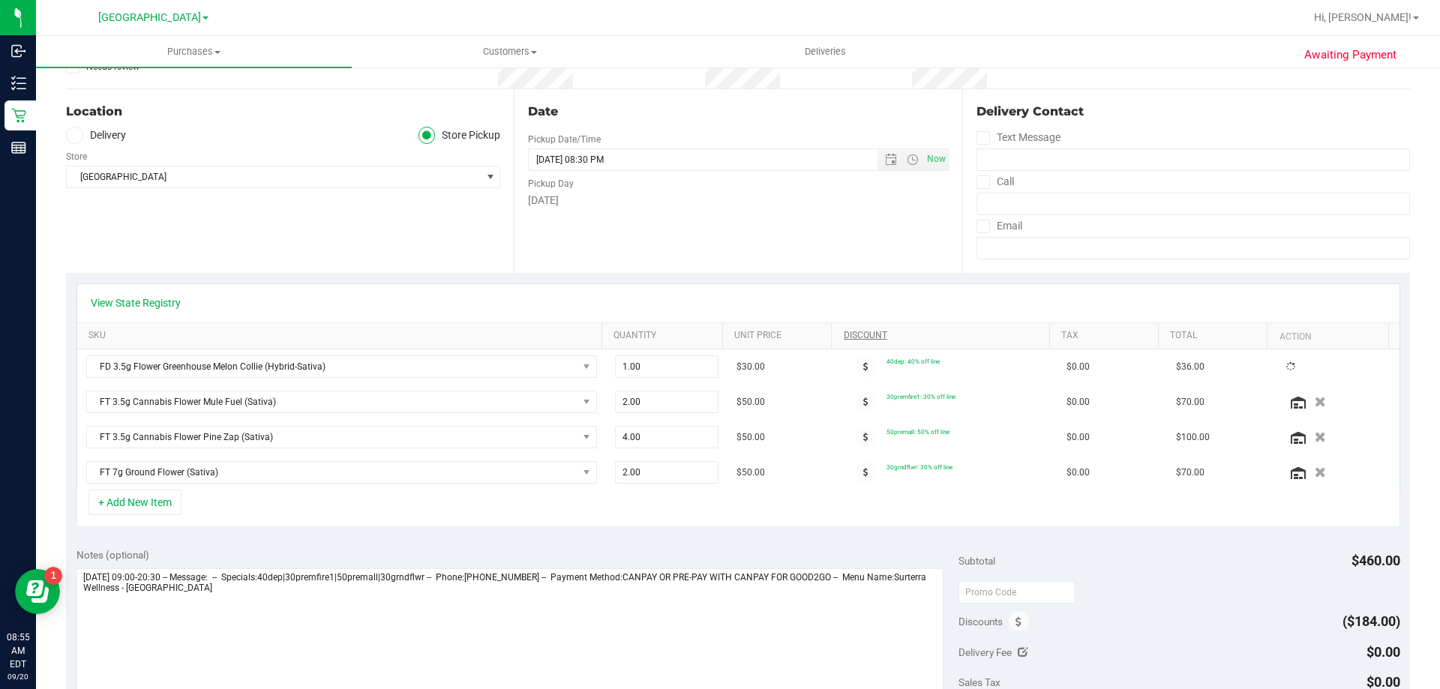
scroll to position [0, 0]
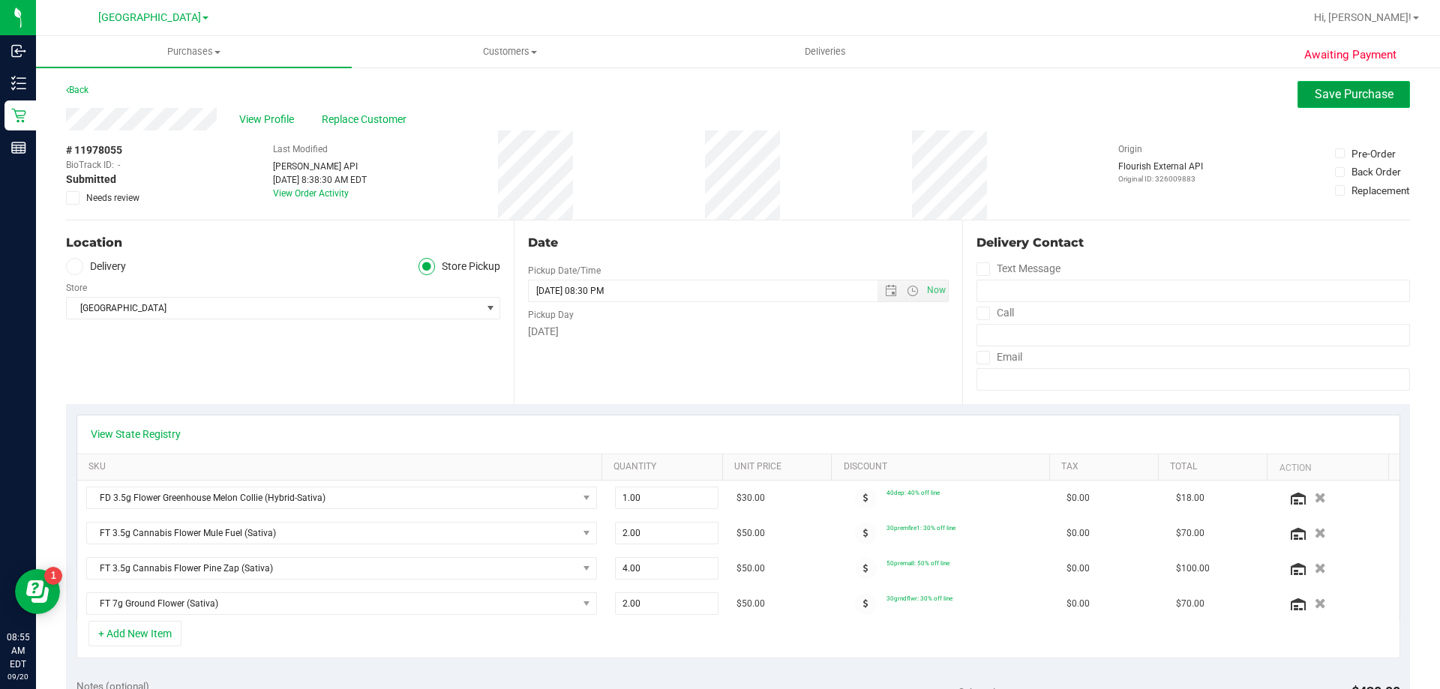
click at [1342, 83] on button "Save Purchase" at bounding box center [1354, 94] width 113 height 27
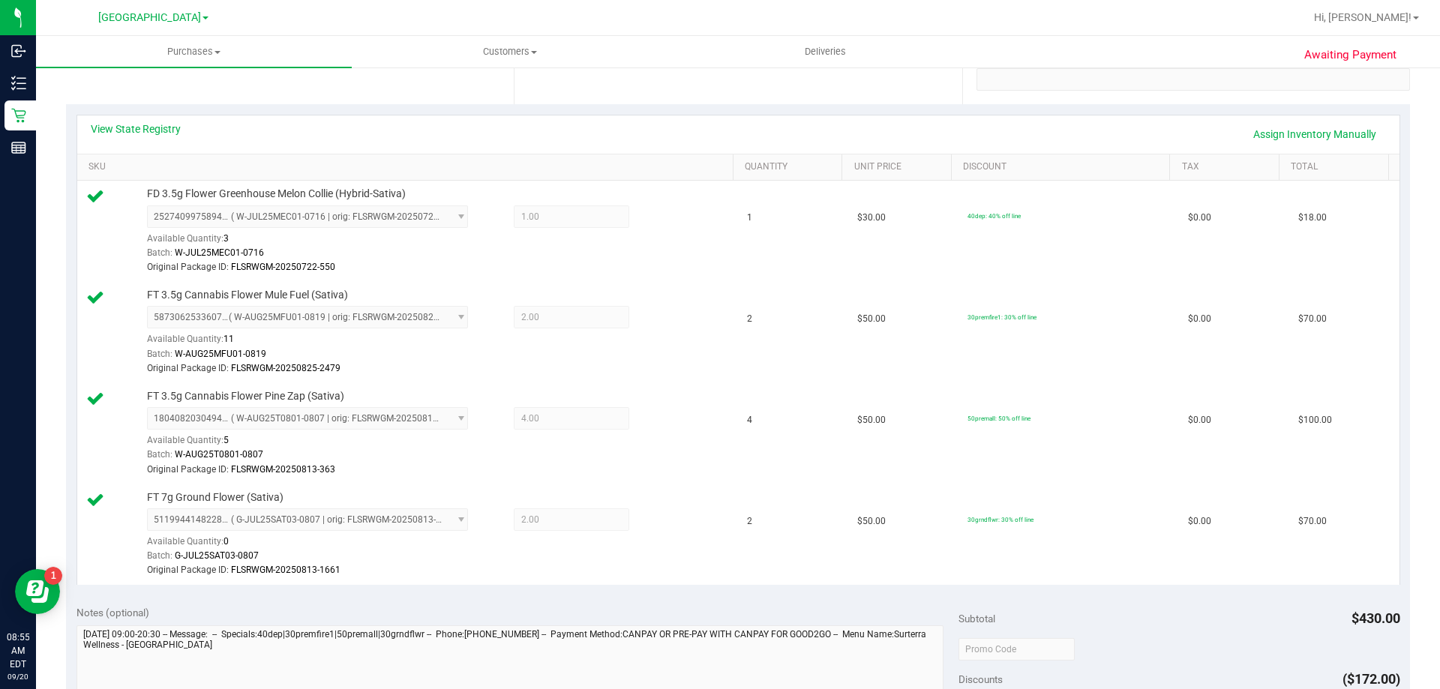
scroll to position [600, 0]
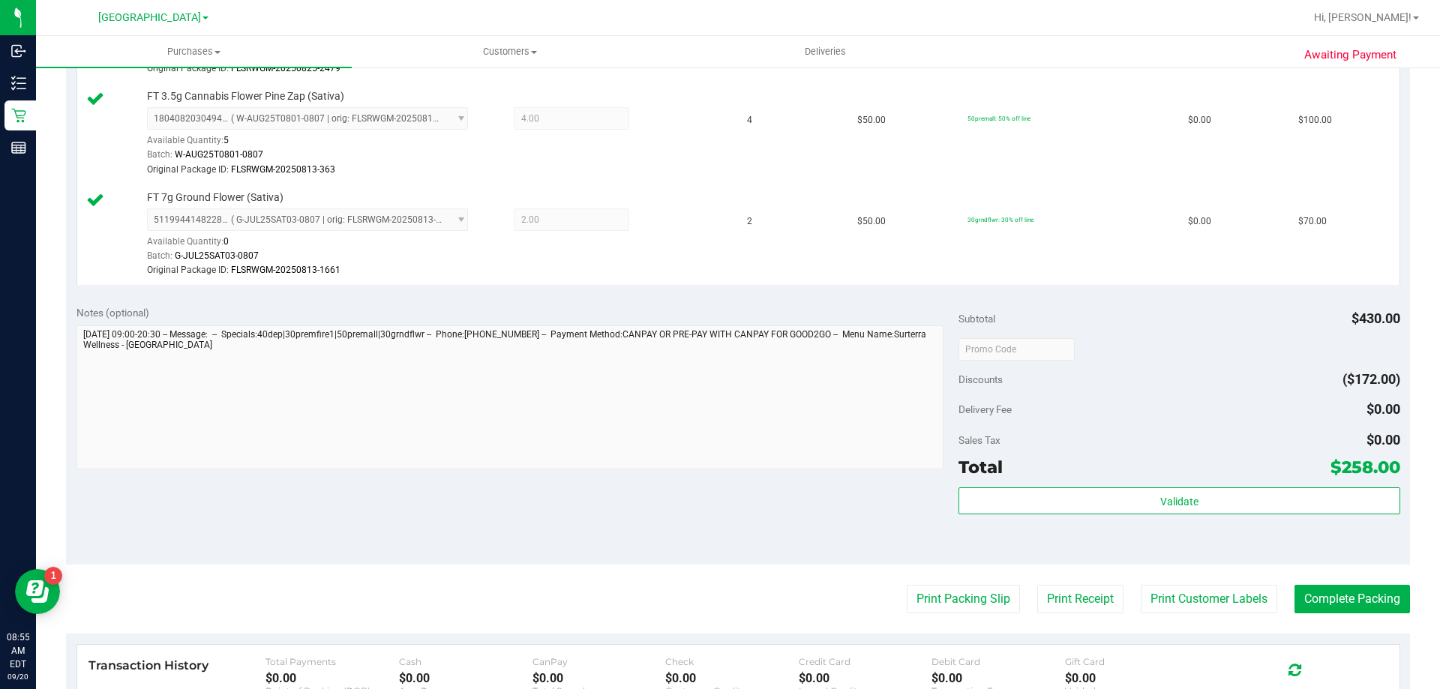
click at [1227, 366] on div "Discounts ($172.00)" at bounding box center [1179, 379] width 441 height 27
click at [964, 590] on button "Print Packing Slip" at bounding box center [963, 599] width 113 height 29
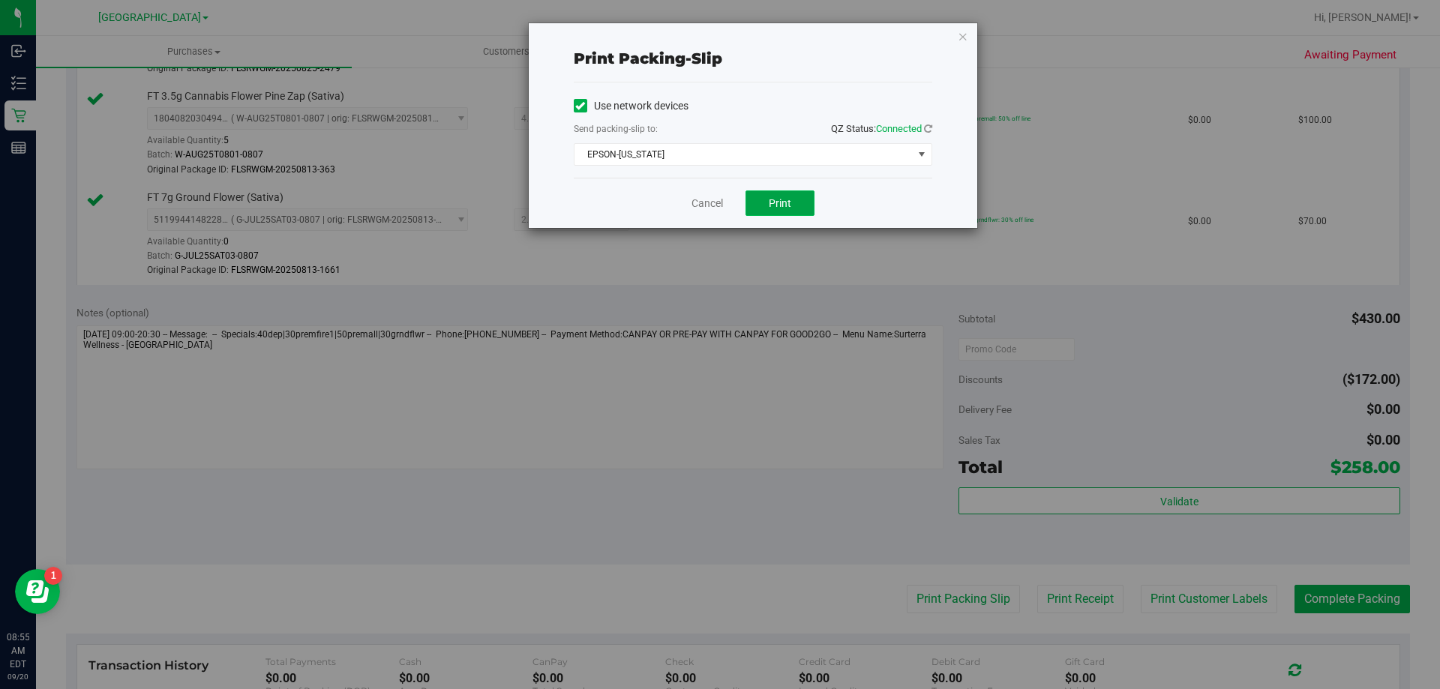
click at [790, 213] on button "Print" at bounding box center [780, 204] width 69 height 26
click at [710, 207] on link "Cancel" at bounding box center [708, 204] width 32 height 16
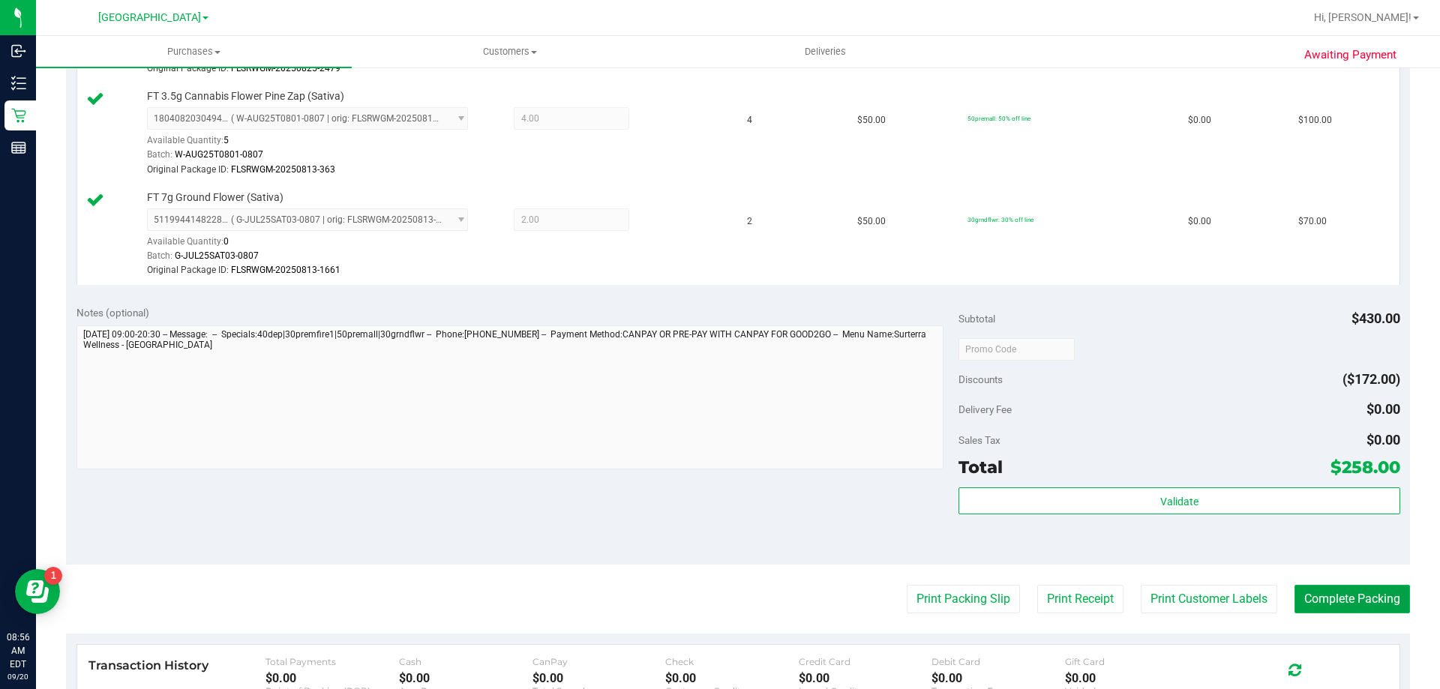
click at [1344, 603] on button "Complete Packing" at bounding box center [1353, 599] width 116 height 29
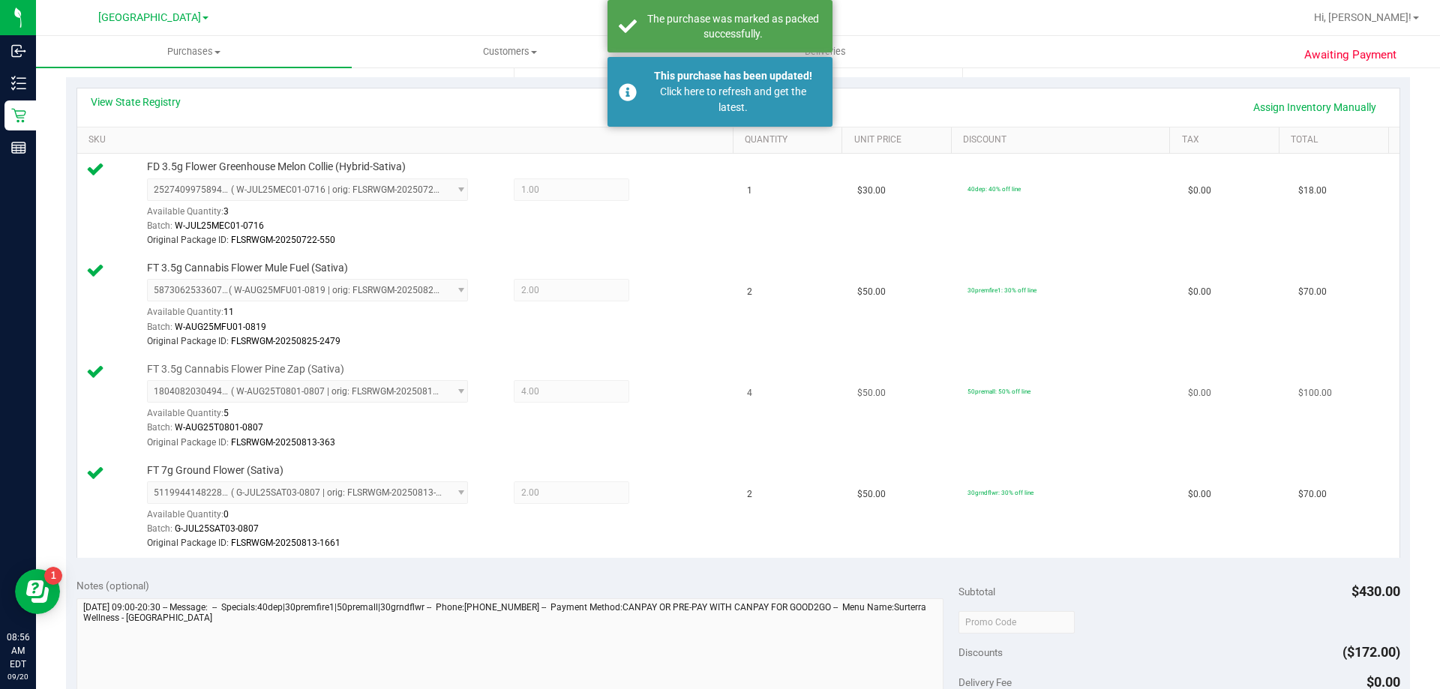
scroll to position [300, 0]
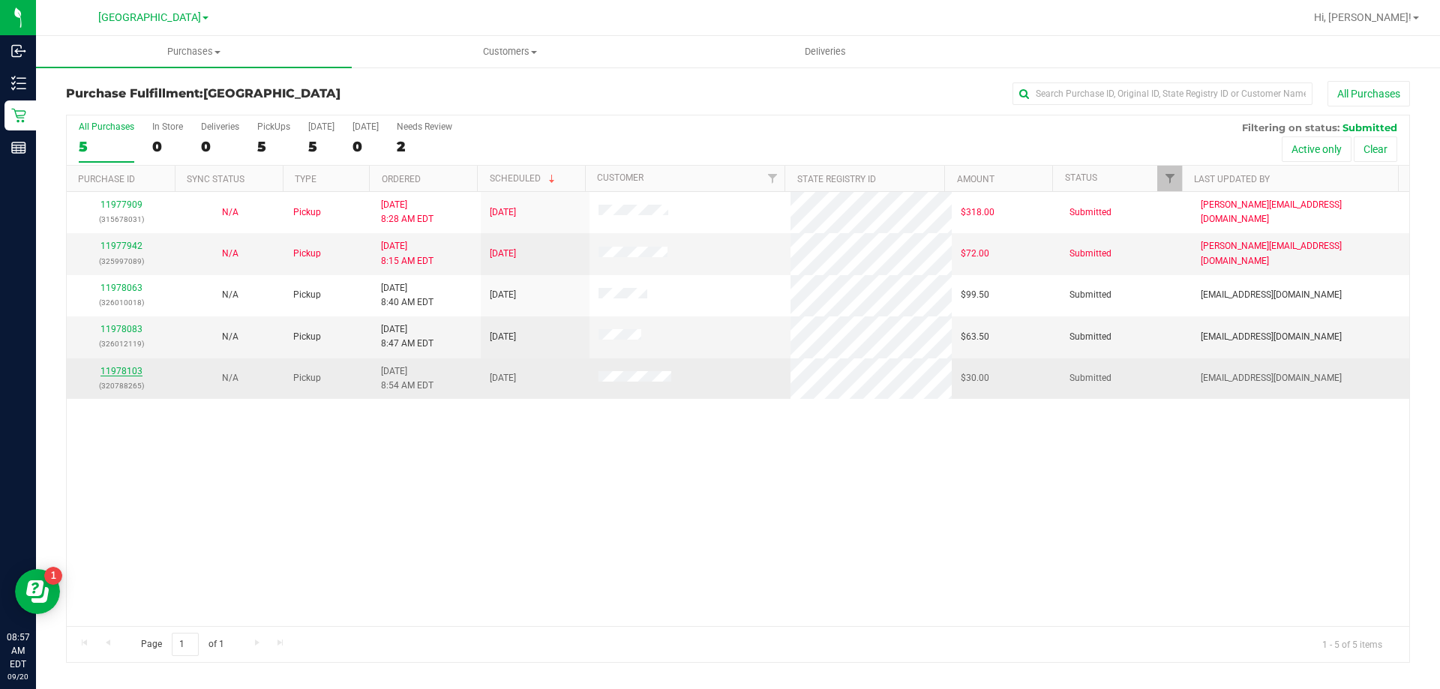
click at [125, 369] on link "11978103" at bounding box center [122, 371] width 42 height 11
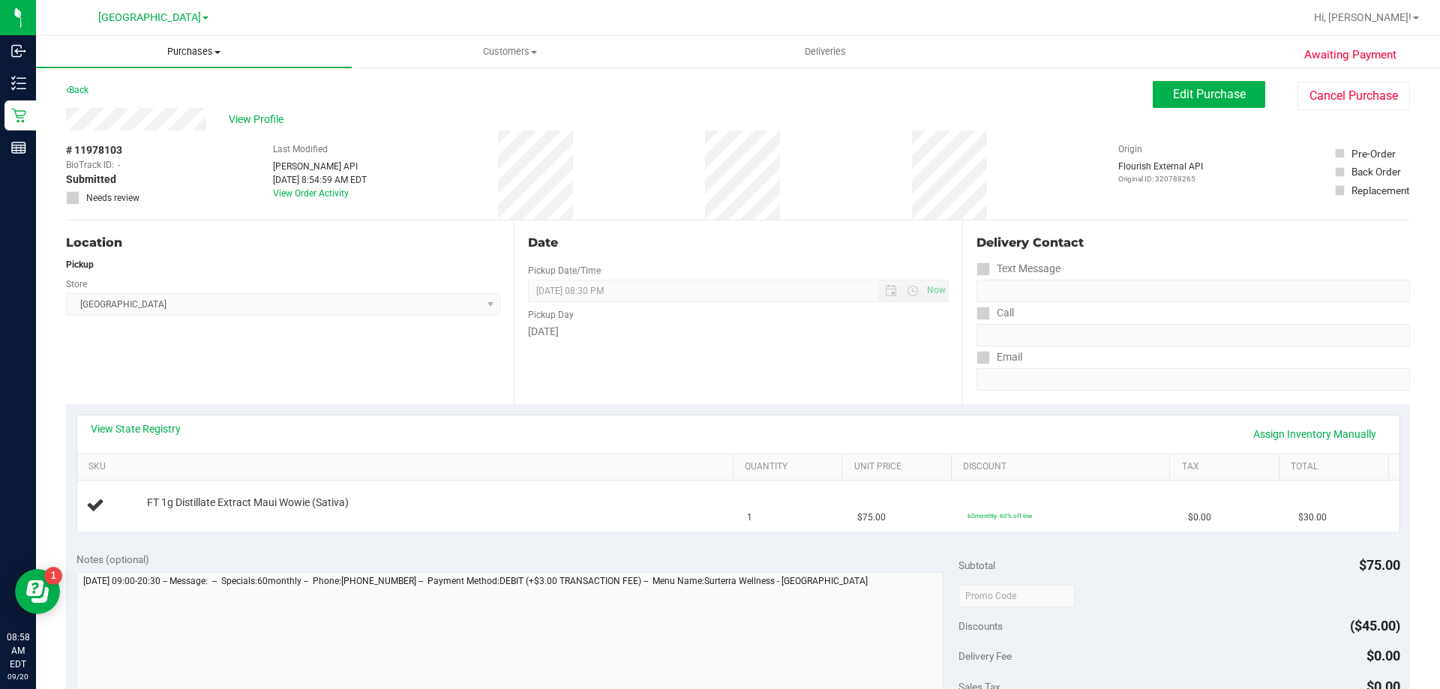
click at [188, 55] on span "Purchases" at bounding box center [194, 52] width 316 height 14
click at [171, 102] on li "Fulfillment" at bounding box center [194, 109] width 316 height 18
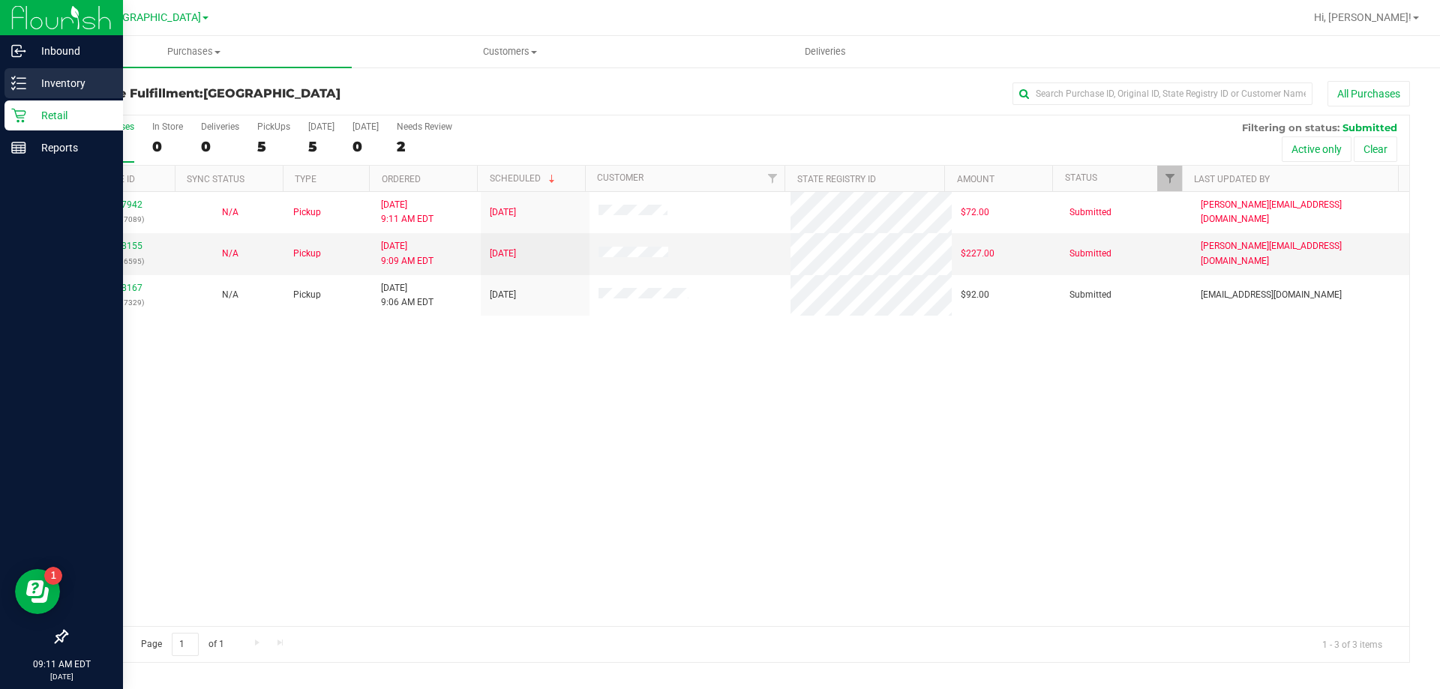
click at [45, 82] on p "Inventory" at bounding box center [71, 83] width 90 height 18
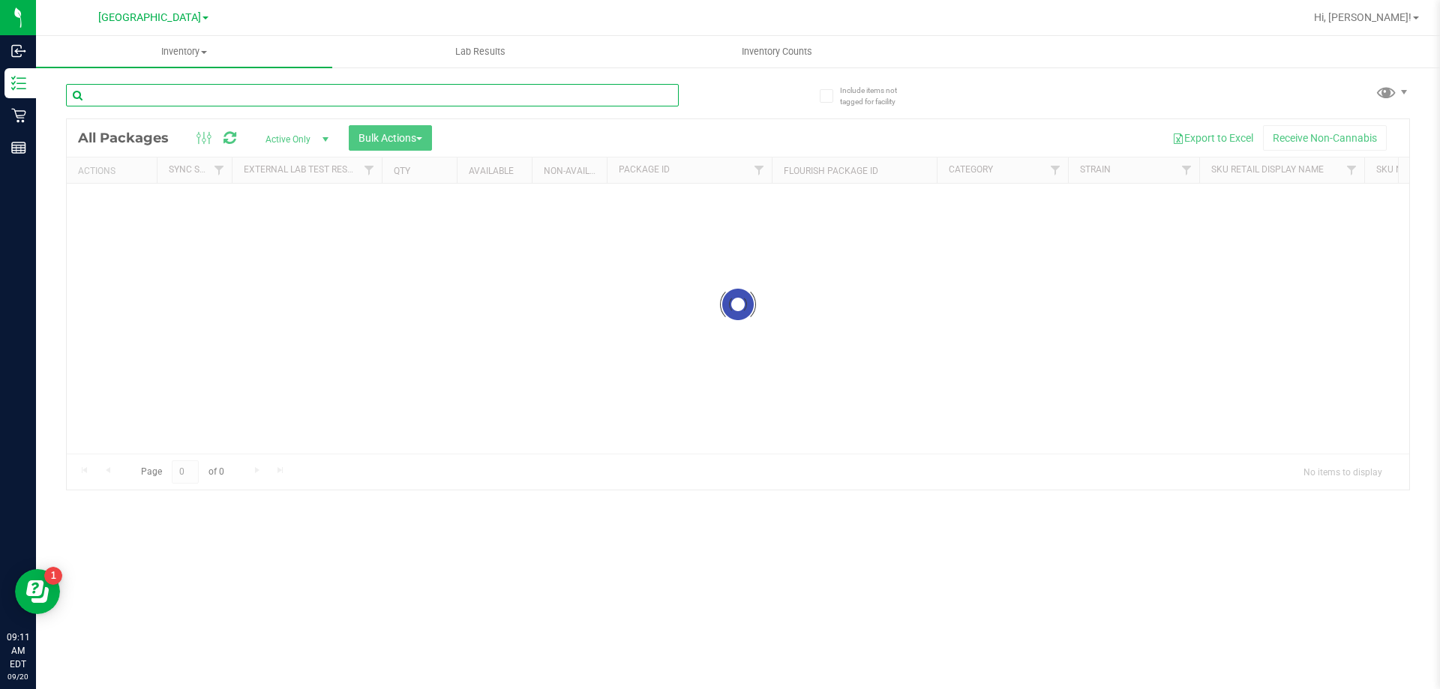
click at [200, 94] on input "text" at bounding box center [372, 95] width 613 height 23
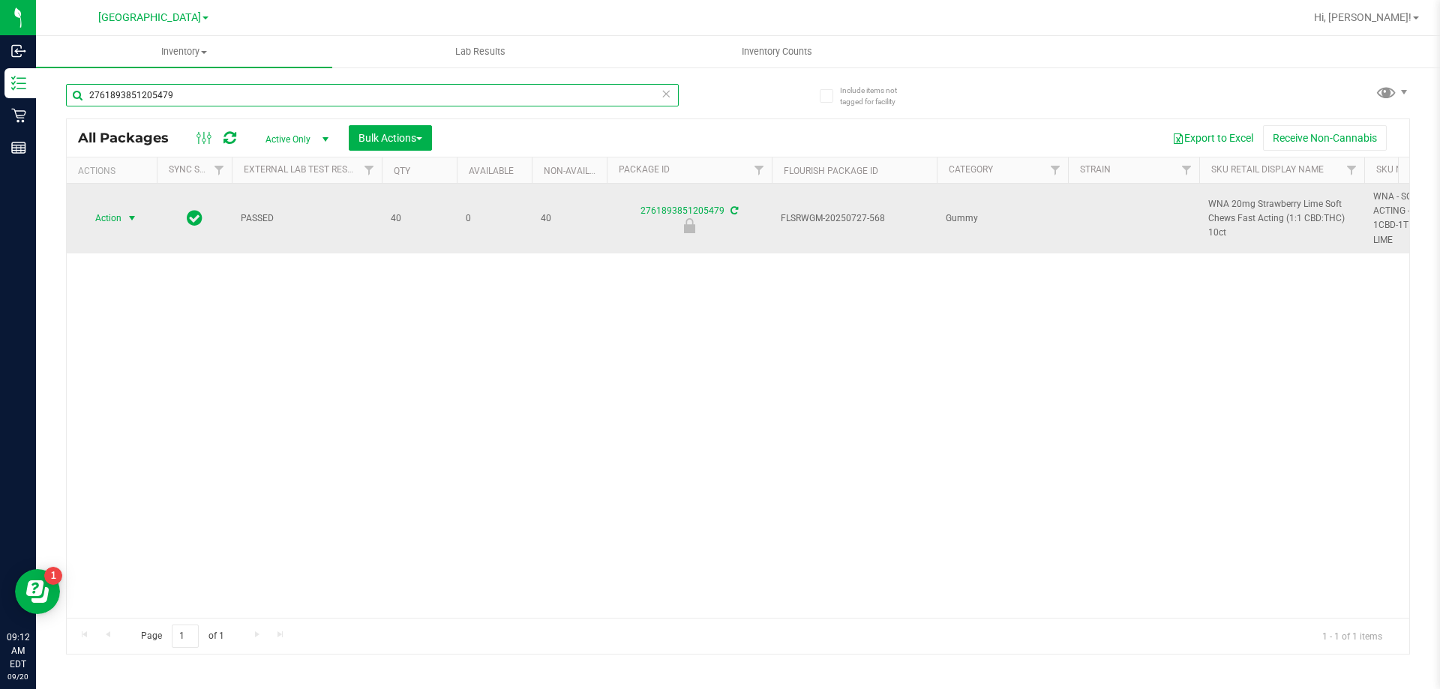
type input "2761893851205479"
click at [116, 212] on span "Action" at bounding box center [102, 218] width 41 height 21
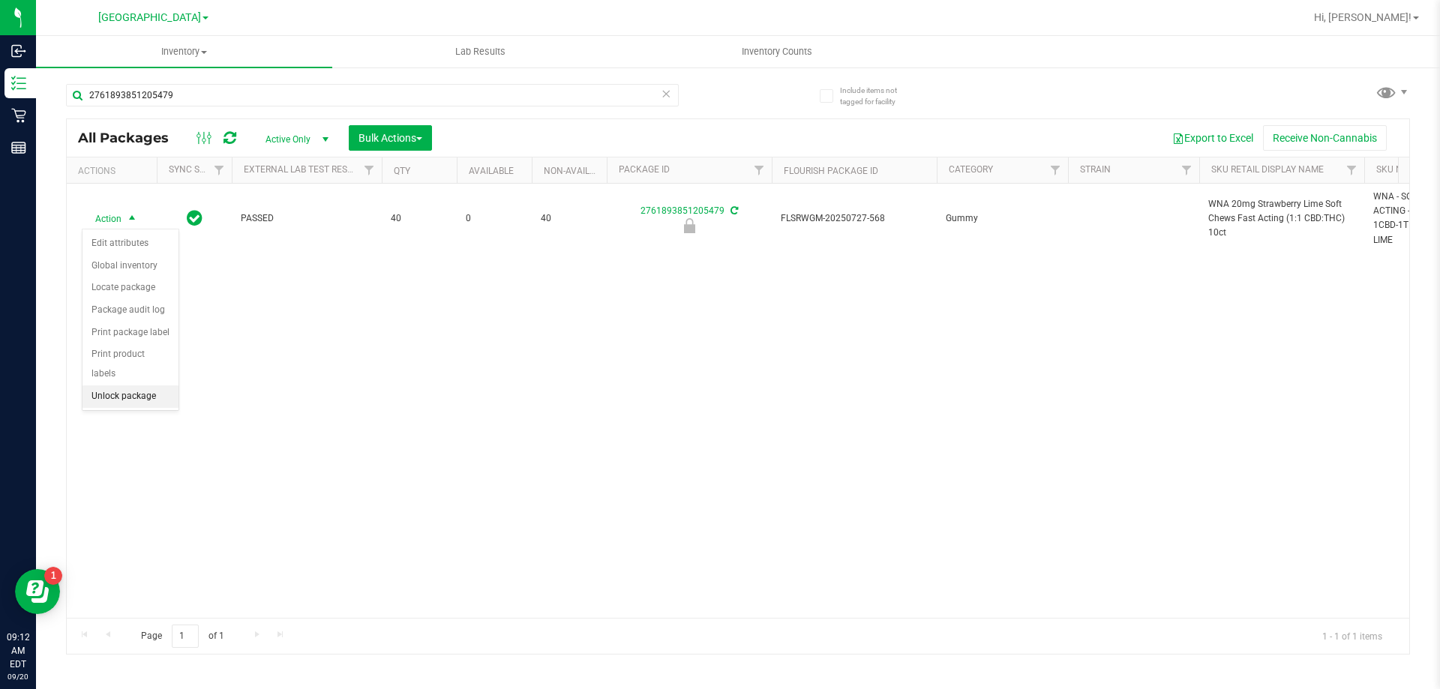
click at [121, 386] on li "Unlock package" at bounding box center [131, 397] width 96 height 23
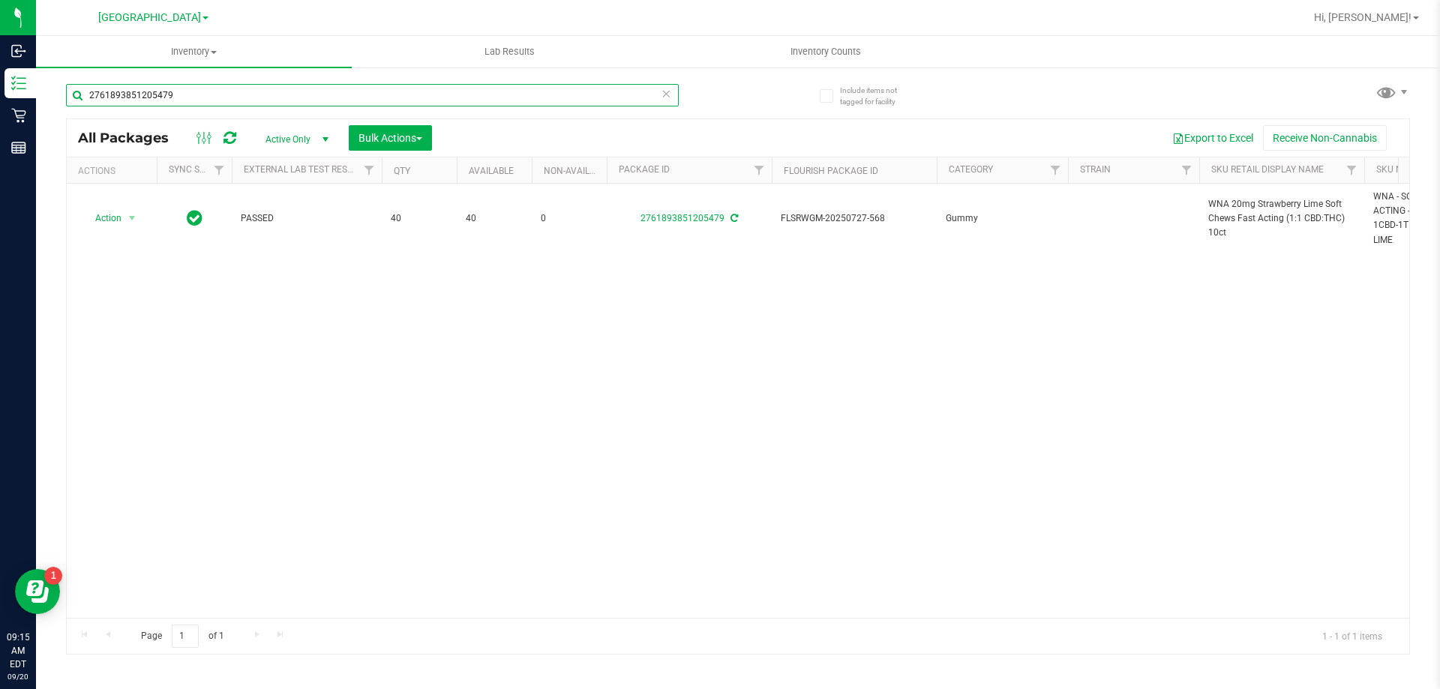
click at [657, 96] on input "2761893851205479" at bounding box center [372, 95] width 613 height 23
click at [663, 94] on icon at bounding box center [666, 93] width 11 height 18
click at [624, 99] on input "text" at bounding box center [372, 95] width 613 height 23
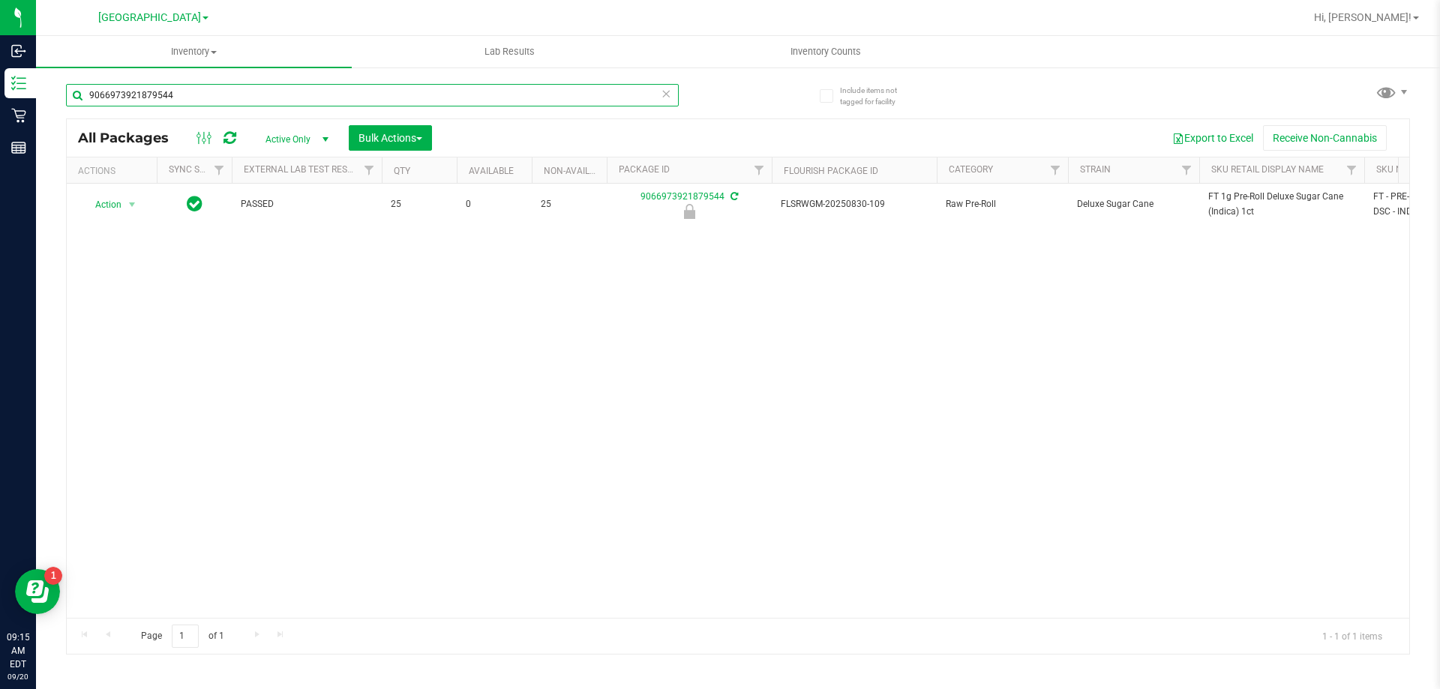
type input "9066973921879544"
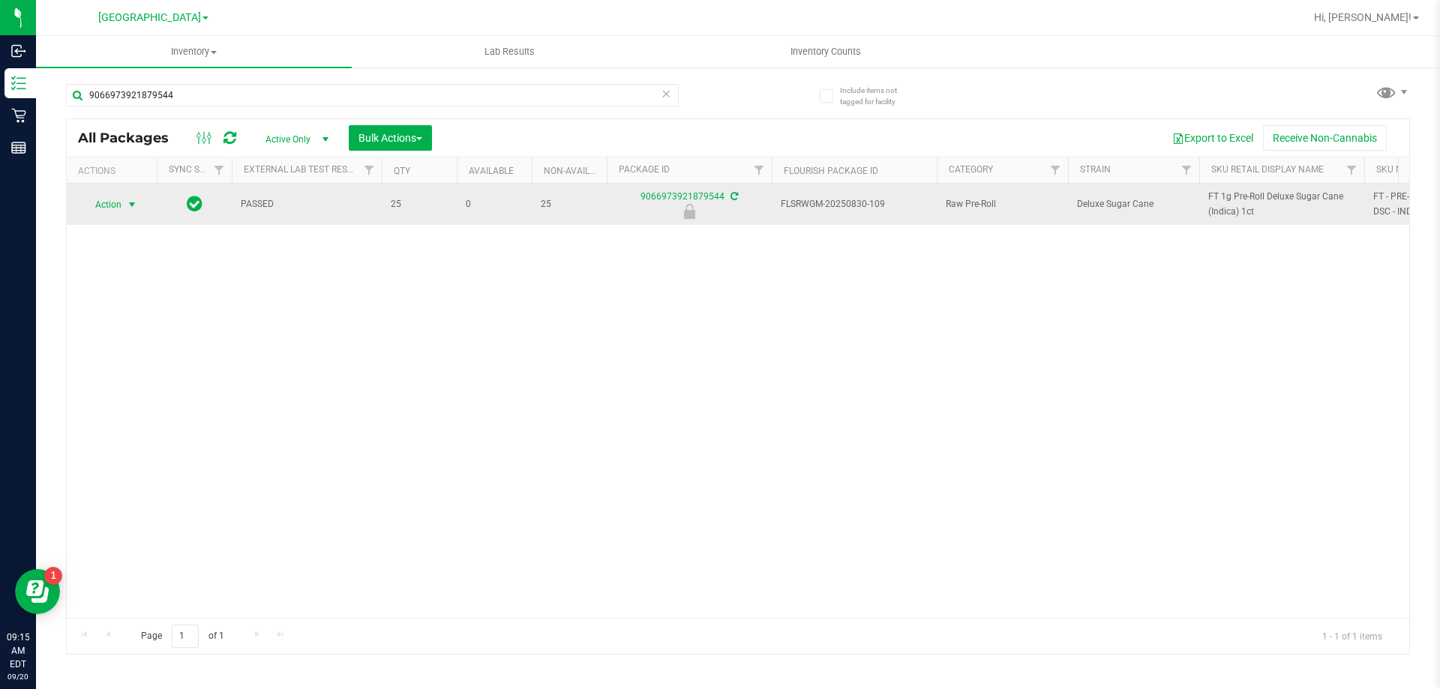
click at [123, 206] on span "select" at bounding box center [132, 204] width 19 height 21
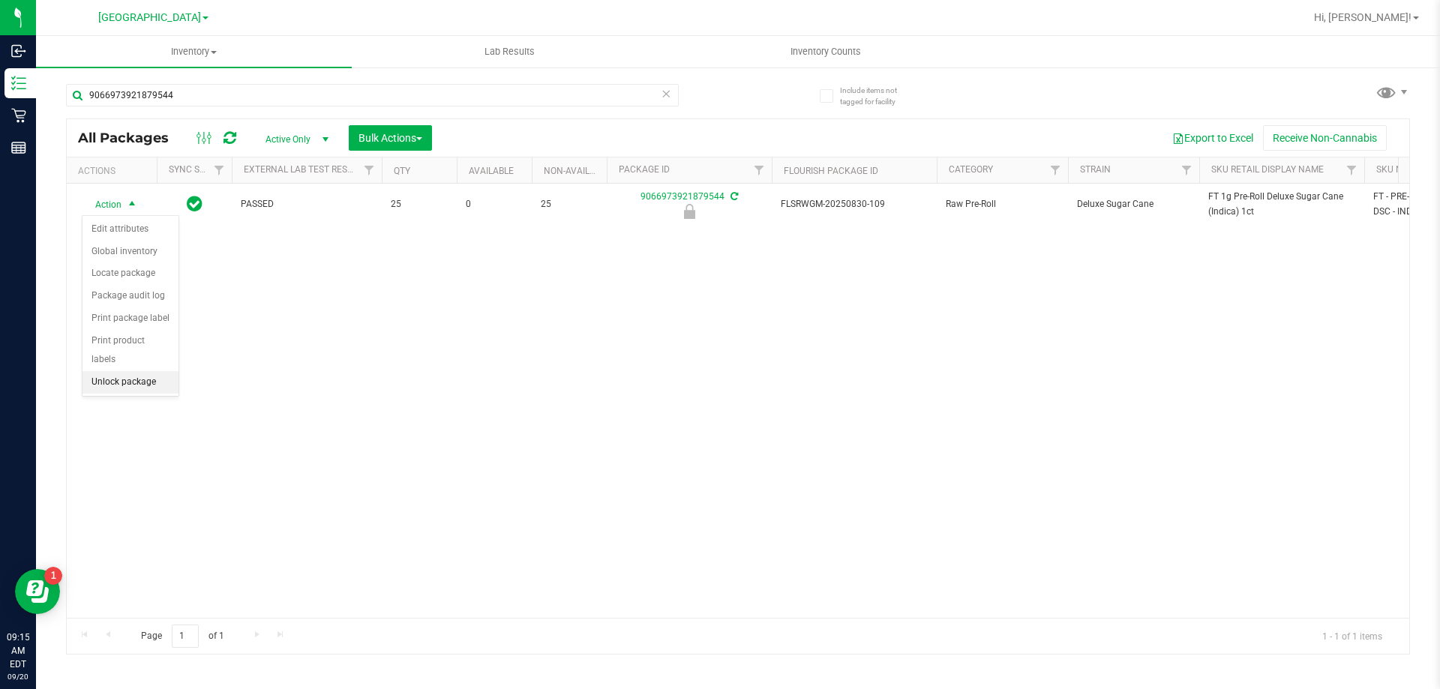
click at [134, 371] on li "Unlock package" at bounding box center [131, 382] width 96 height 23
